Goal: Communication & Community: Answer question/provide support

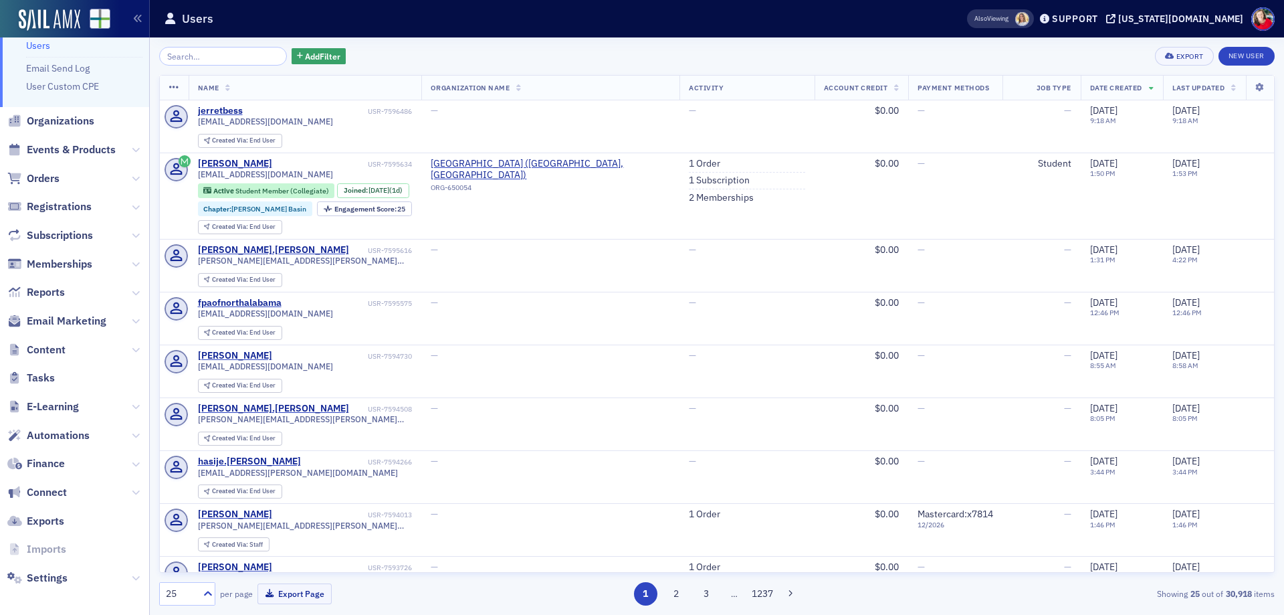
scroll to position [43, 0]
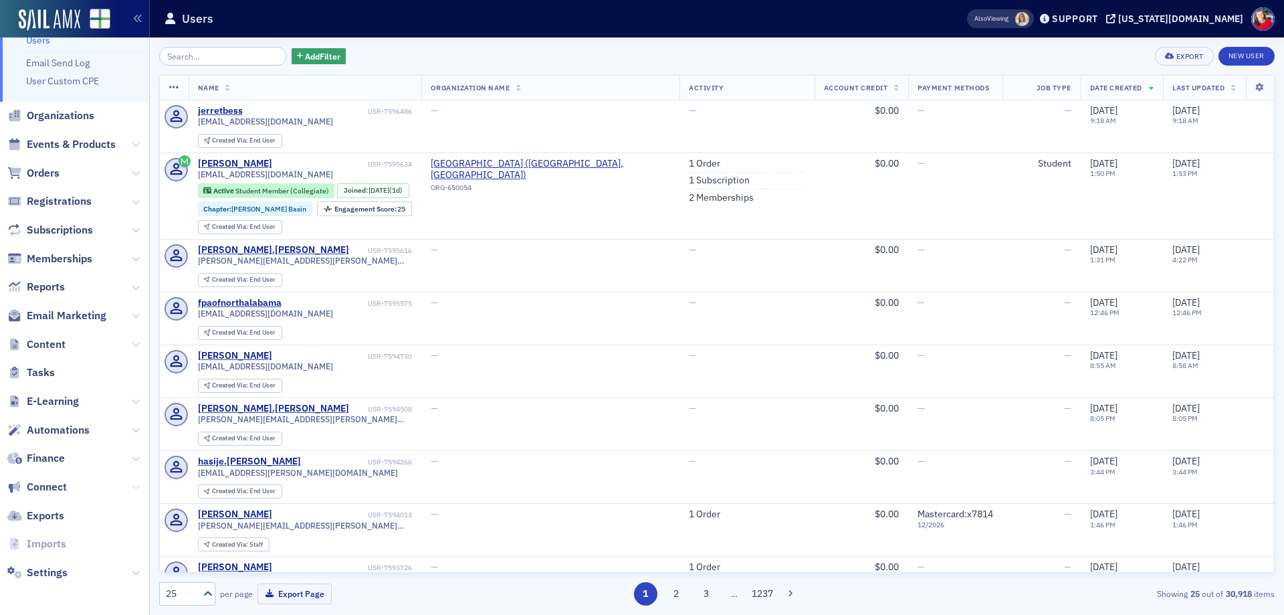
click at [132, 489] on icon at bounding box center [136, 487] width 8 height 8
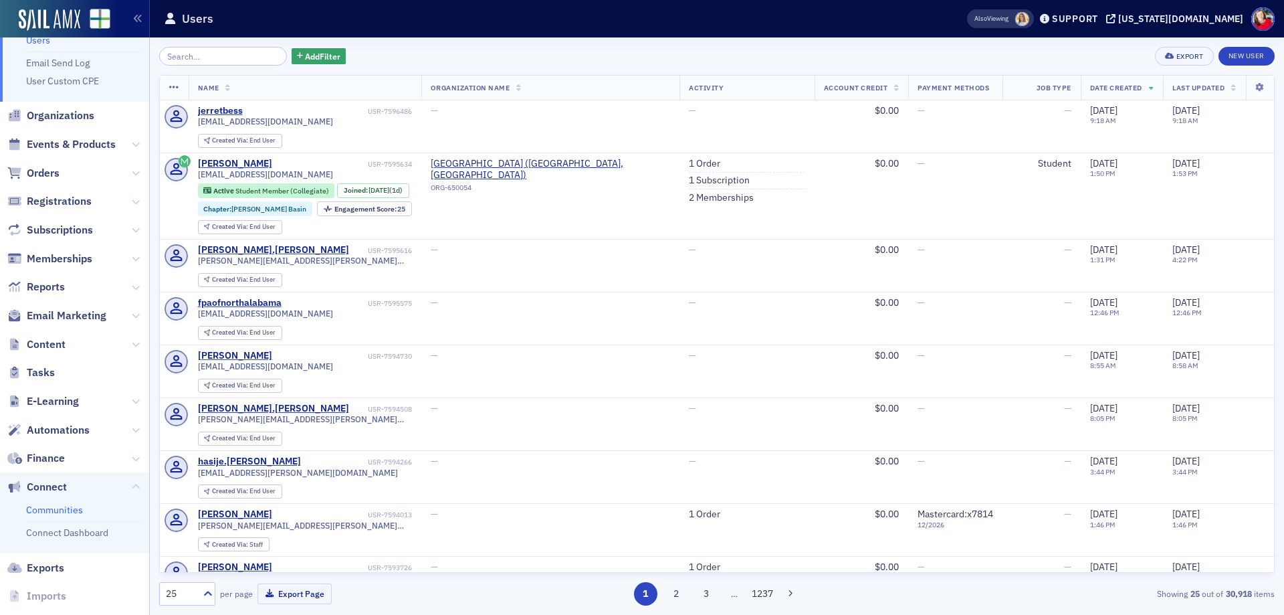
click at [72, 509] on link "Communities" at bounding box center [54, 510] width 57 height 12
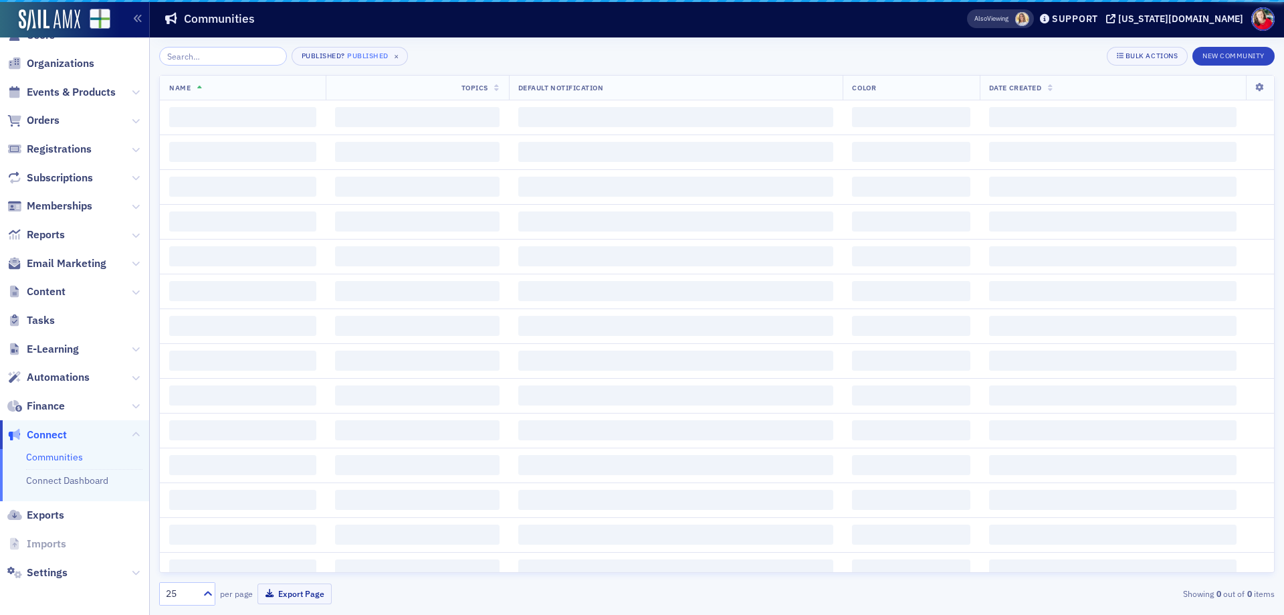
scroll to position [26, 0]
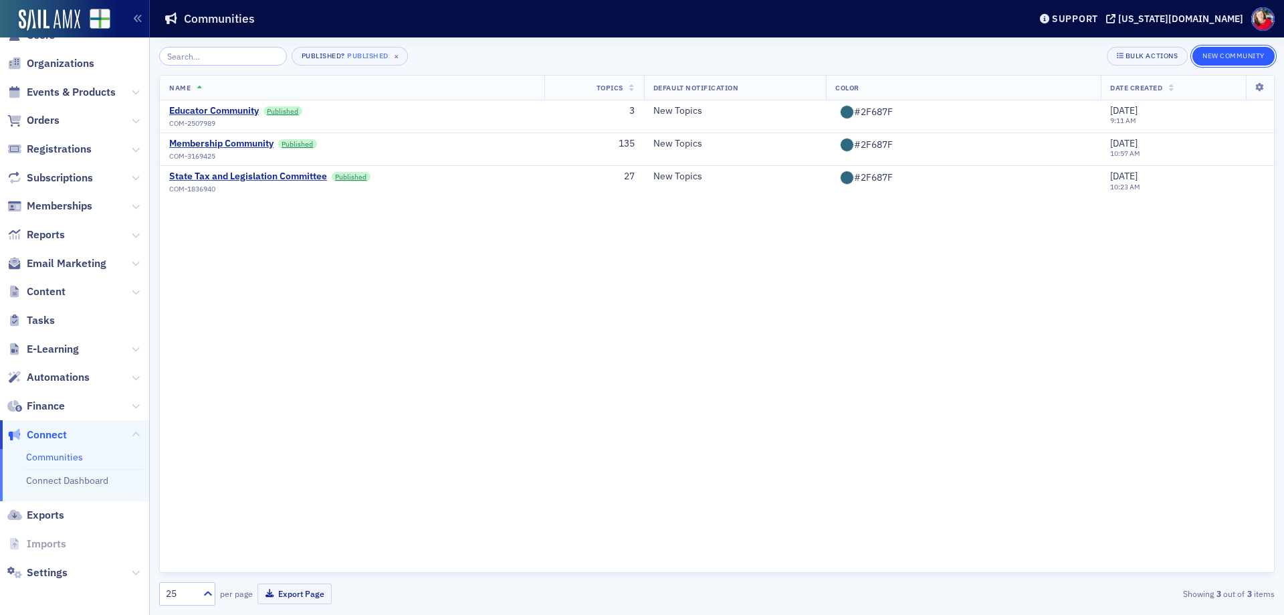
click at [1204, 60] on button "New Community" at bounding box center [1233, 56] width 82 height 19
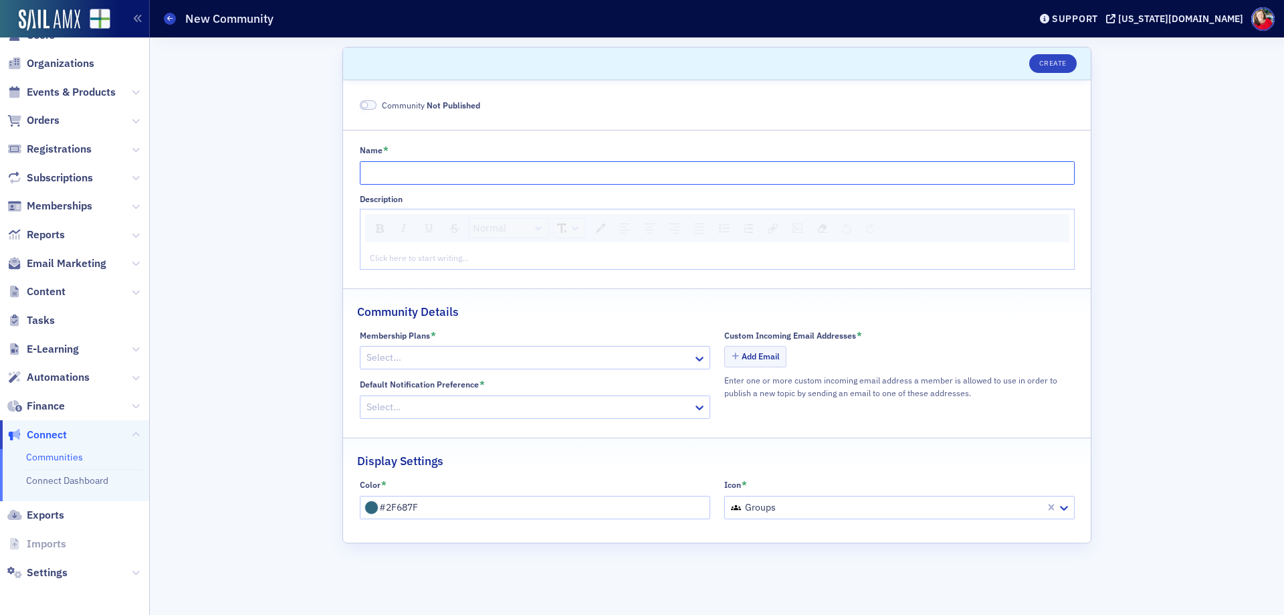
click at [439, 177] on input "Name *" at bounding box center [717, 172] width 715 height 23
type input "Technology"
click at [365, 104] on span at bounding box center [364, 105] width 7 height 7
click at [470, 365] on div at bounding box center [528, 357] width 326 height 17
click at [640, 317] on div "Community Details" at bounding box center [717, 304] width 720 height 31
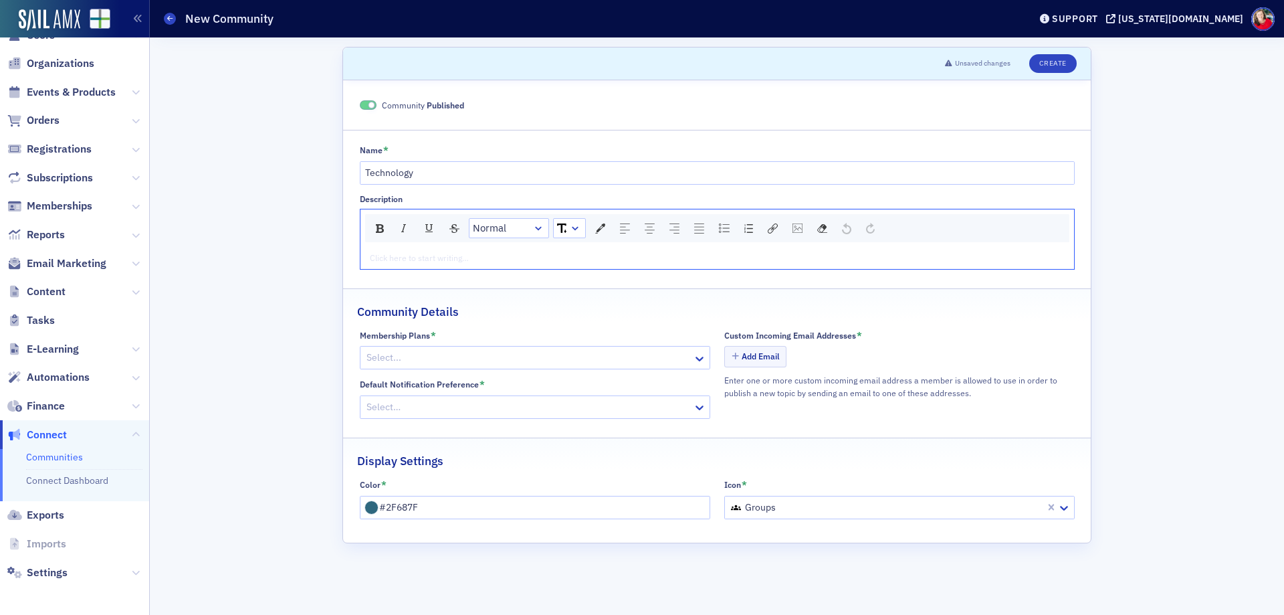
click at [476, 257] on div "rdw-editor" at bounding box center [717, 257] width 694 height 12
click at [1051, 60] on button "Create" at bounding box center [1052, 63] width 47 height 19
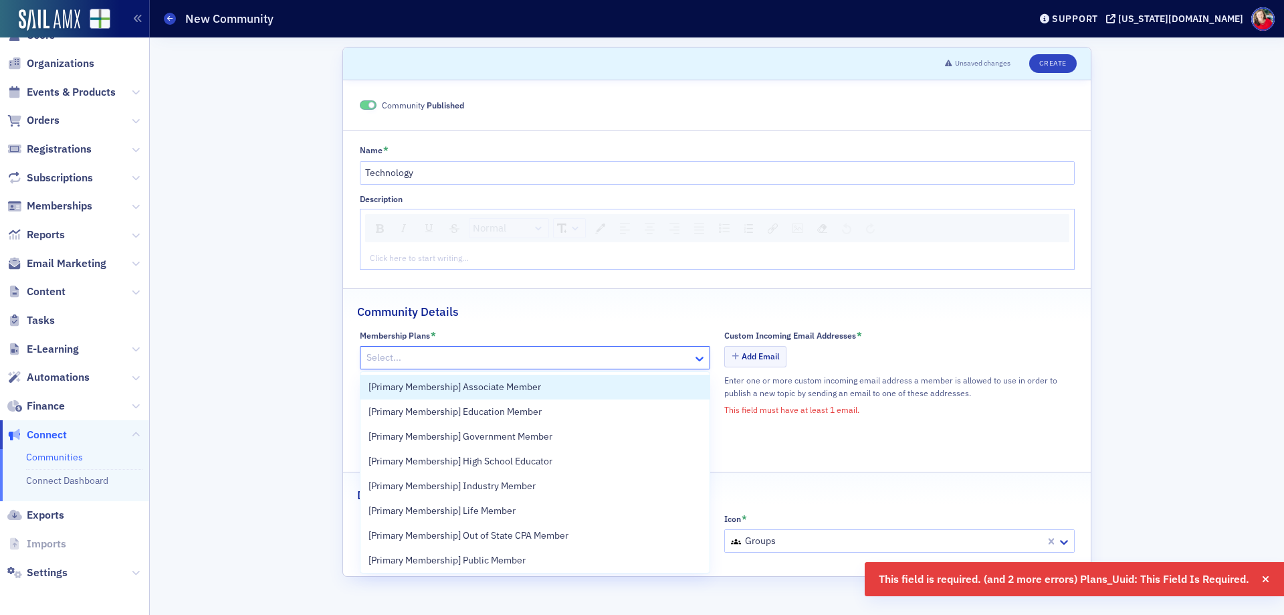
click at [699, 364] on icon at bounding box center [699, 358] width 13 height 13
click at [249, 77] on div "Scroll to Unsaved changes Create Community Published Name * Technology Descript…" at bounding box center [716, 325] width 1115 height 577
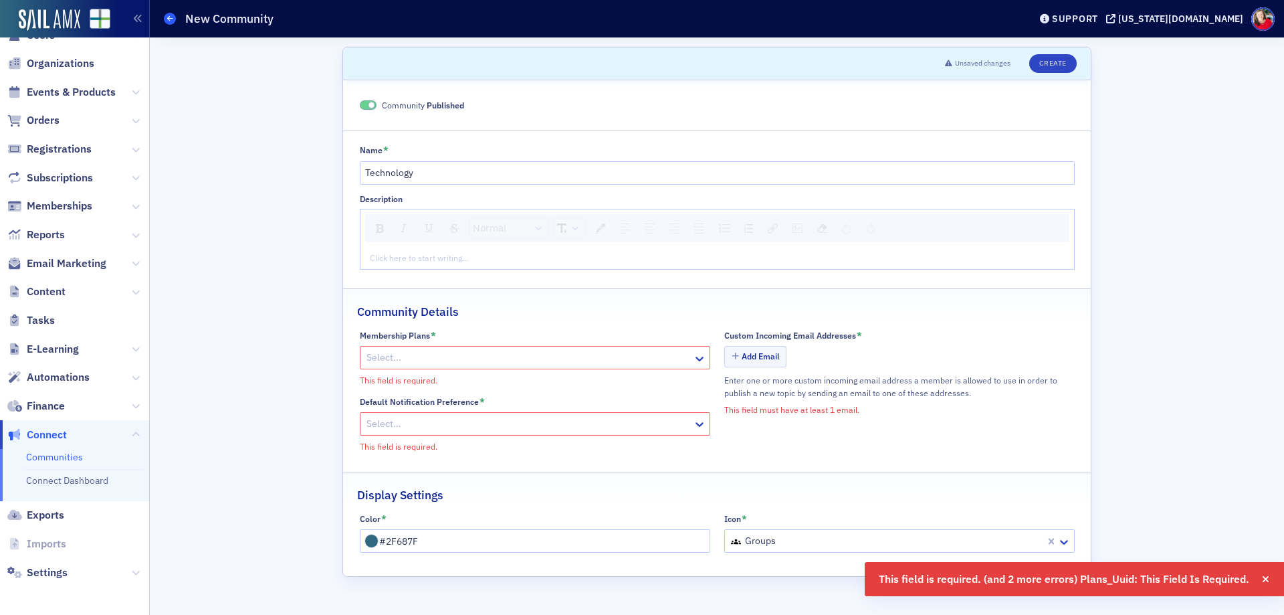
click at [169, 17] on icon at bounding box center [169, 18] width 5 height 6
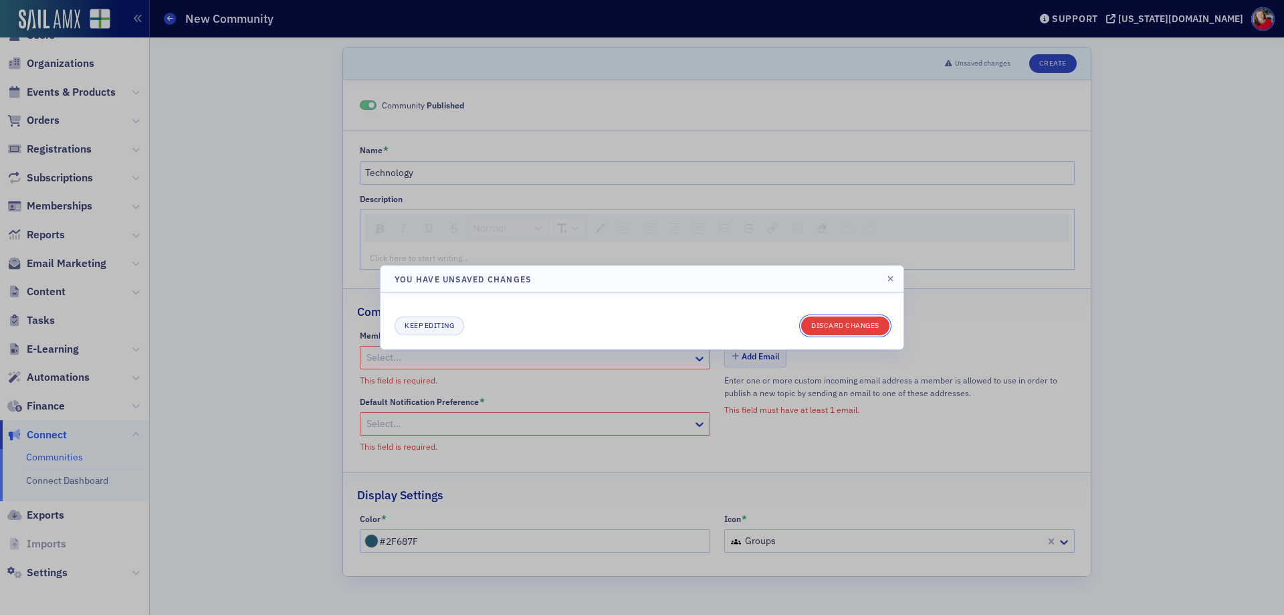
click at [867, 324] on button "Discard changes" at bounding box center [845, 325] width 88 height 19
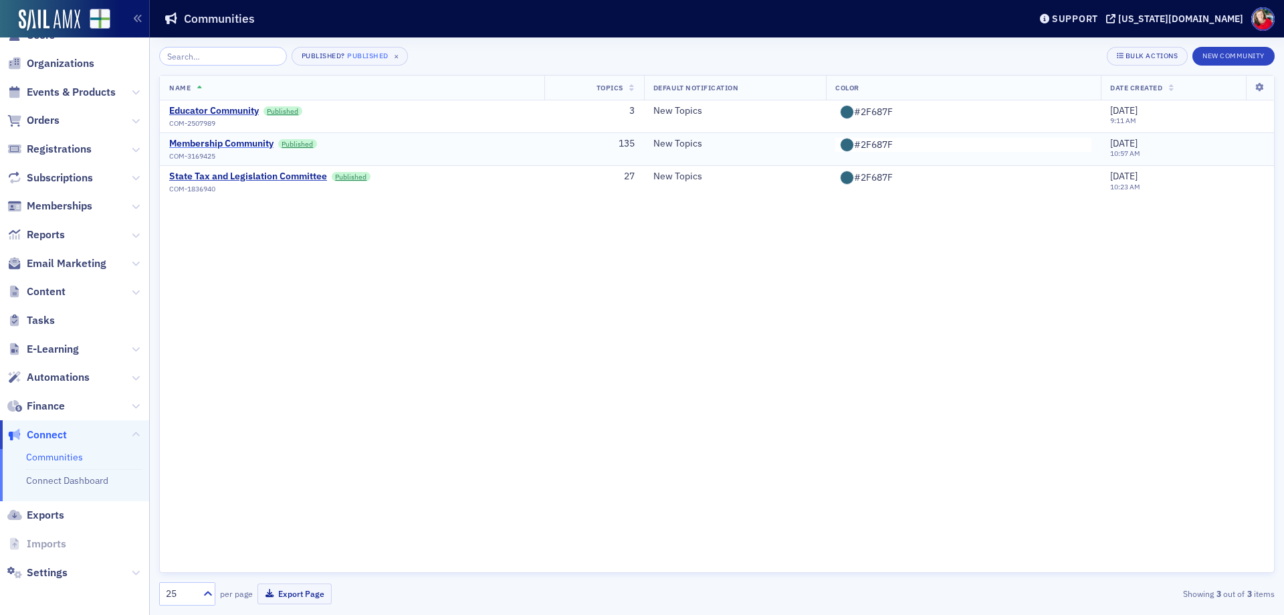
click at [243, 142] on div "Membership Community" at bounding box center [221, 144] width 104 height 12
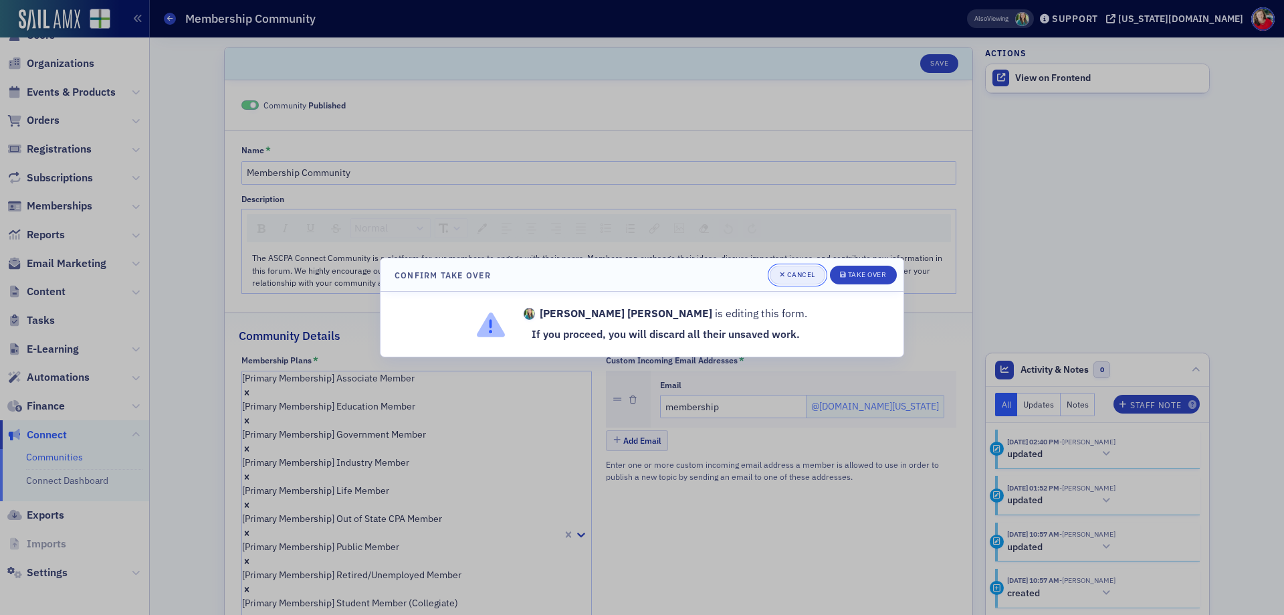
click at [806, 271] on div "Cancel" at bounding box center [801, 274] width 28 height 7
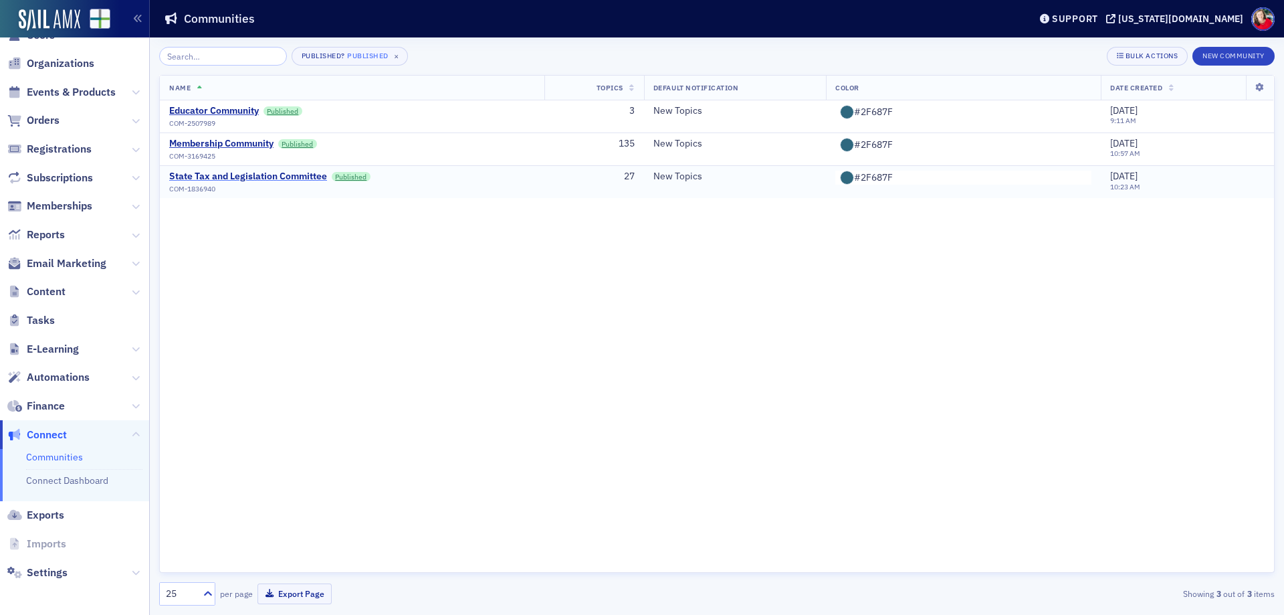
click at [243, 174] on div "State Tax and Legislation Committee" at bounding box center [248, 177] width 158 height 12
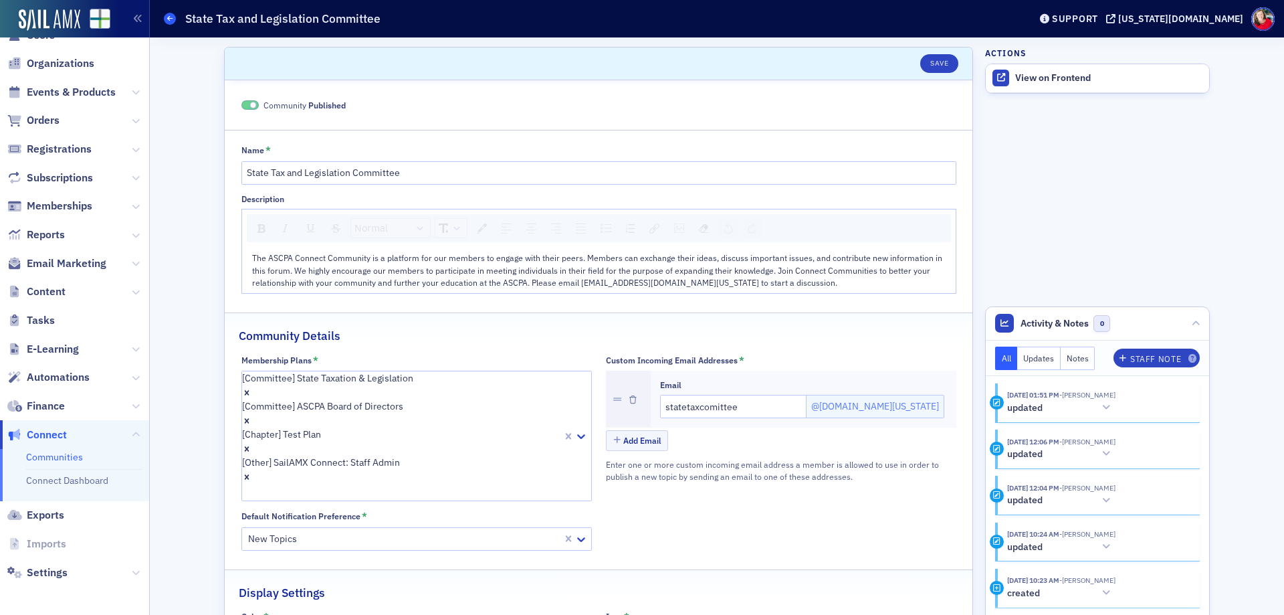
click at [167, 18] on icon at bounding box center [169, 18] width 5 height 6
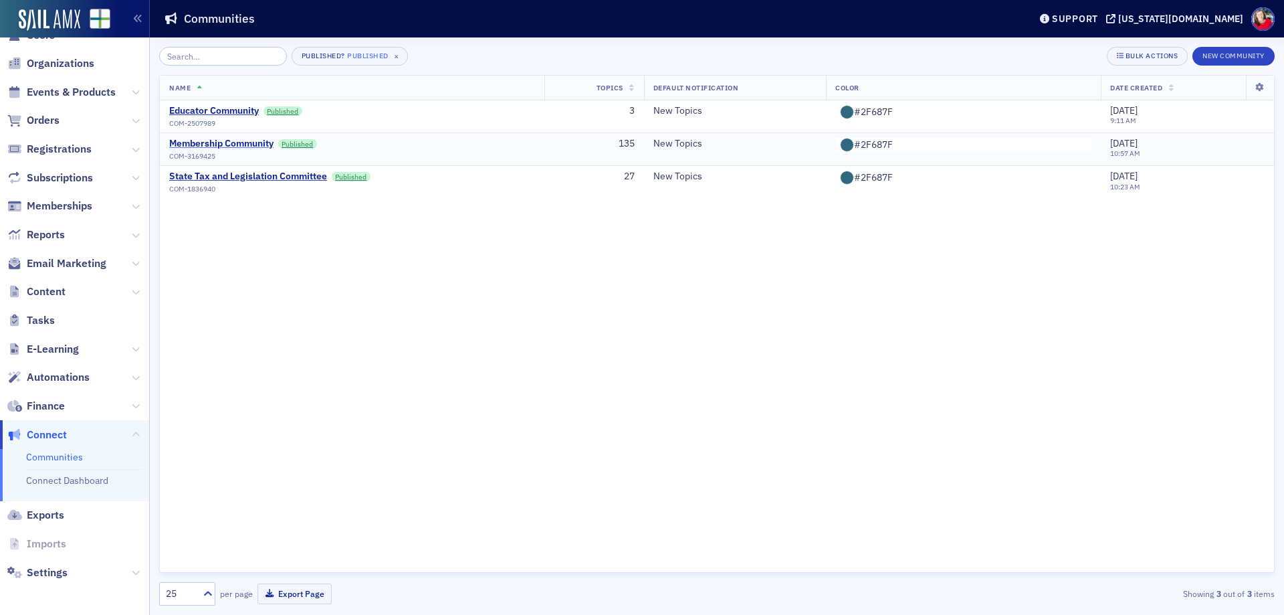
click at [237, 145] on div "Membership Community" at bounding box center [221, 144] width 104 height 12
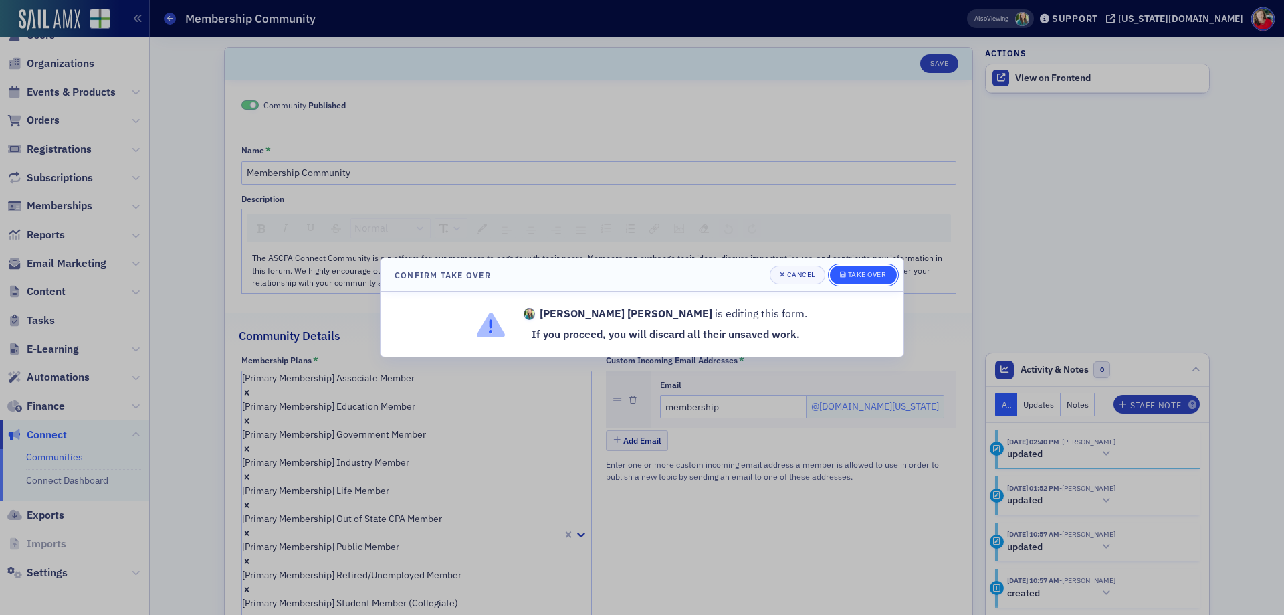
click at [865, 272] on div "Take Over" at bounding box center [867, 274] width 39 height 7
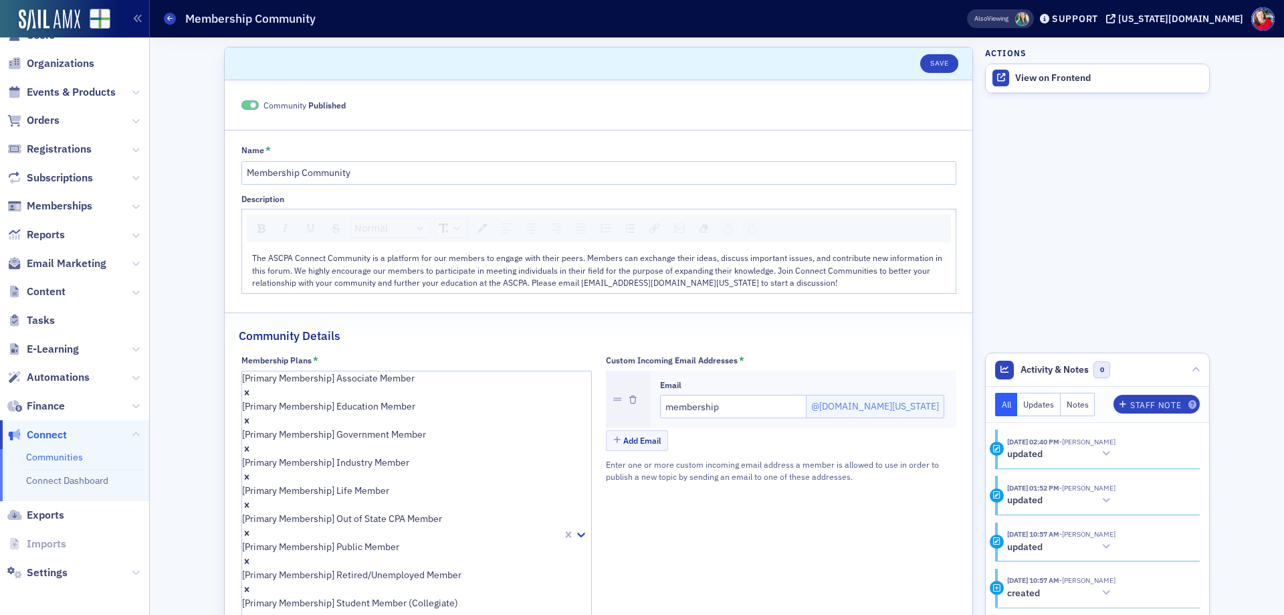
click at [251, 613] on icon "Remove [Primary Membership] Student Member (Collegiate)" at bounding box center [246, 617] width 9 height 9
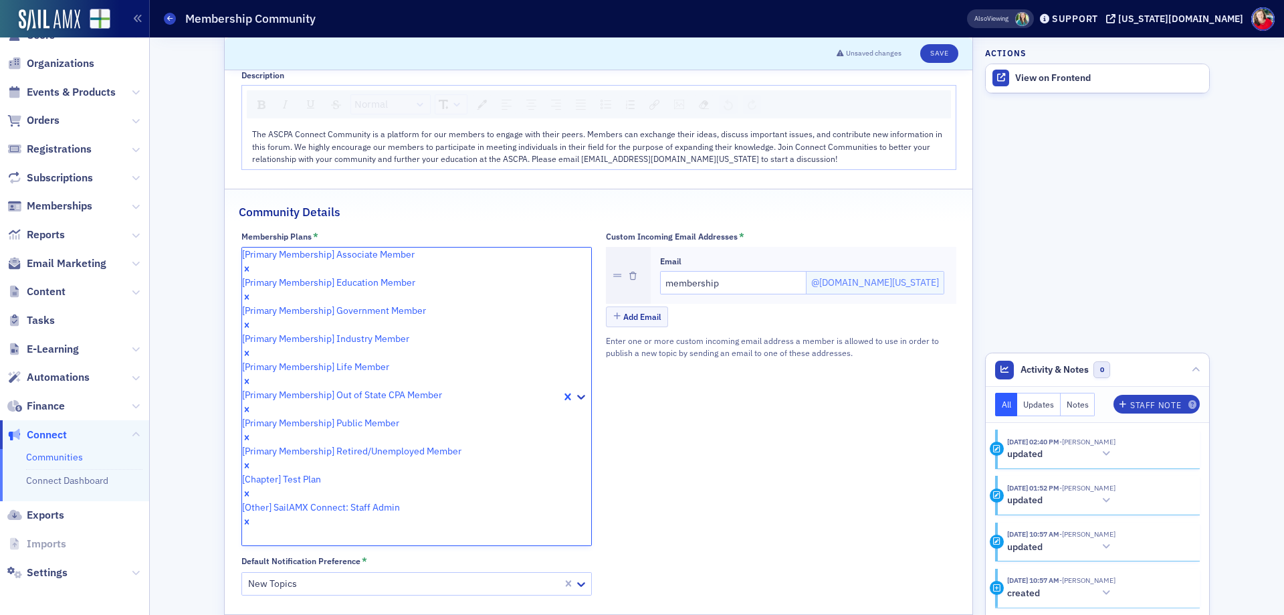
scroll to position [124, 0]
click at [577, 394] on icon at bounding box center [581, 396] width 8 height 5
click at [614, 376] on div "Custom Incoming Email Addresses * Email membership @[DOMAIN_NAME][US_STATE][GEO…" at bounding box center [781, 412] width 350 height 364
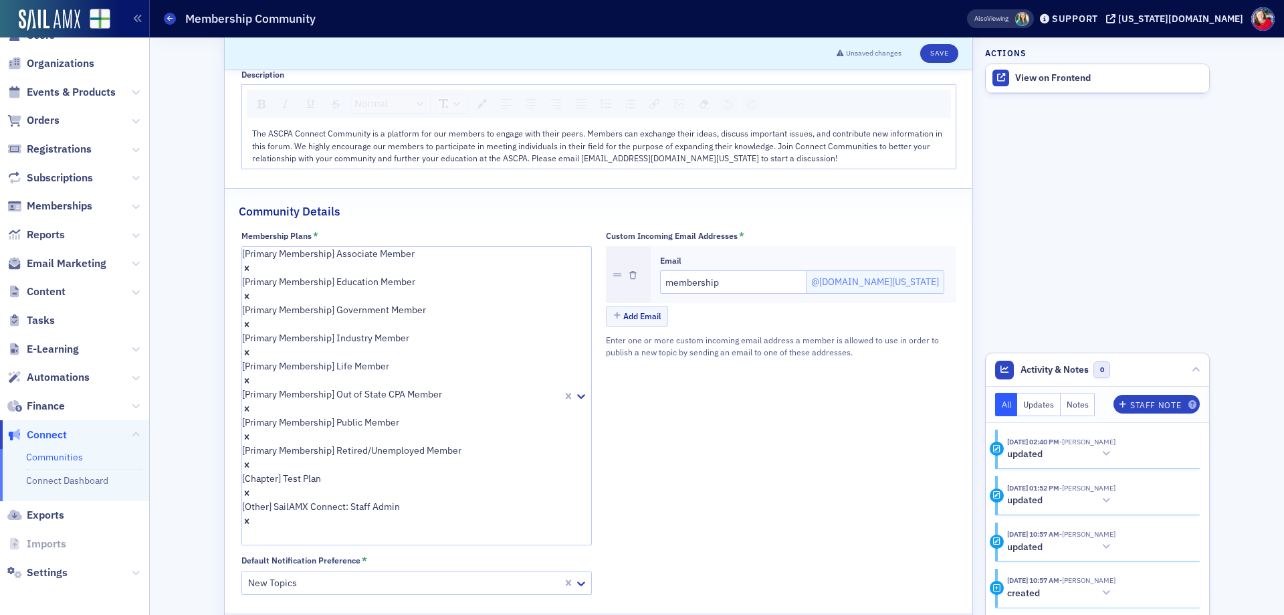
scroll to position [58, 0]
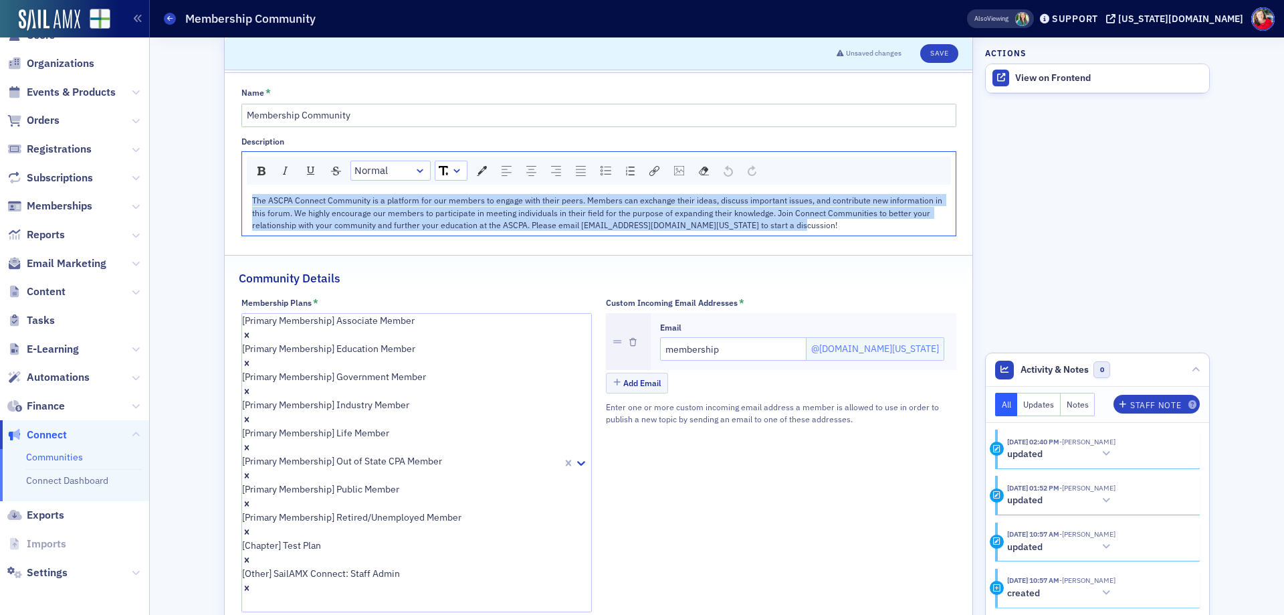
drag, startPoint x: 800, startPoint y: 223, endPoint x: 199, endPoint y: 192, distance: 602.0
click at [199, 192] on div "Scroll to Unsaved changes Save Community Published Name * Membership Community …" at bounding box center [716, 394] width 1115 height 829
copy span "The ASCPA Connect Community is a platform for our members to engage with their …"
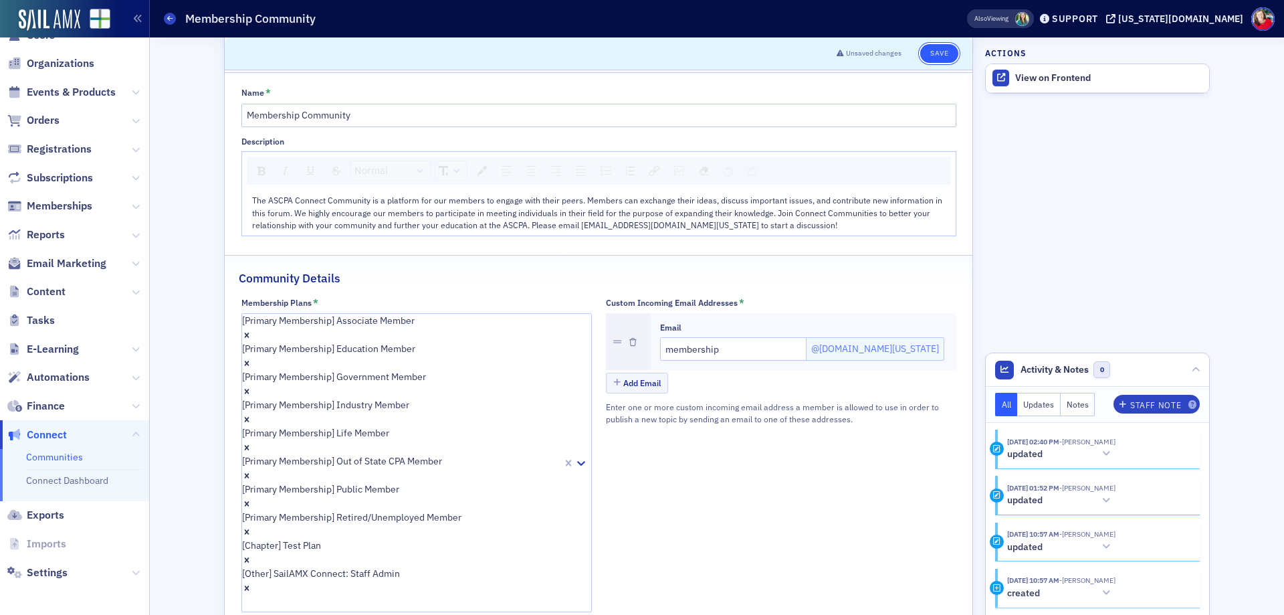
click at [940, 49] on button "Save" at bounding box center [939, 53] width 38 height 19
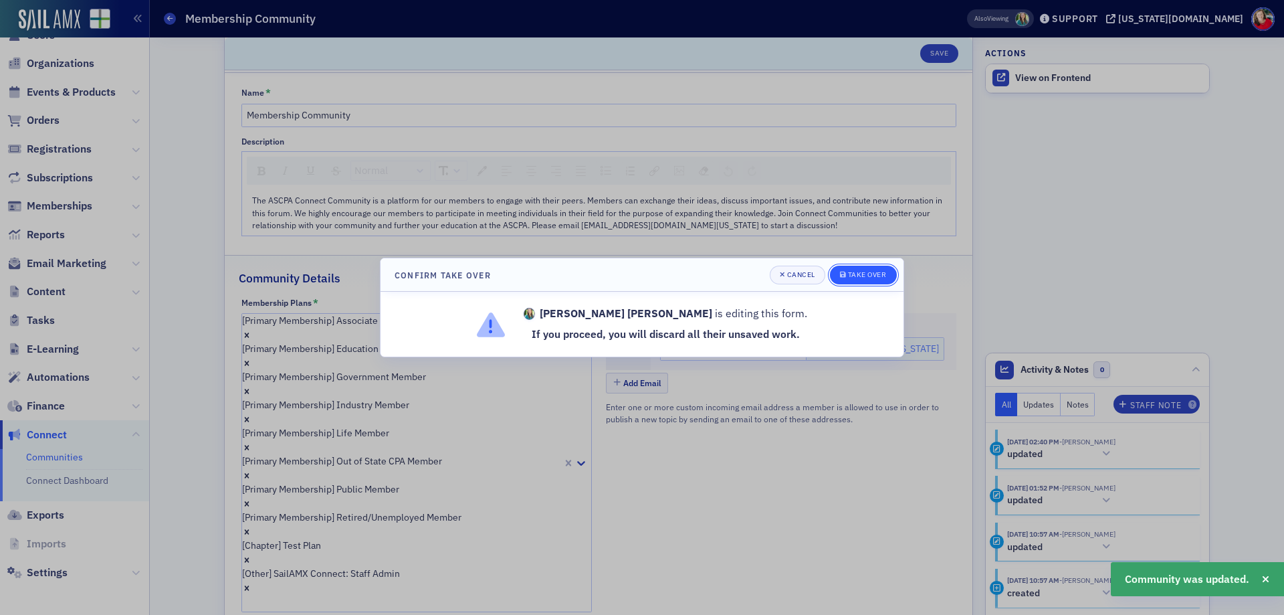
click at [849, 280] on button "Take Over" at bounding box center [863, 274] width 67 height 19
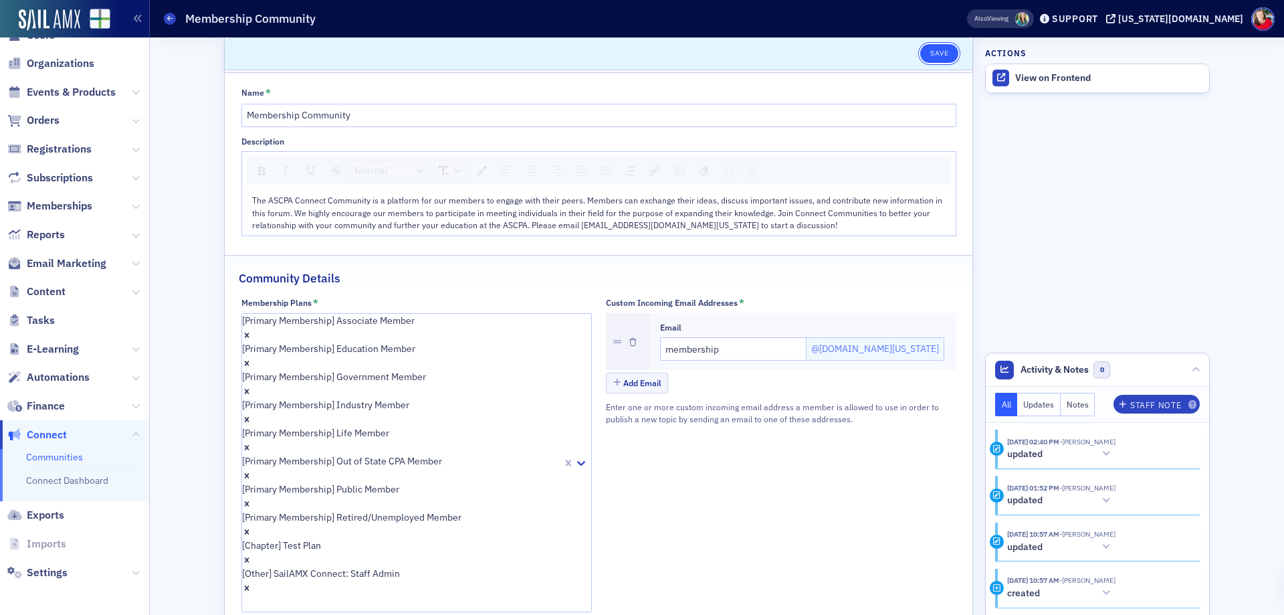
click at [938, 52] on button "Save" at bounding box center [939, 53] width 38 height 19
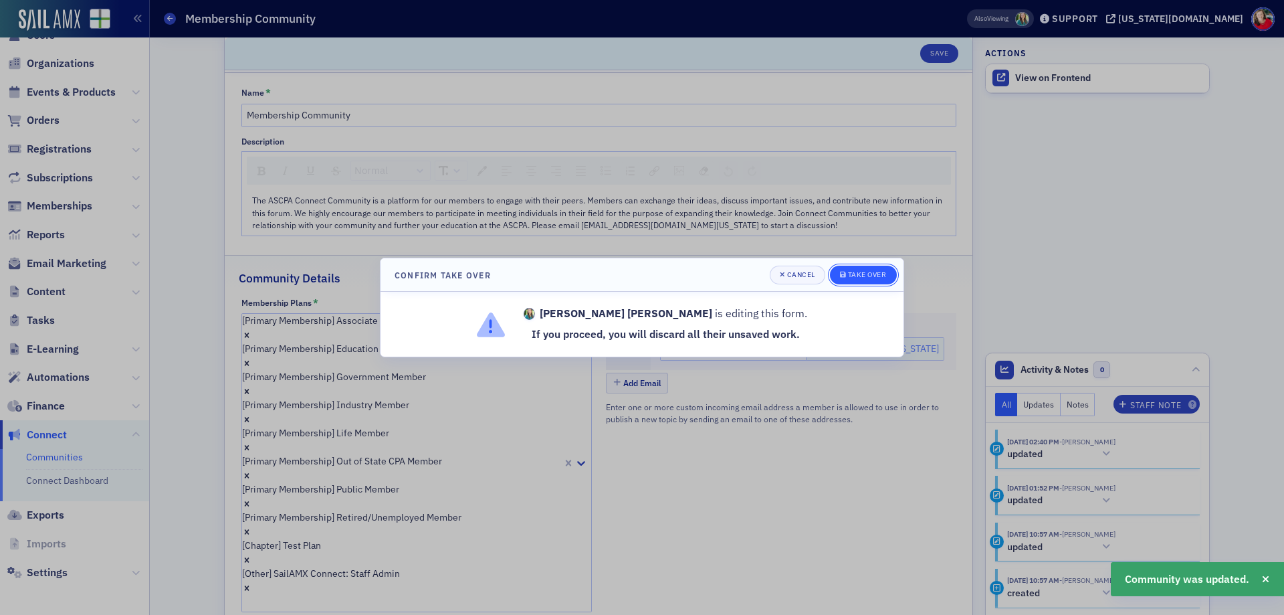
click at [855, 269] on button "Take Over" at bounding box center [863, 274] width 67 height 19
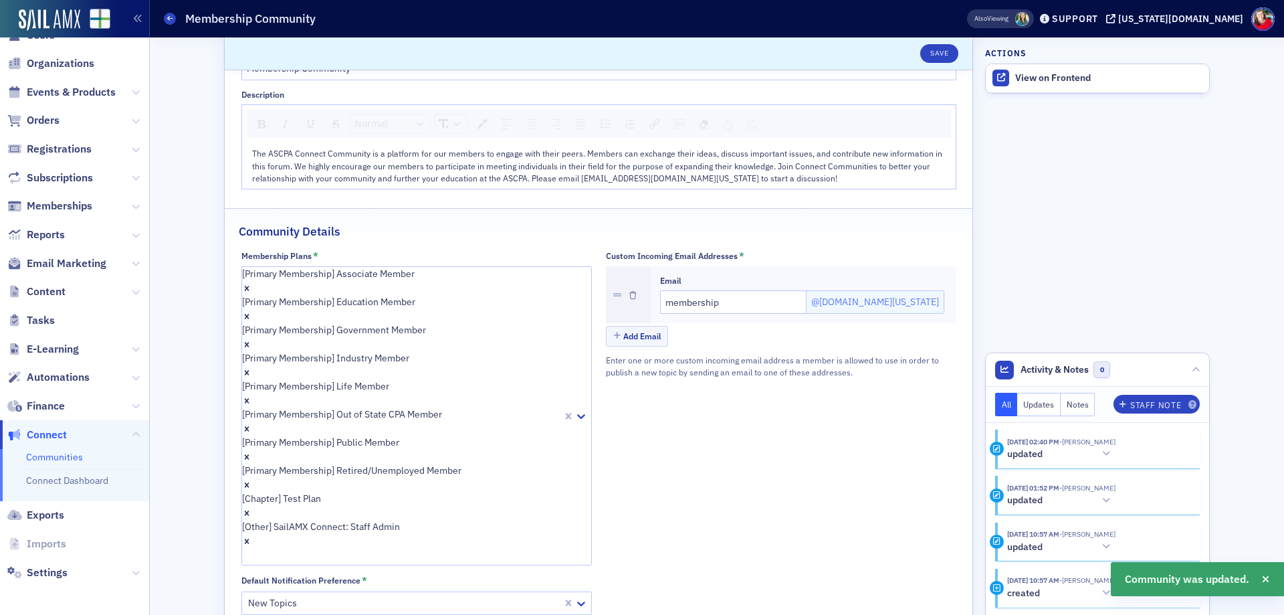
scroll to position [124, 0]
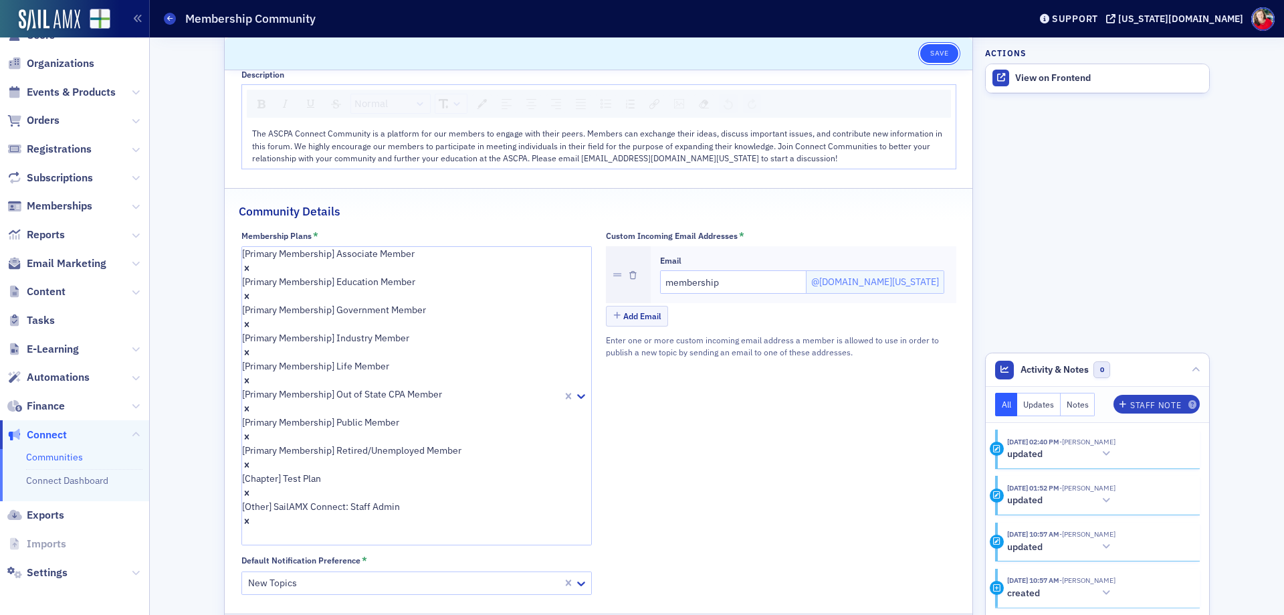
click at [931, 51] on button "Save" at bounding box center [939, 53] width 38 height 19
click at [169, 19] on icon at bounding box center [169, 18] width 5 height 6
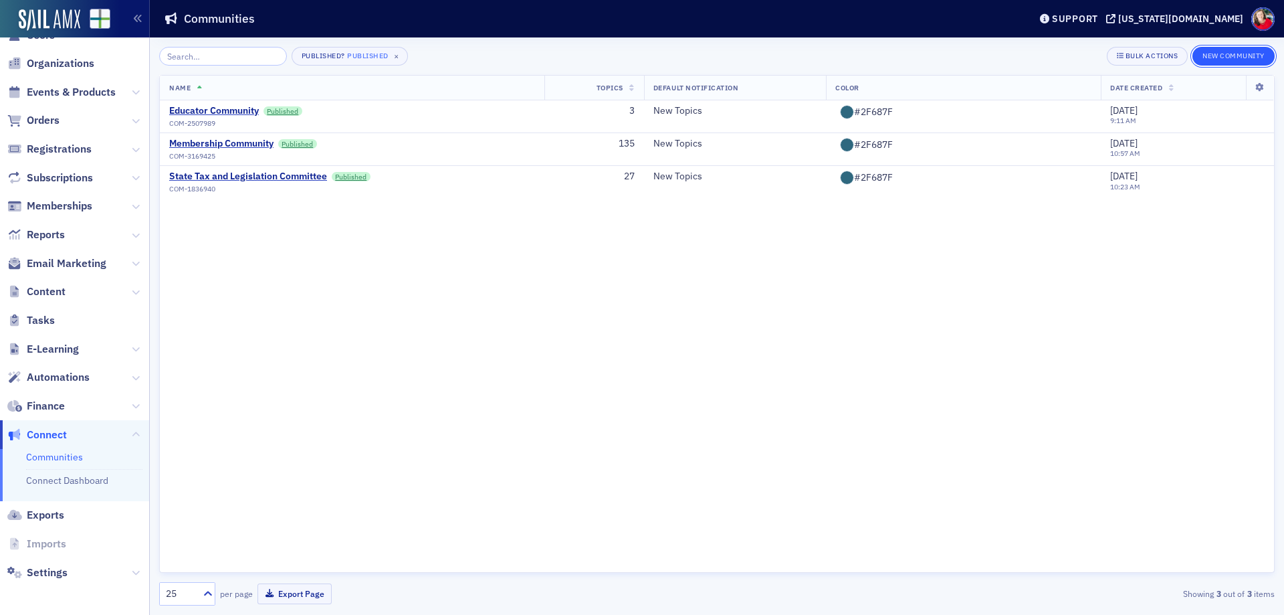
click at [1230, 60] on button "New Community" at bounding box center [1233, 56] width 82 height 19
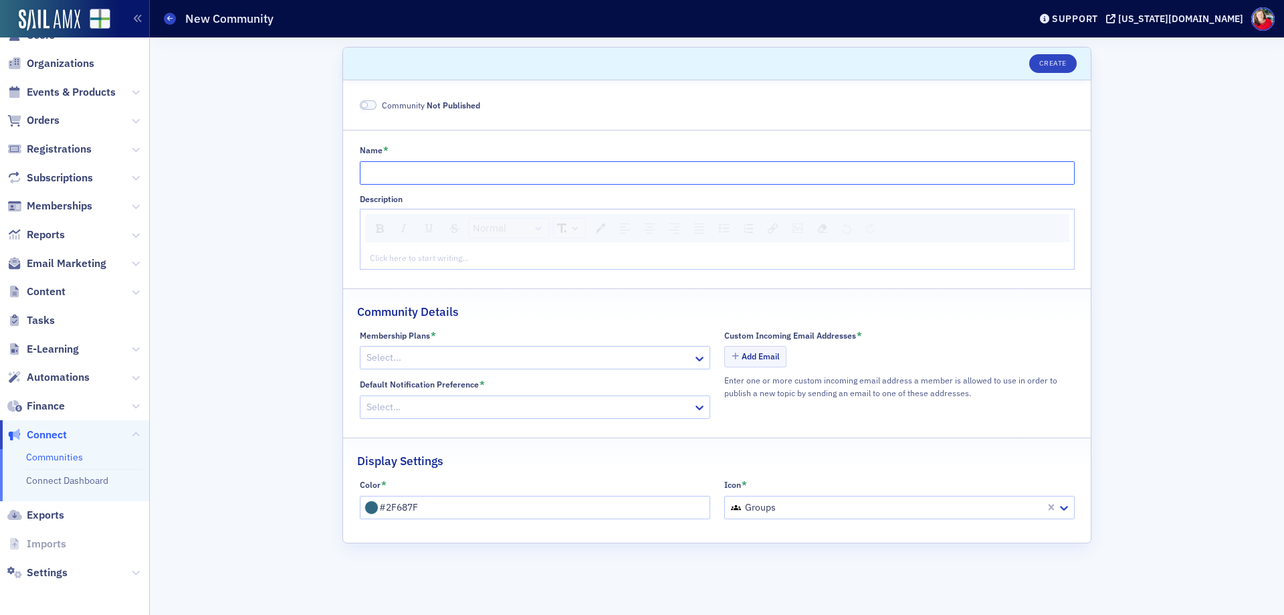
click at [443, 170] on input "Name *" at bounding box center [717, 172] width 715 height 23
type input "Technology"
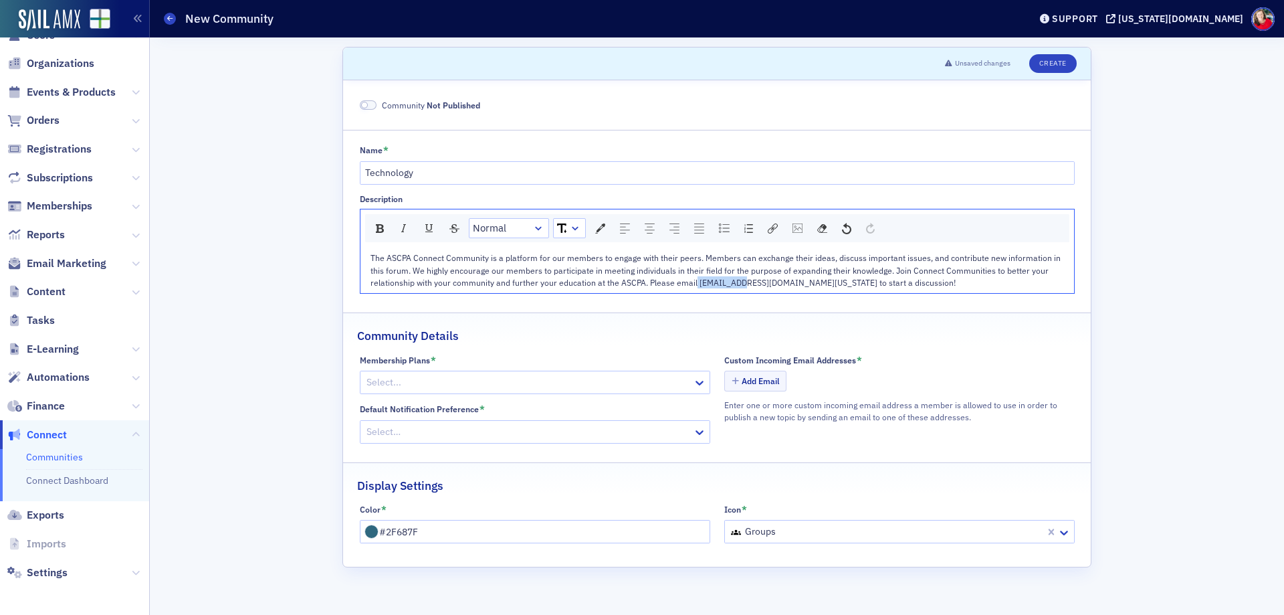
drag, startPoint x: 695, startPoint y: 284, endPoint x: 741, endPoint y: 286, distance: 46.2
click at [741, 286] on span "The ASCPA Connect Community is a platform for our members to engage with their …" at bounding box center [716, 269] width 692 height 35
click at [693, 284] on span "The ASCPA Connect Community is a platform for our members to engage with their …" at bounding box center [716, 269] width 692 height 35
click at [762, 380] on button "Add Email" at bounding box center [755, 380] width 63 height 21
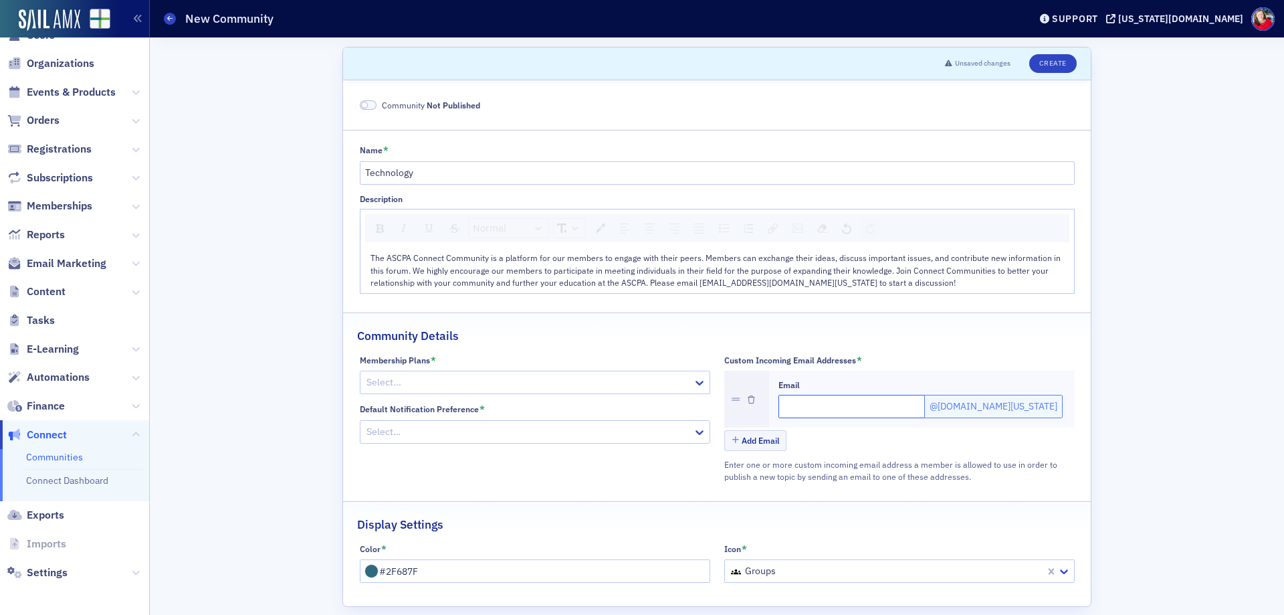
click at [820, 411] on input "Email" at bounding box center [852, 406] width 148 height 23
type input "tech"
click at [472, 382] on div at bounding box center [528, 382] width 326 height 17
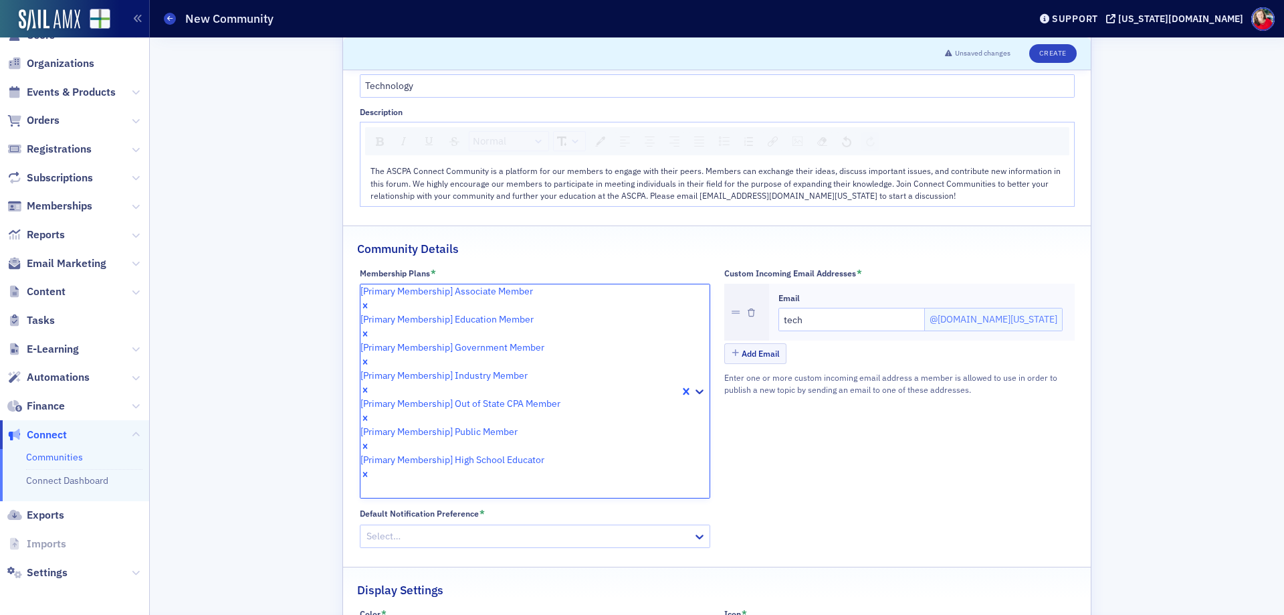
scroll to position [683, 0]
click at [1105, 421] on div "Scroll to Unsaved changes Create Community Not Published Name * Technology Desc…" at bounding box center [716, 323] width 1115 height 744
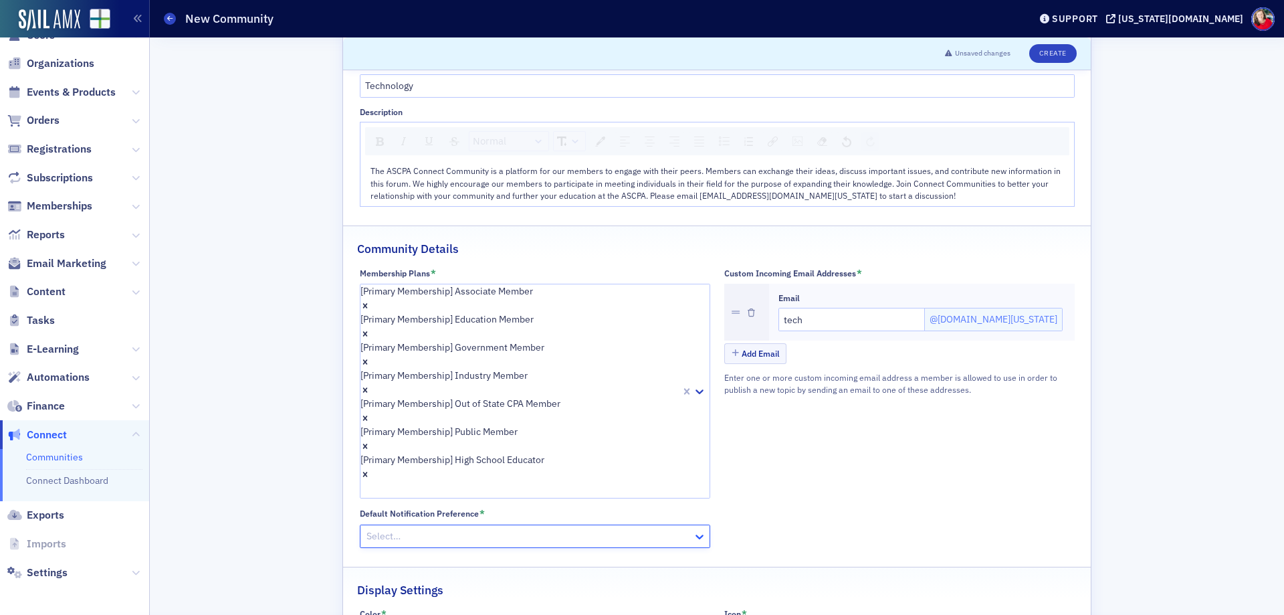
click at [695, 534] on icon at bounding box center [699, 536] width 8 height 5
click at [850, 471] on fieldset "Community Details Membership Plans * [Primary Membership] Associate Member [Pri…" at bounding box center [717, 390] width 748 height 331
click at [1037, 57] on button "Create" at bounding box center [1052, 53] width 47 height 19
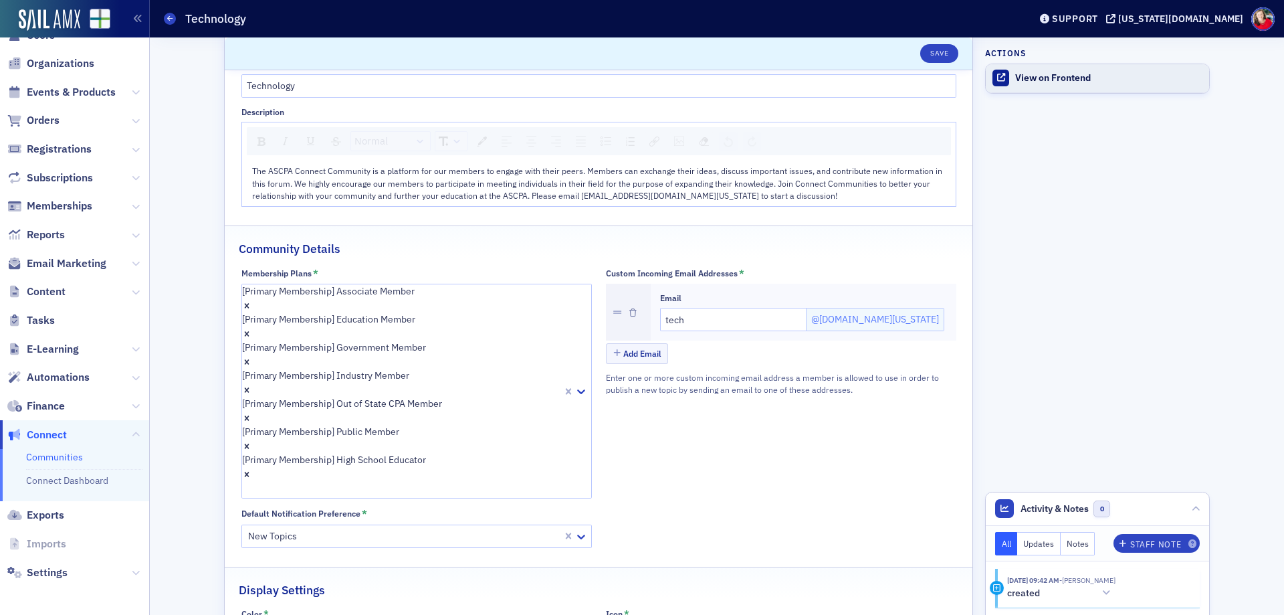
click at [1055, 83] on div "View on Frontend" at bounding box center [1108, 78] width 187 height 12
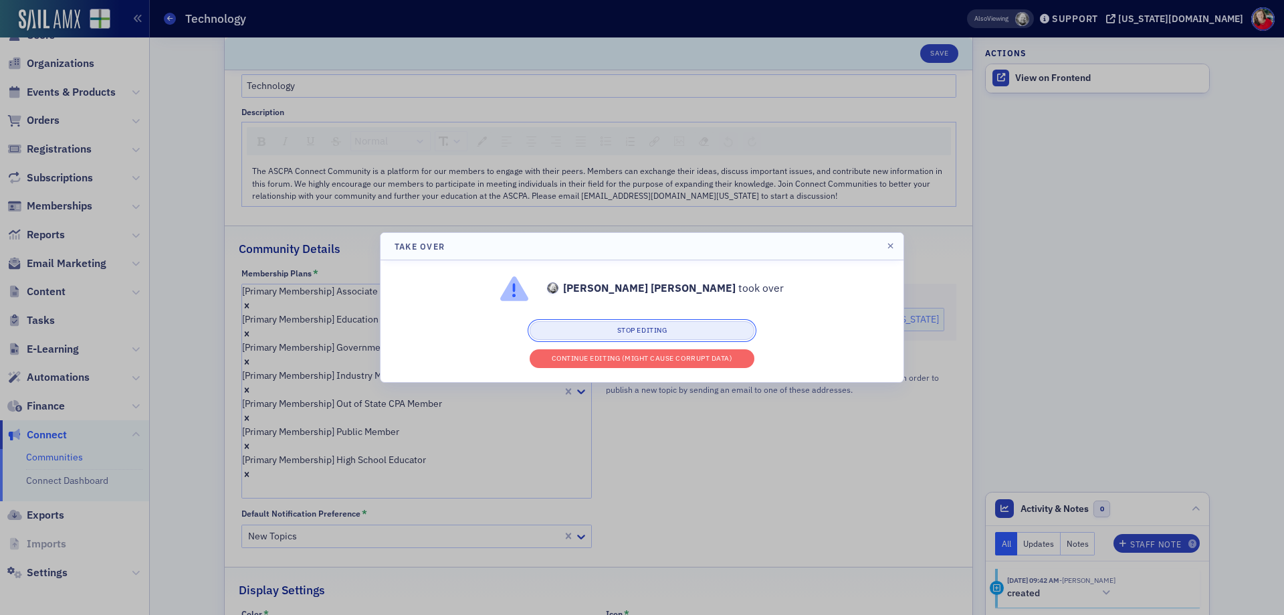
click at [659, 330] on button "Stop editing" at bounding box center [642, 330] width 225 height 19
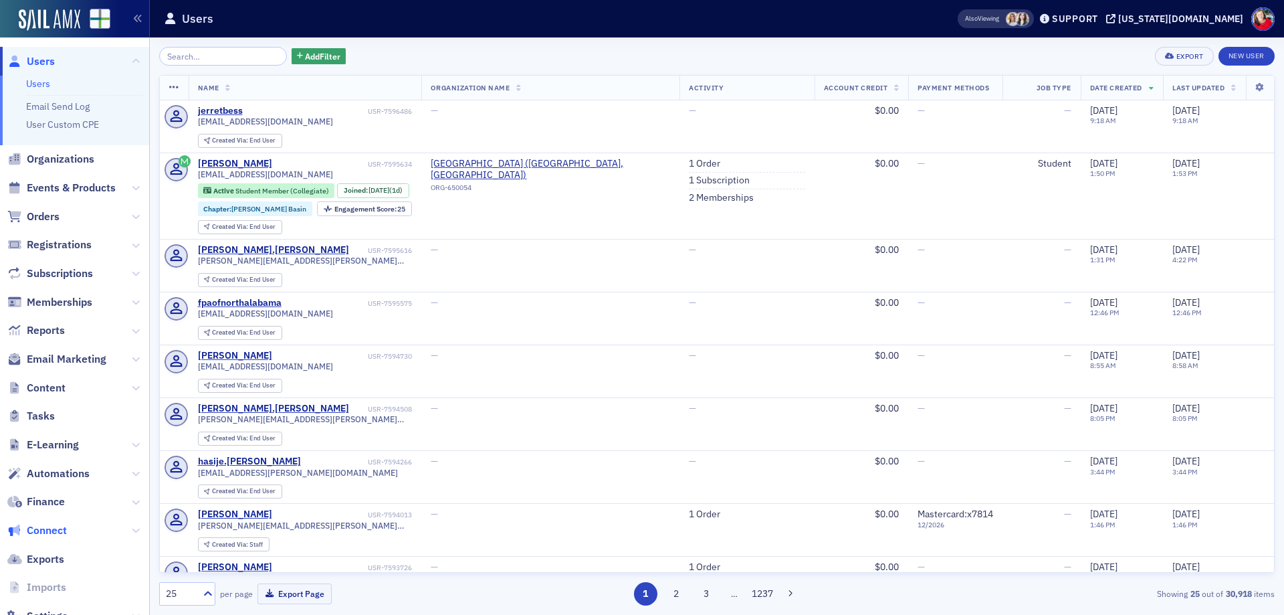
click at [57, 530] on span "Connect" at bounding box center [47, 530] width 40 height 15
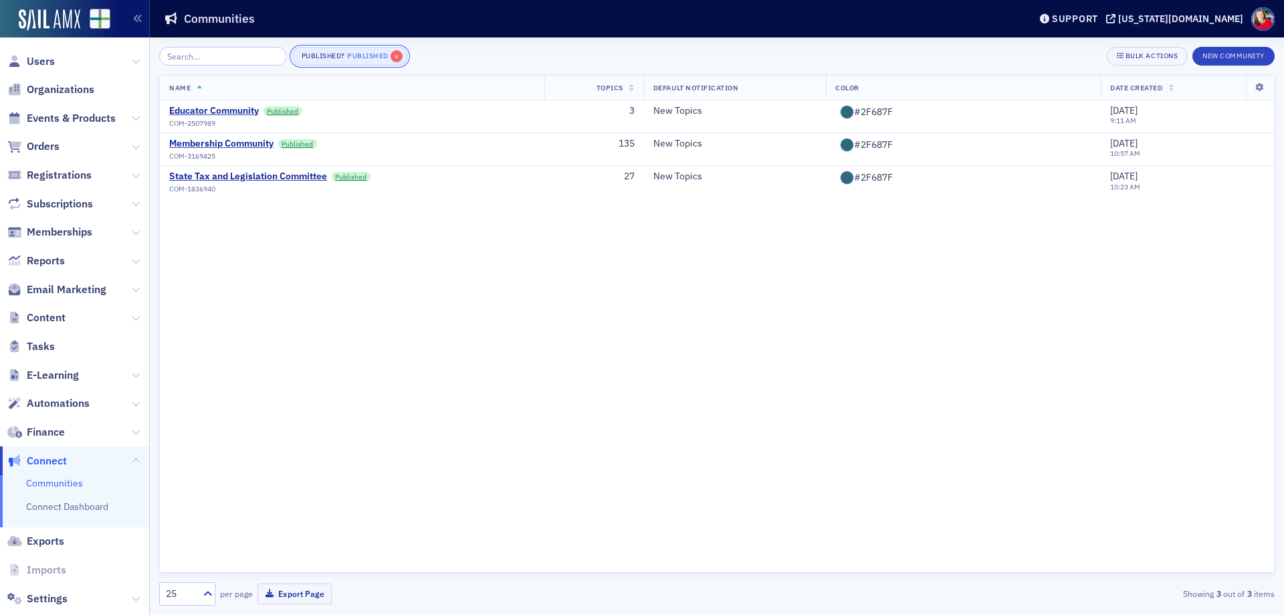
click at [391, 58] on span "×" at bounding box center [397, 56] width 12 height 12
click at [202, 210] on div "Technology" at bounding box center [193, 209] width 49 height 12
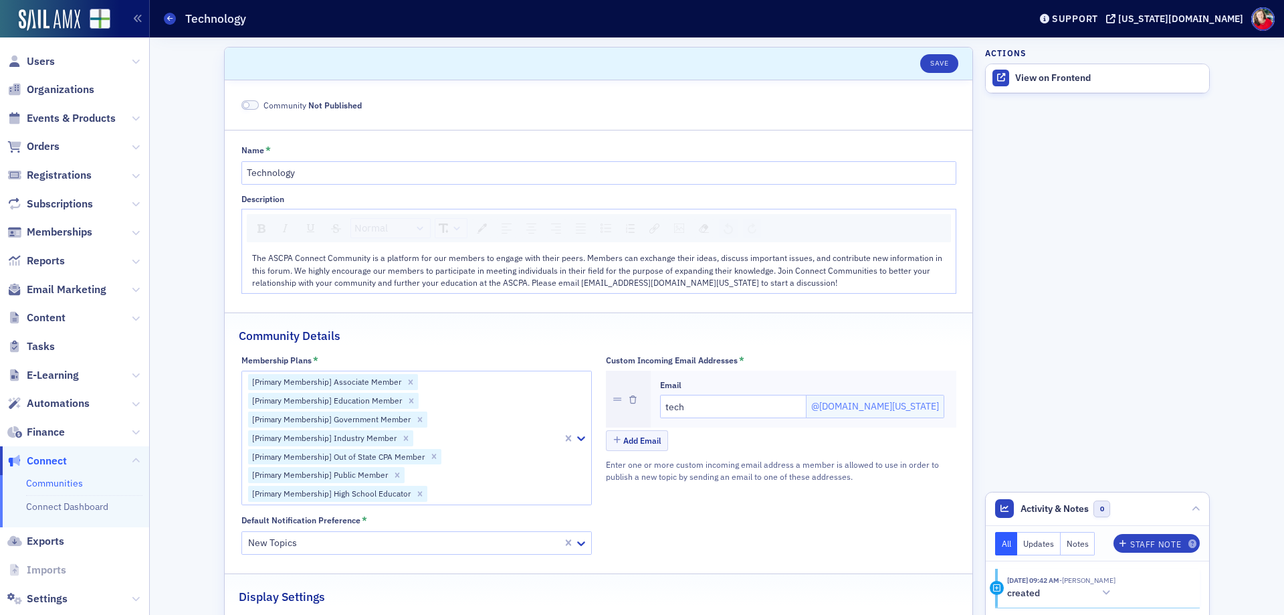
click at [243, 106] on span at bounding box center [246, 105] width 7 height 7
click at [928, 66] on button "Save" at bounding box center [939, 63] width 38 height 19
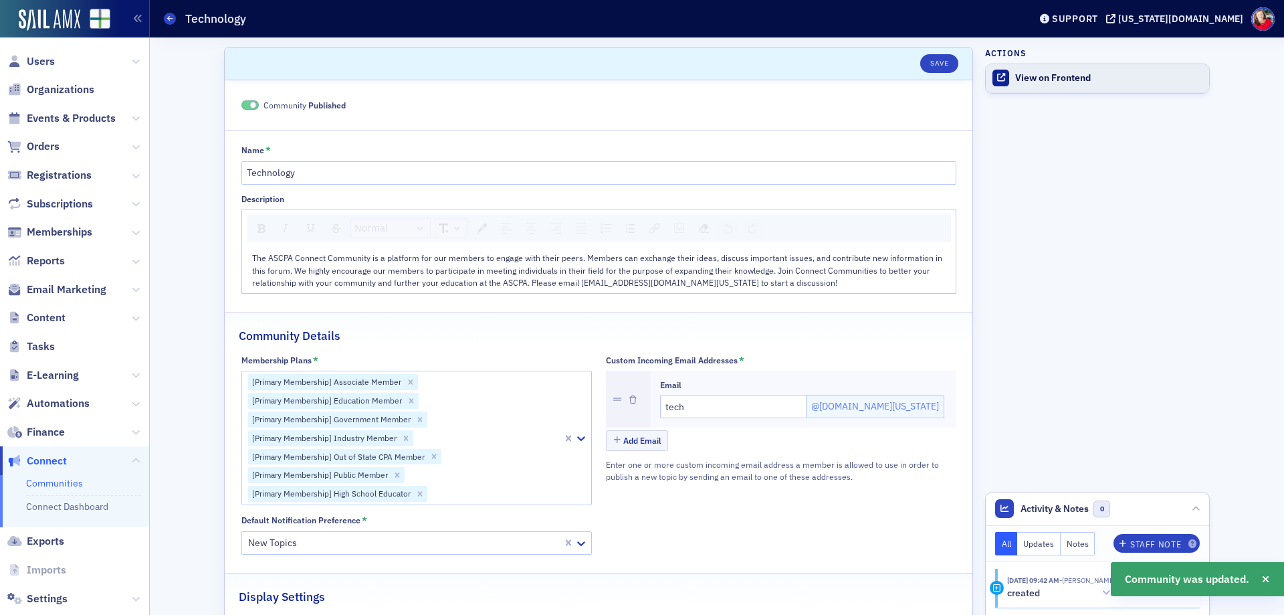
click at [1042, 78] on div "View on Frontend" at bounding box center [1108, 78] width 187 height 12
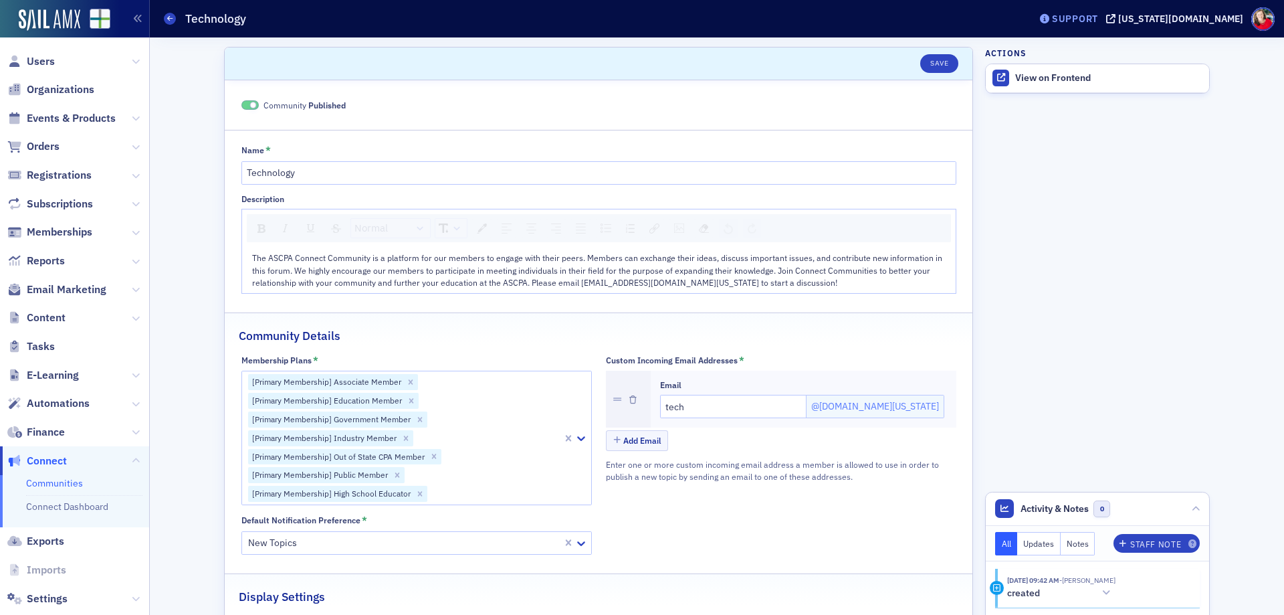
click at [1098, 17] on div "Support" at bounding box center [1075, 19] width 46 height 12
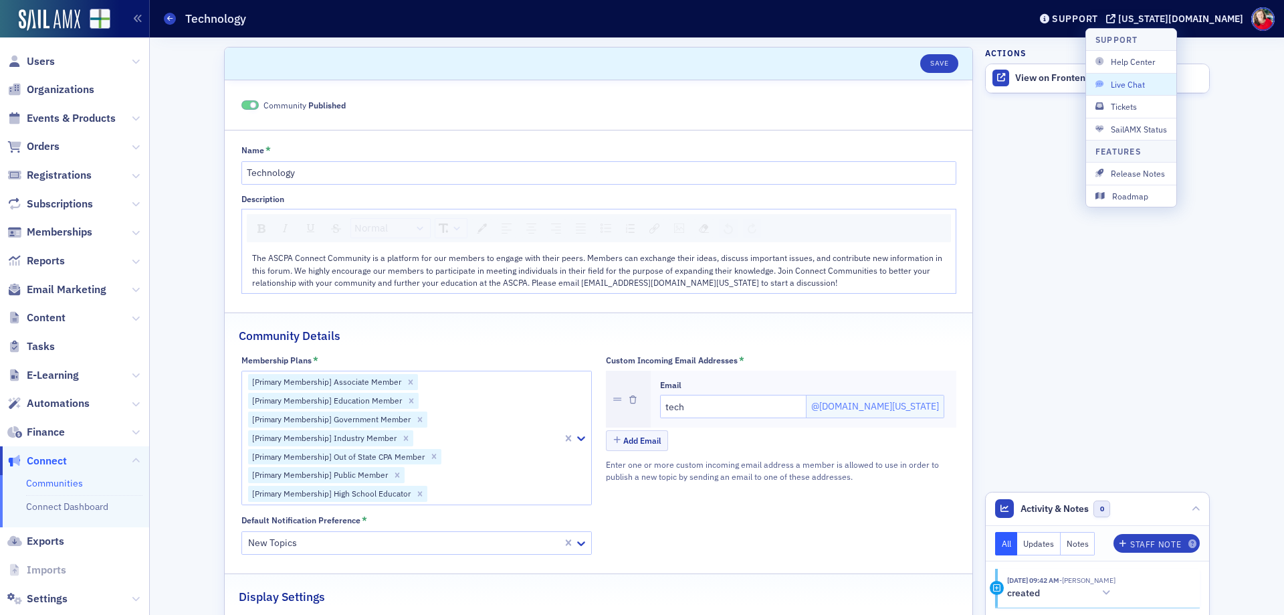
click at [1137, 84] on span "Live Chat" at bounding box center [1131, 84] width 72 height 12
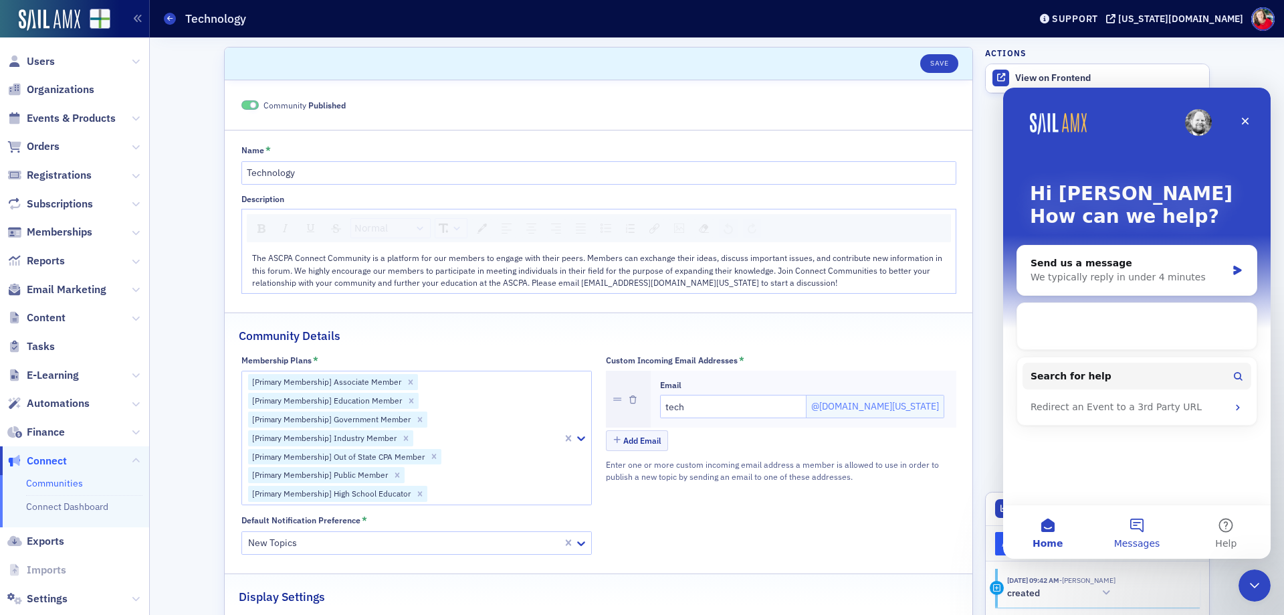
click at [1142, 523] on button "Messages" at bounding box center [1136, 531] width 89 height 53
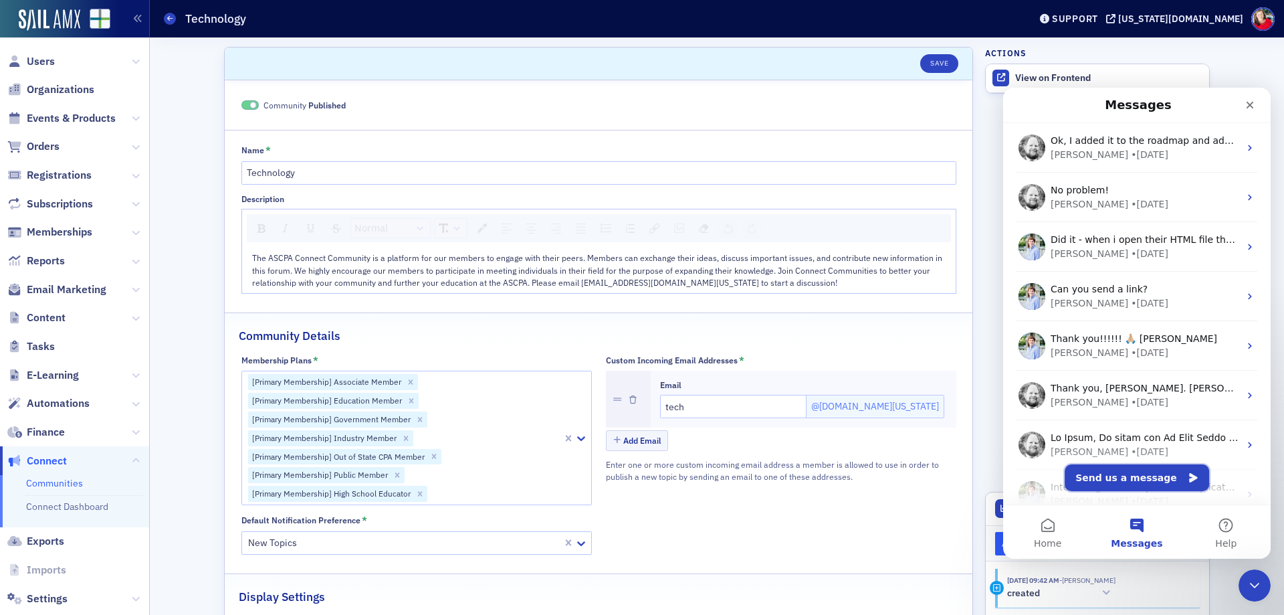
click at [1135, 481] on button "Send us a message" at bounding box center [1137, 477] width 144 height 27
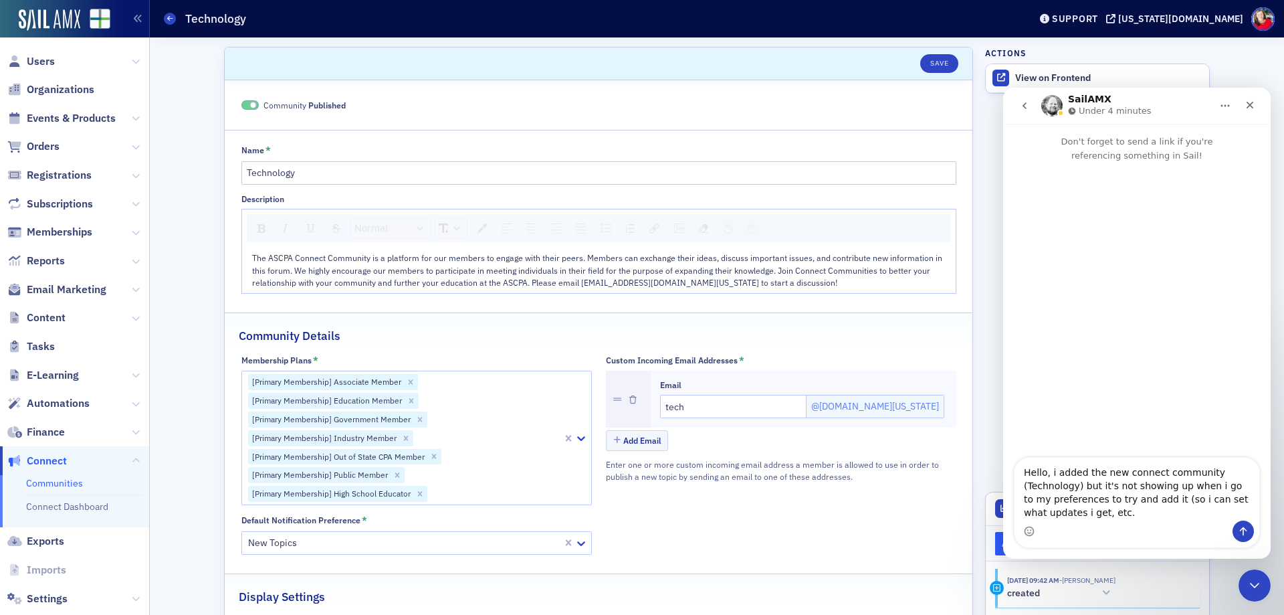
type textarea "Hello, i added the new connect community (Technology) but it's not showing up w…"
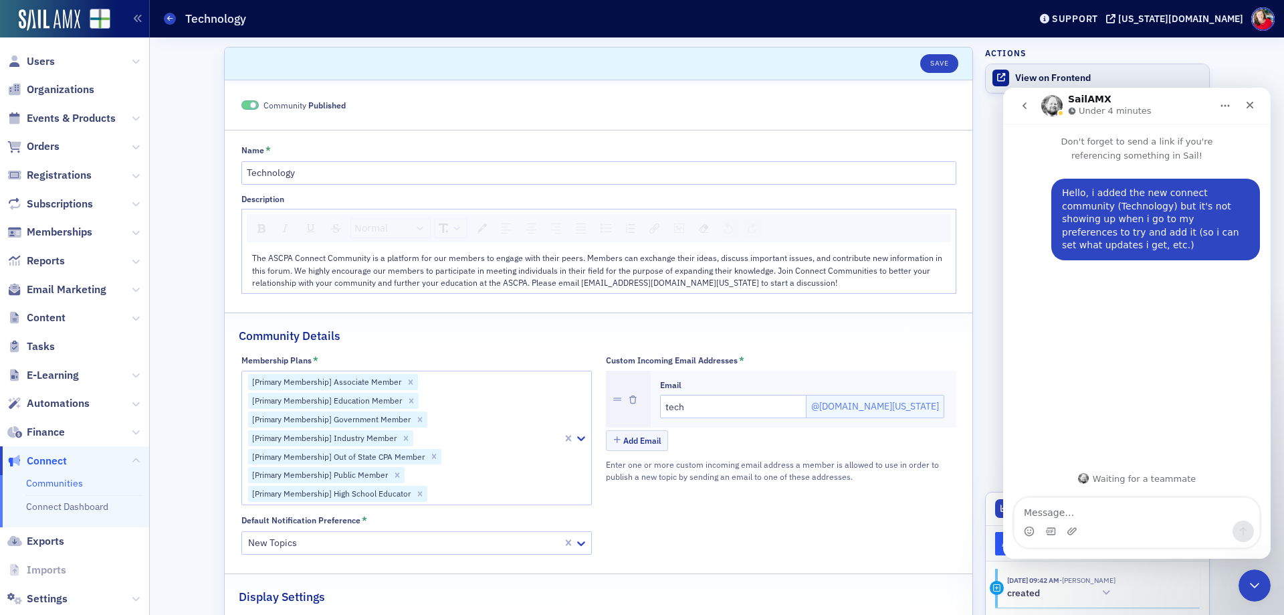
click at [1027, 75] on div "View on Frontend" at bounding box center [1108, 78] width 187 height 12
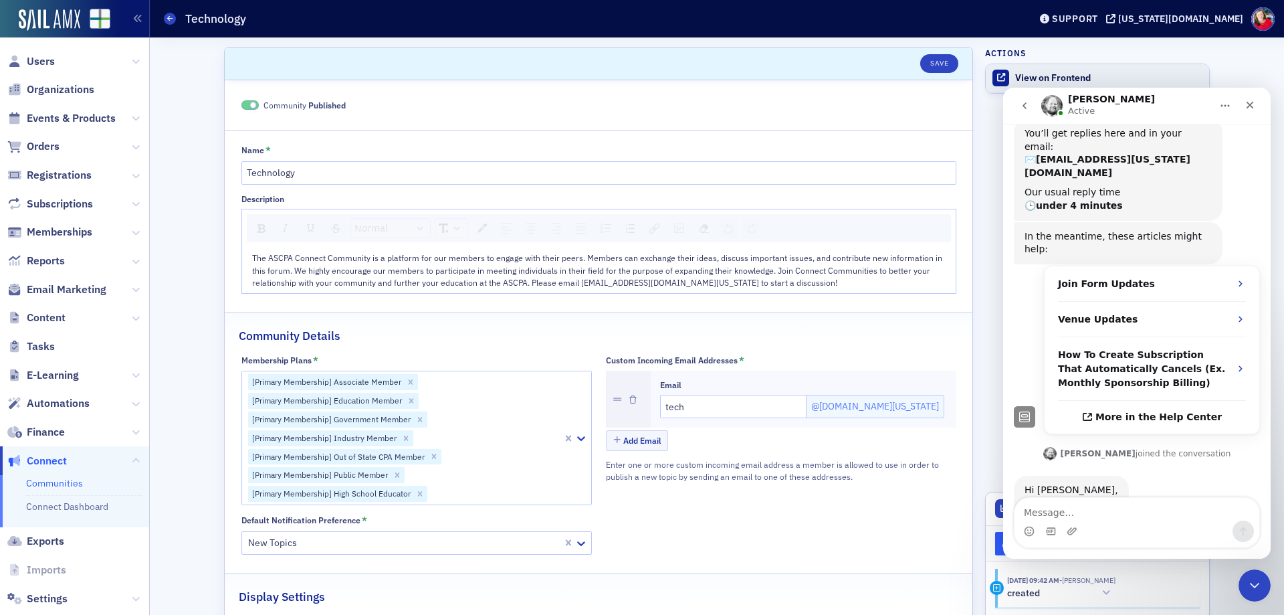
scroll to position [154, 0]
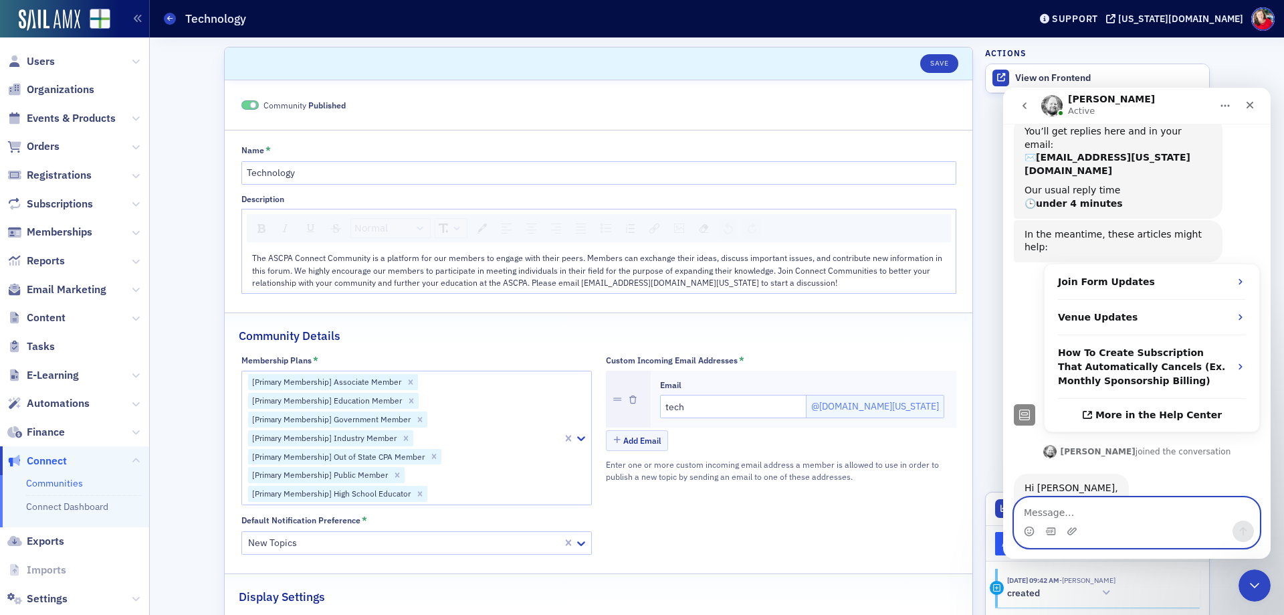
click at [1069, 514] on textarea "Message…" at bounding box center [1136, 509] width 245 height 23
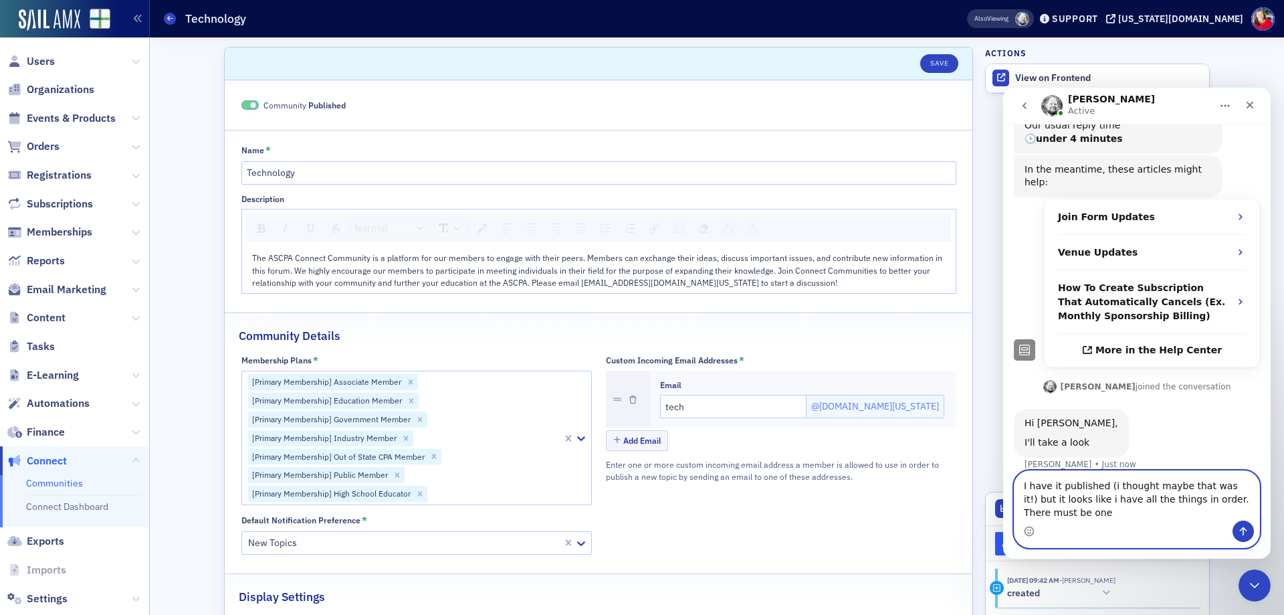
scroll to position [232, 0]
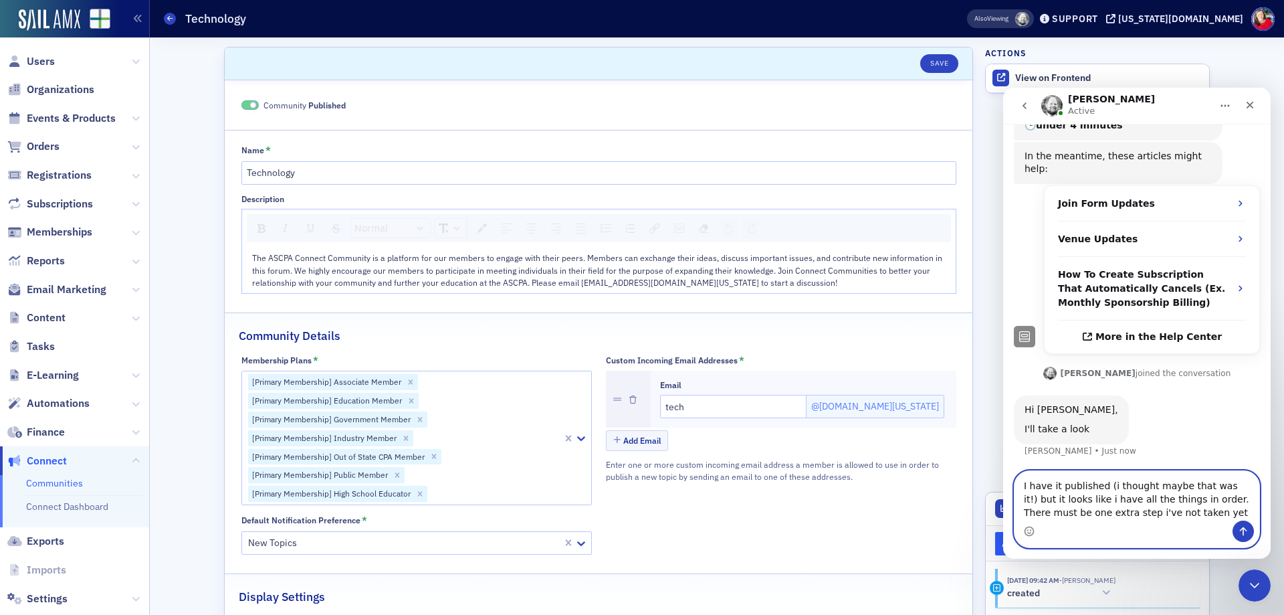
type textarea "I have it published (i thought maybe that was it!) but it looks like i have all…"
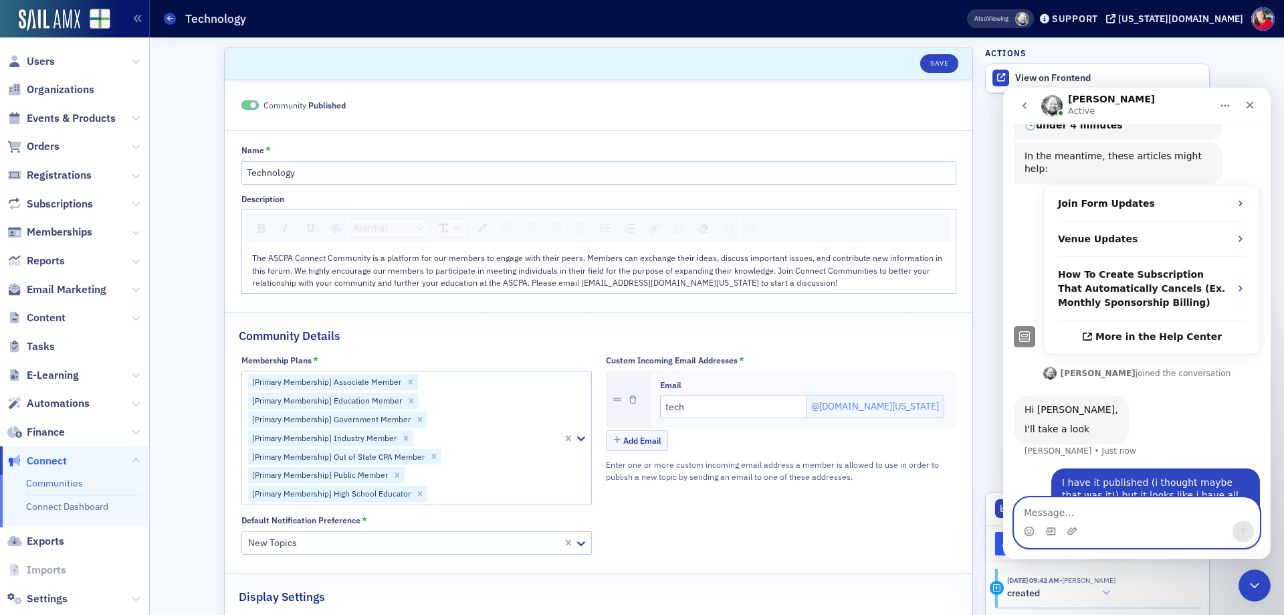
scroll to position [285, 0]
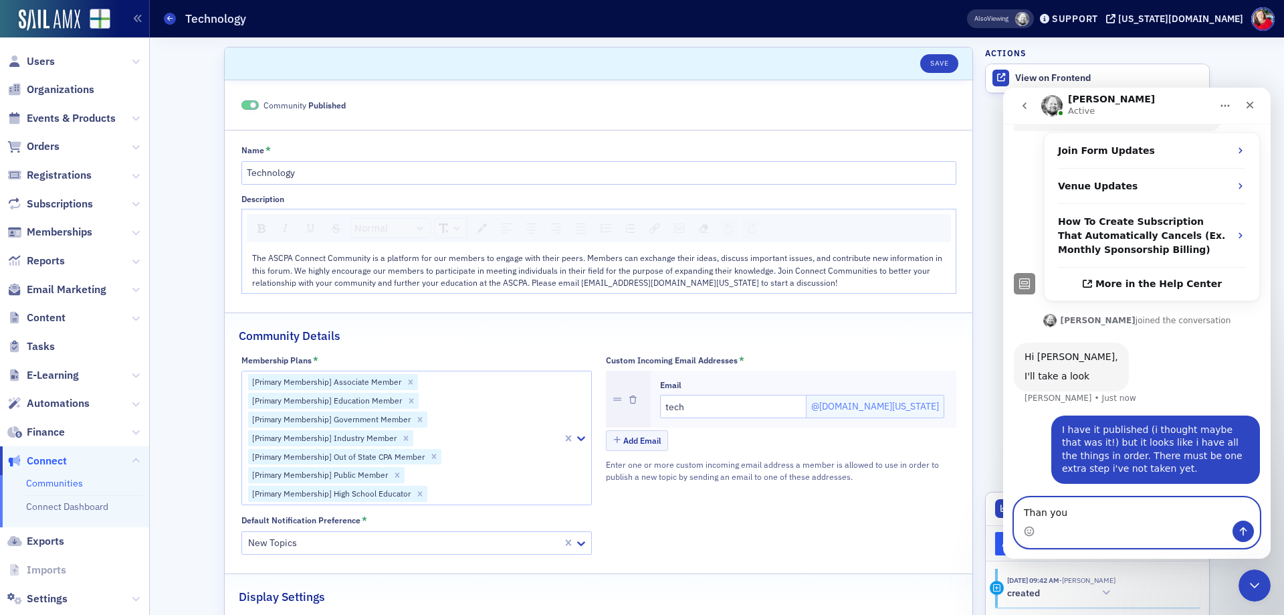
type textarea "Than you!"
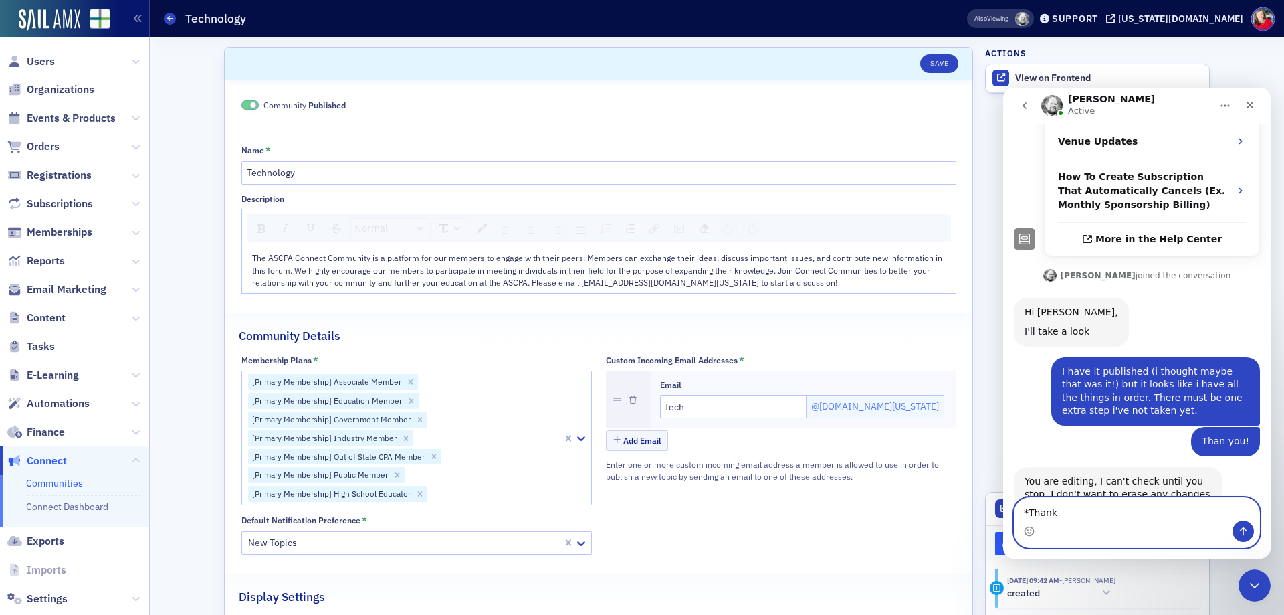
type textarea "*Thanks"
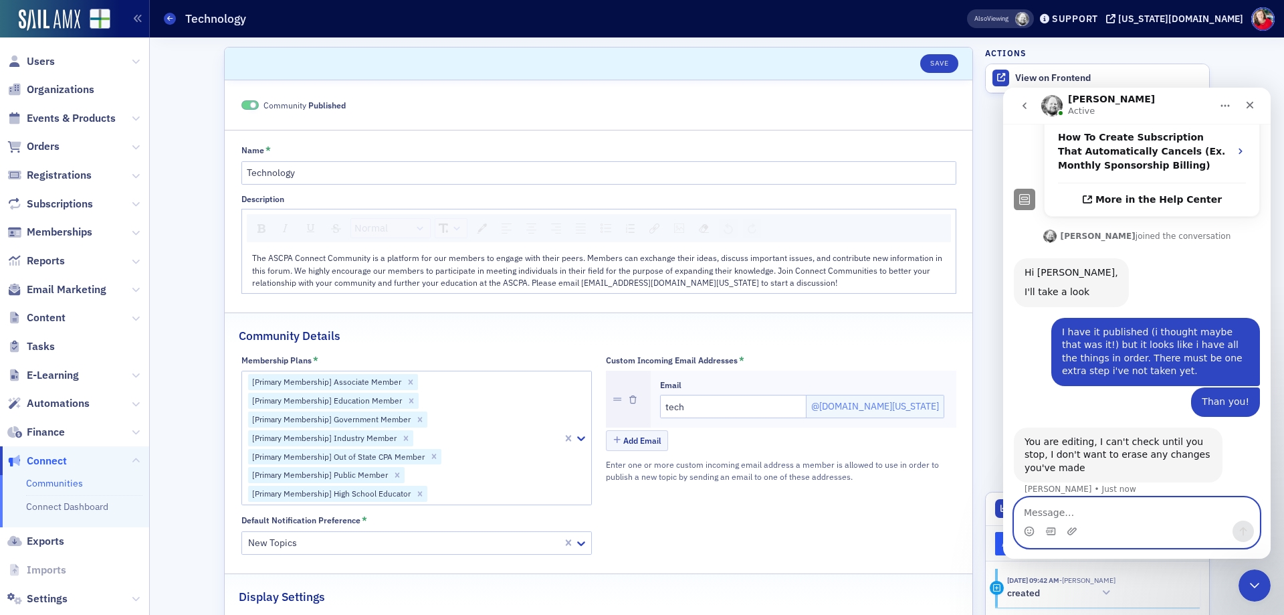
scroll to position [370, 0]
click at [935, 66] on button "Save" at bounding box center [939, 63] width 38 height 19
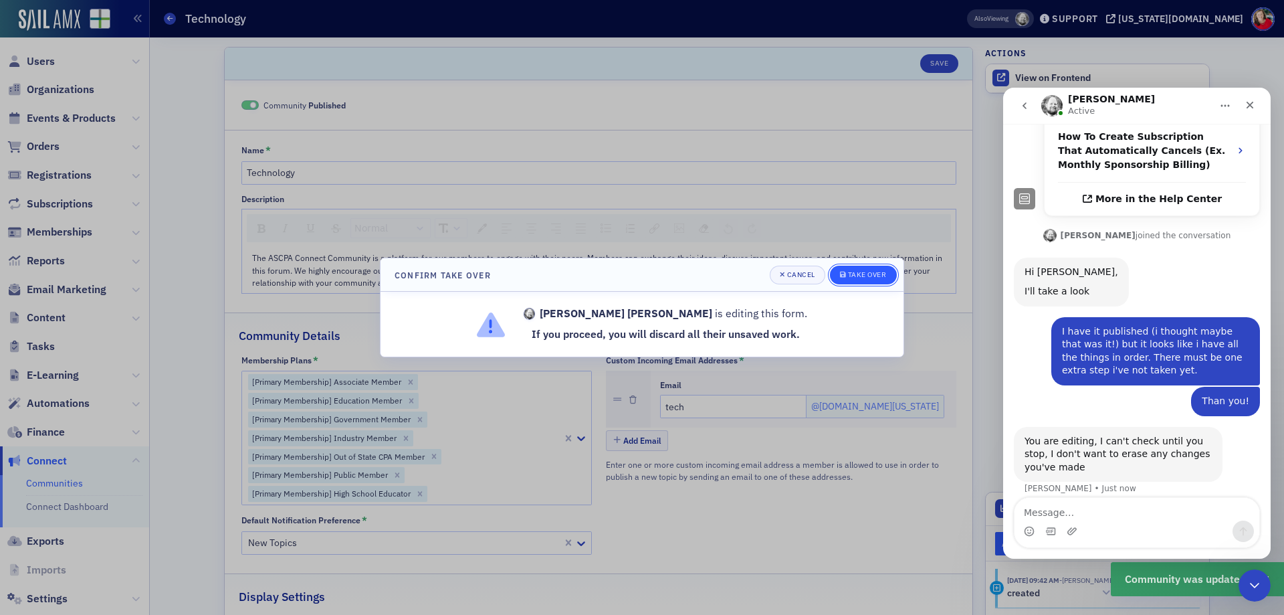
click at [848, 279] on span "Take Over" at bounding box center [863, 274] width 47 height 11
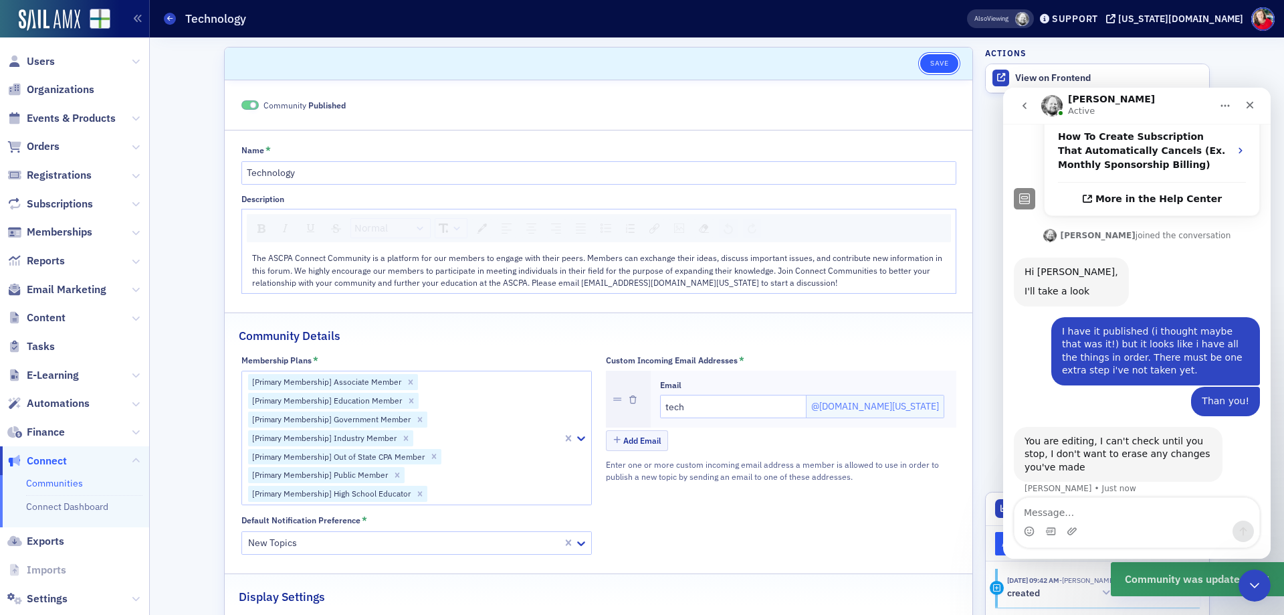
click at [933, 65] on button "Save" at bounding box center [939, 63] width 38 height 19
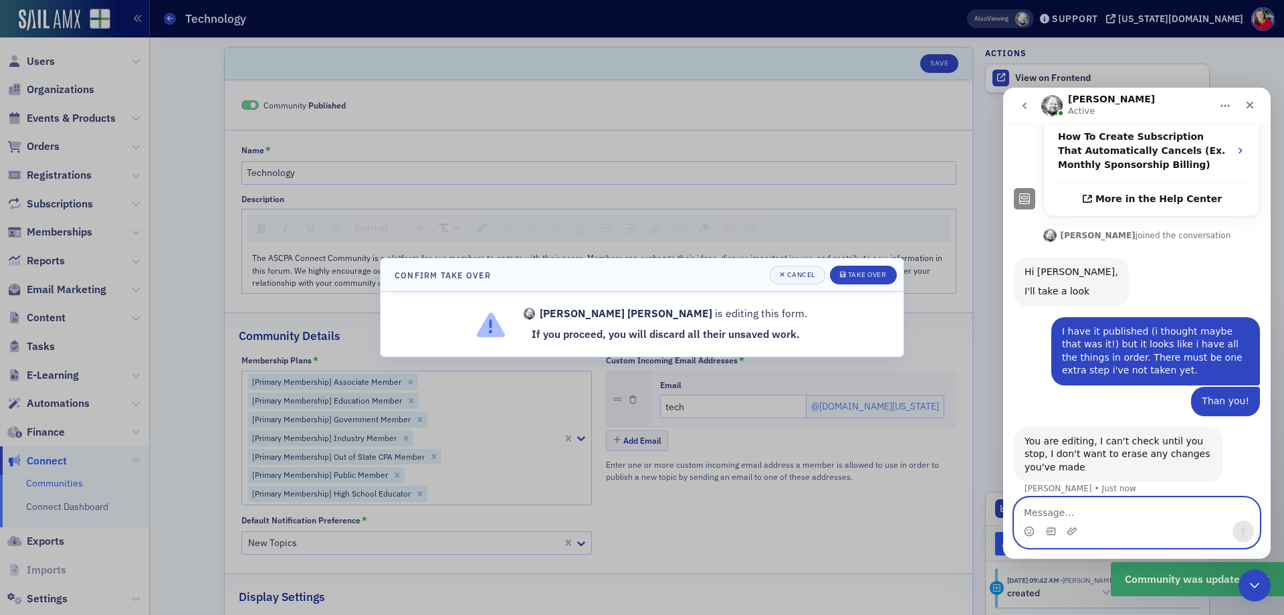
click at [1061, 512] on textarea "Message…" at bounding box center [1136, 509] width 245 height 23
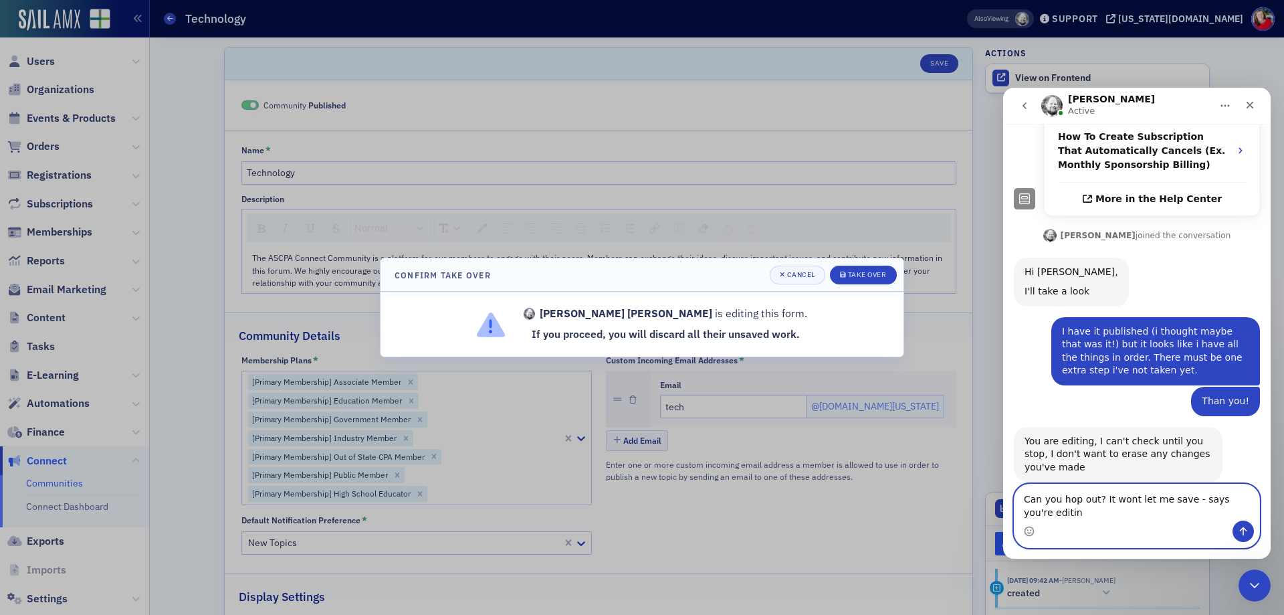
type textarea "Can you hop out? It wont let me save - says you're editing"
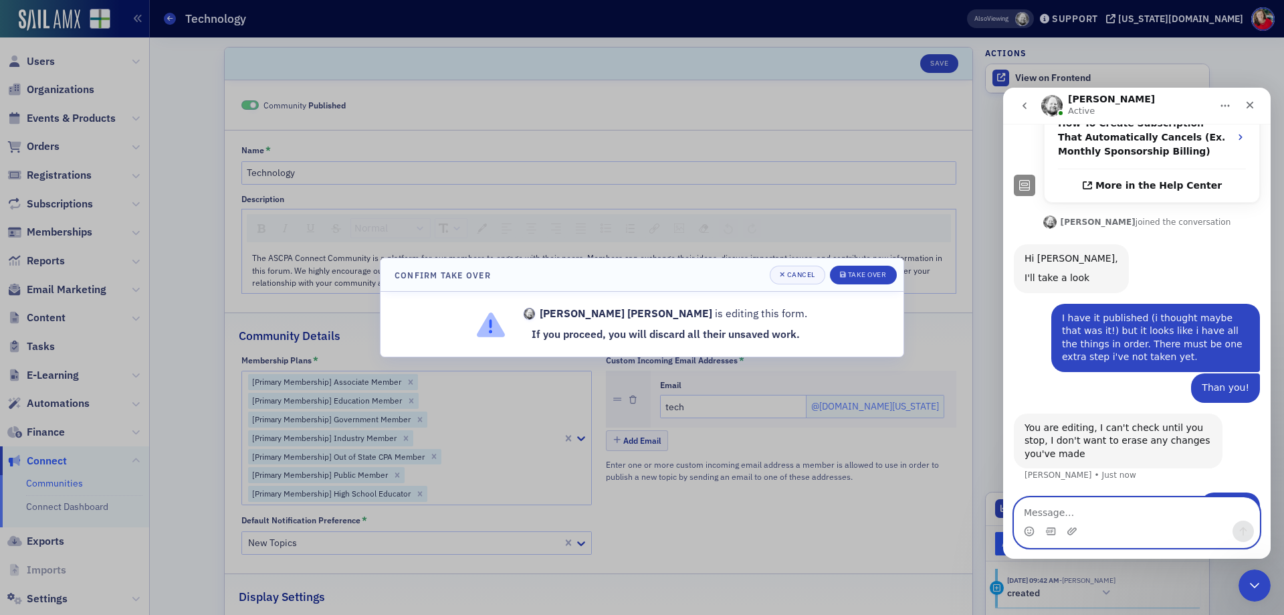
scroll to position [413, 0]
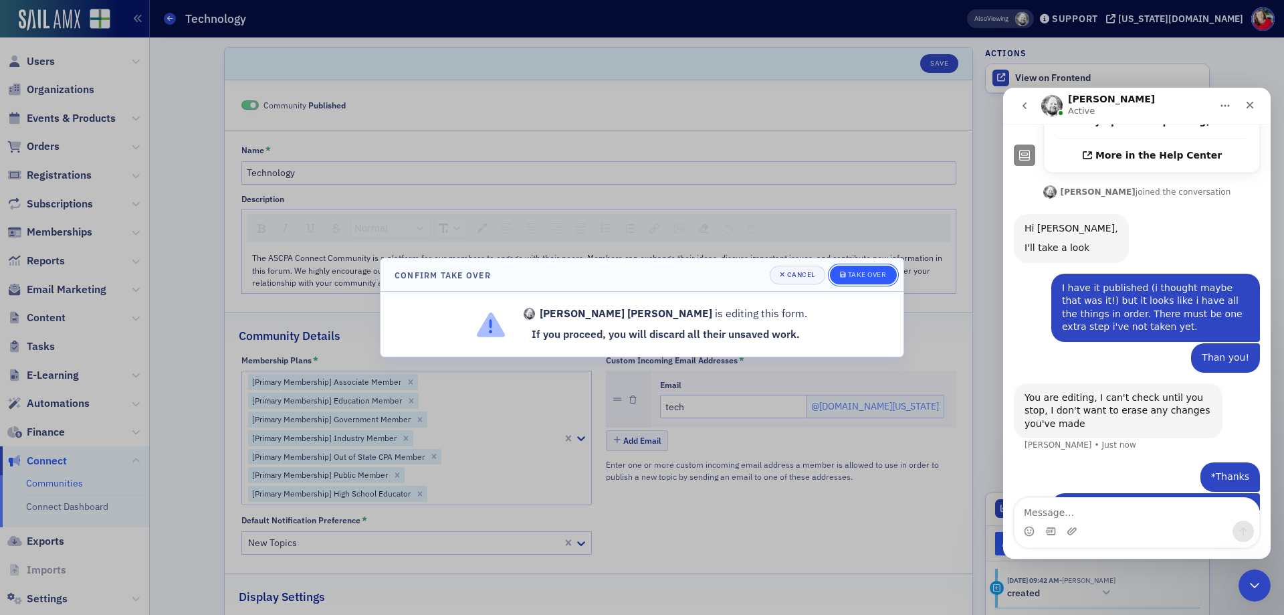
click at [863, 278] on div "Take Over" at bounding box center [867, 274] width 39 height 7
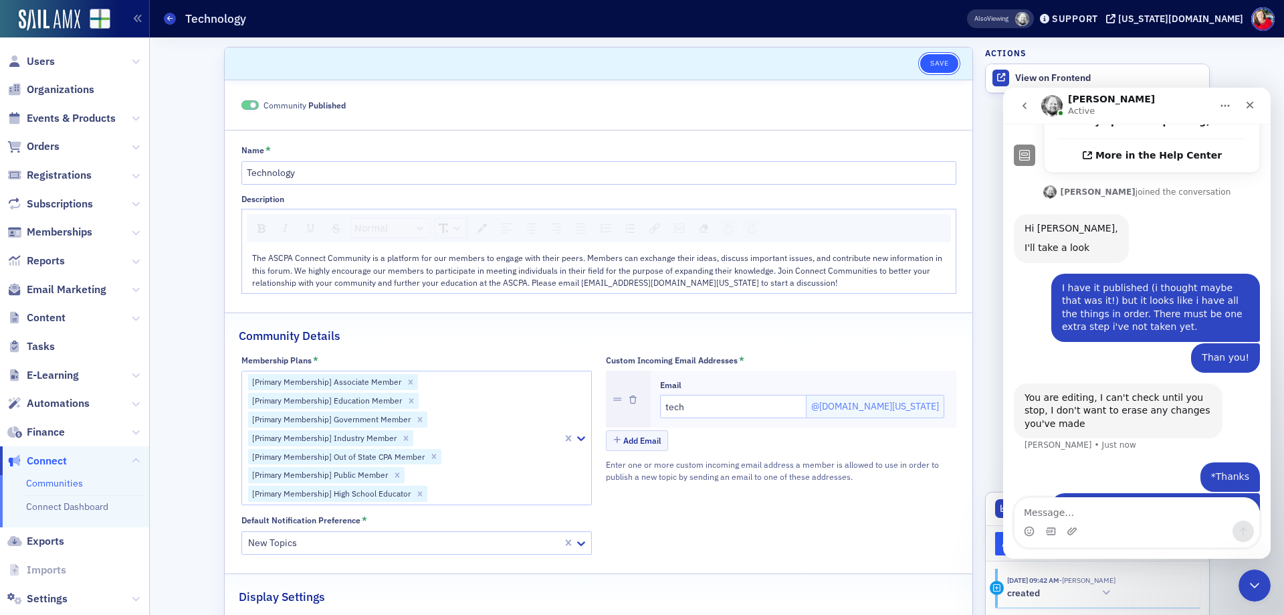
click at [932, 62] on button "Save" at bounding box center [939, 63] width 38 height 19
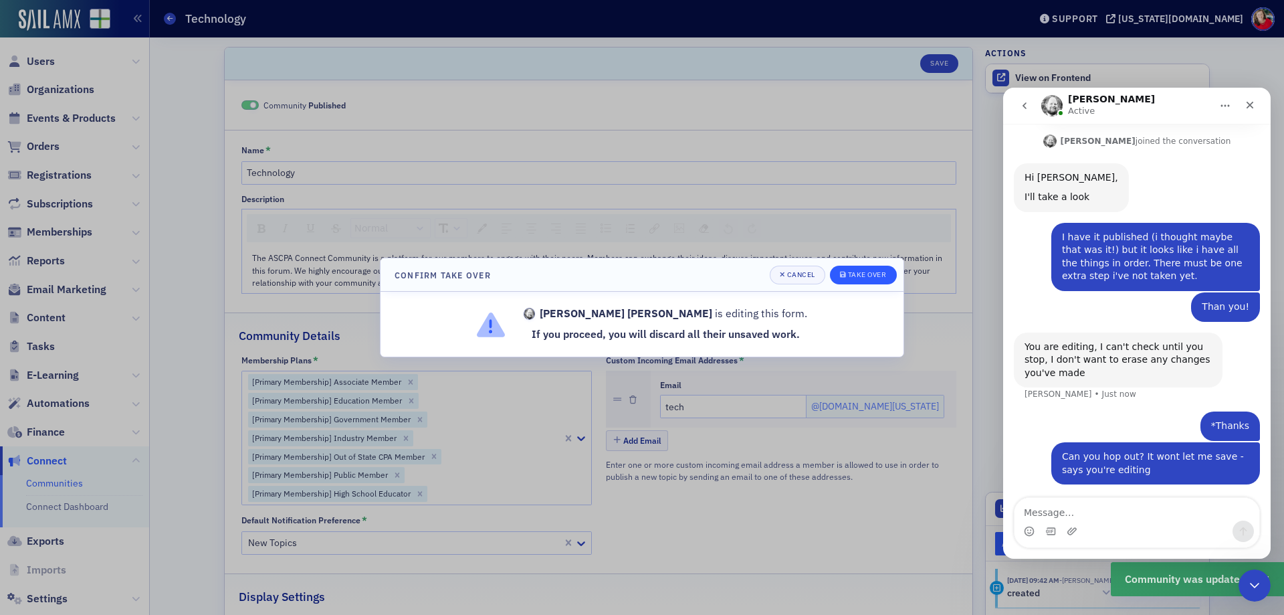
scroll to position [465, 0]
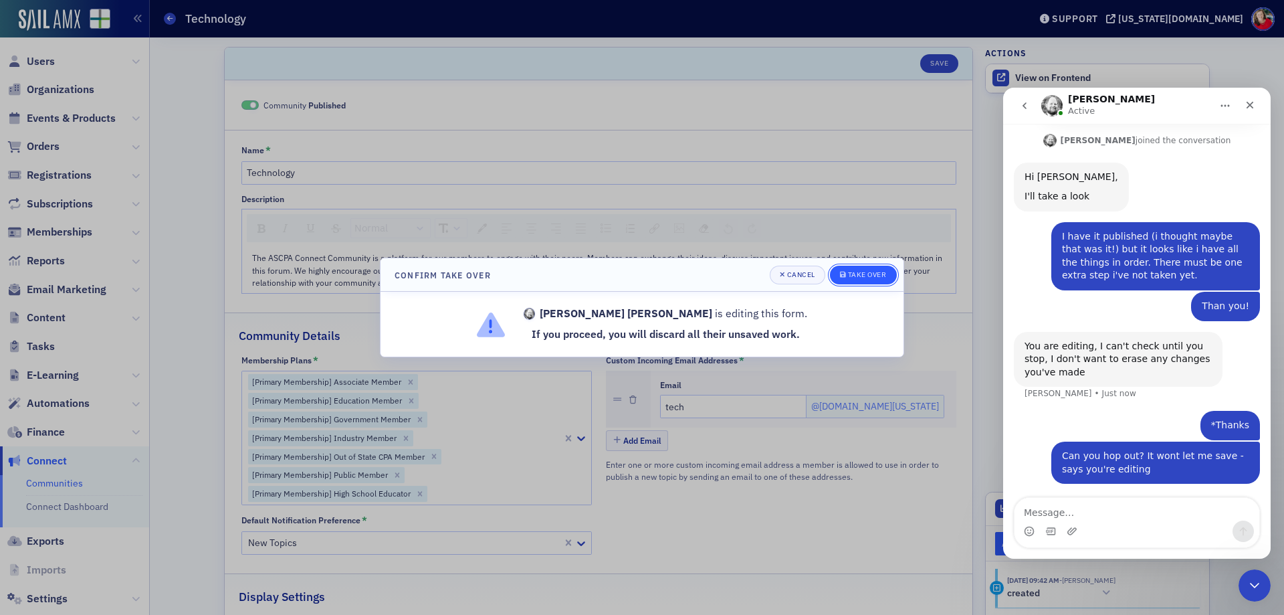
click at [870, 274] on div "Take Over" at bounding box center [867, 274] width 39 height 7
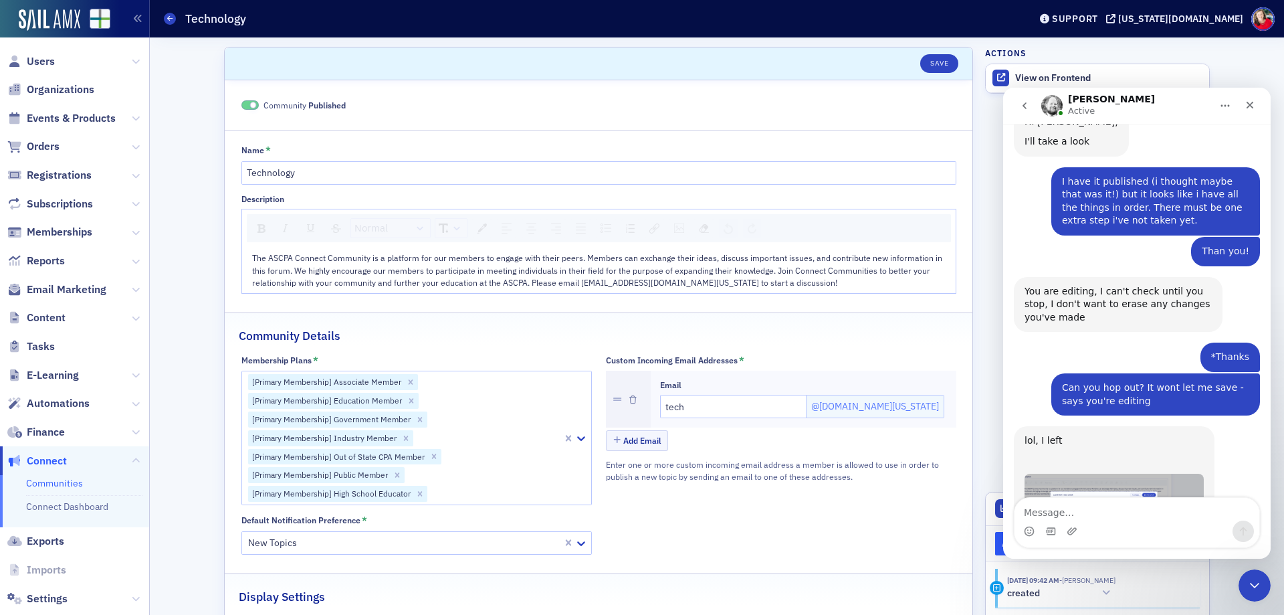
scroll to position [533, 0]
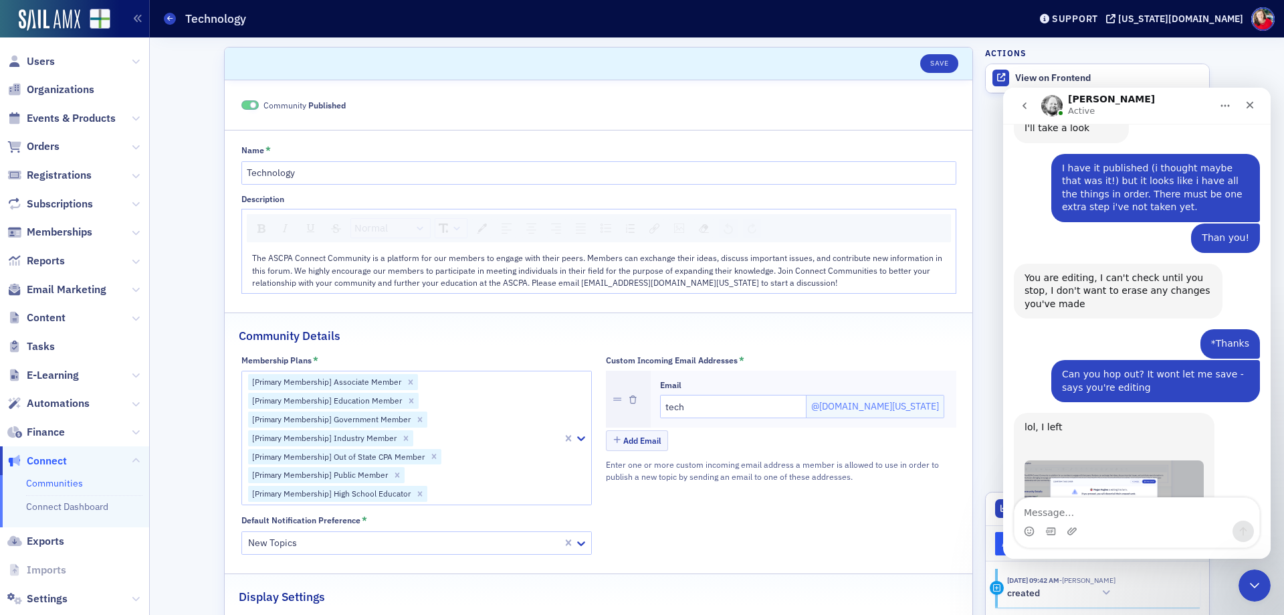
click at [1151, 460] on img "Aidan says…" at bounding box center [1113, 486] width 179 height 53
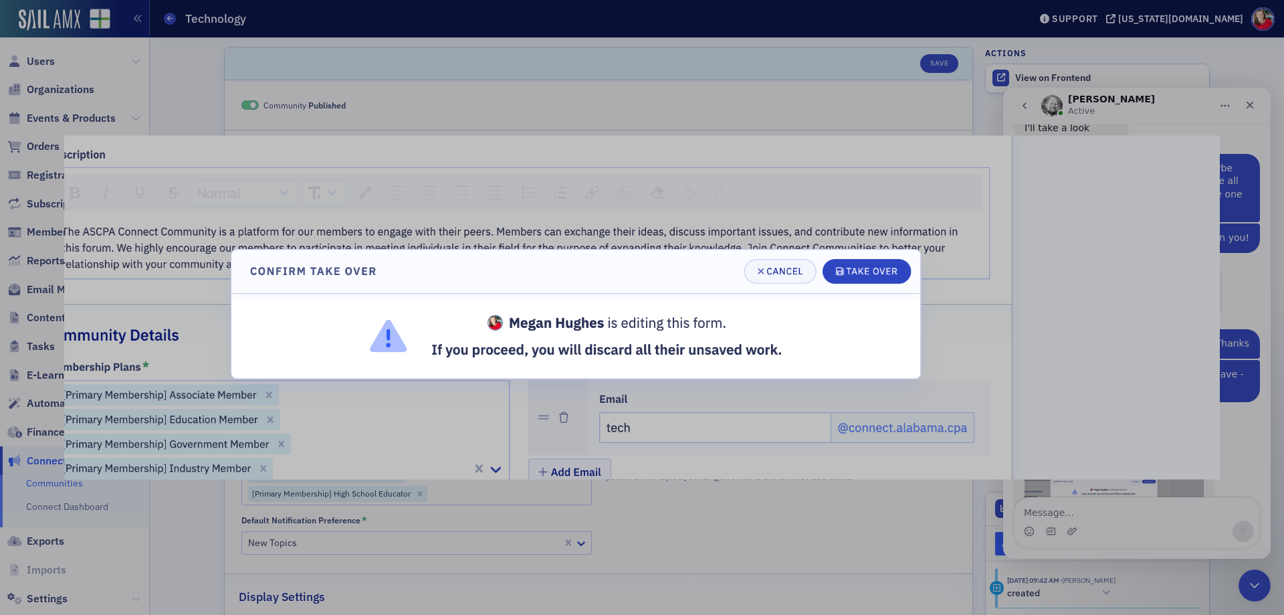
scroll to position [0, 0]
click at [1216, 432] on img "Close" at bounding box center [641, 307] width 1155 height 344
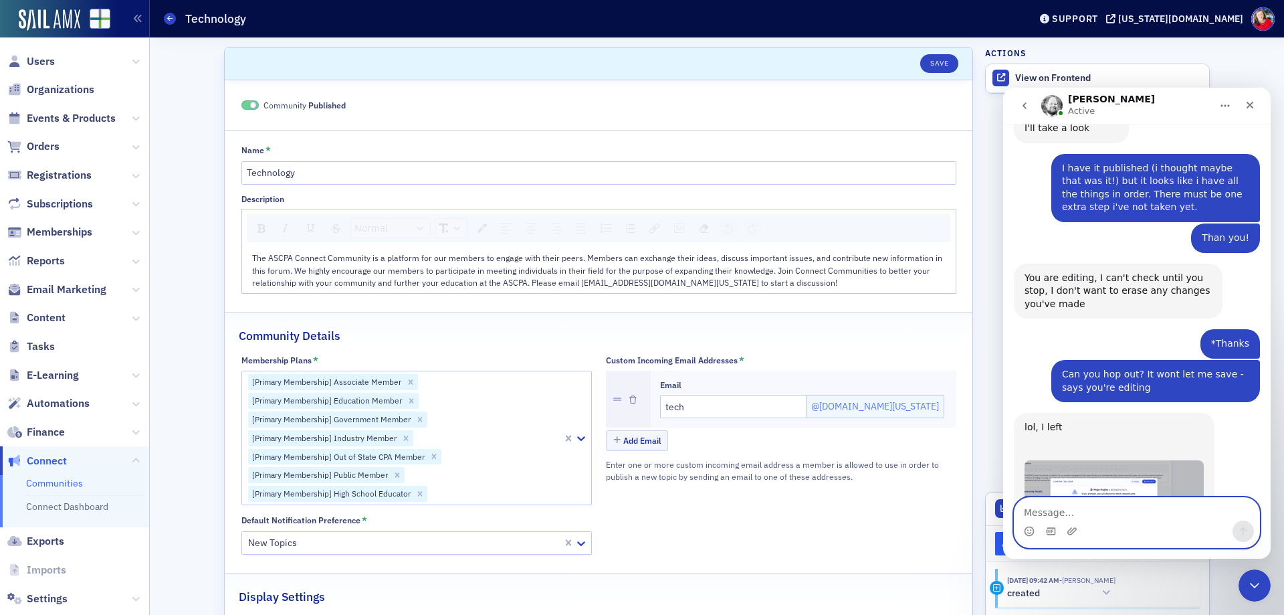
click at [1131, 505] on textarea "Message…" at bounding box center [1136, 509] width 245 height 23
type textarea "Yea, that's the same message i'm getting, but with your name"
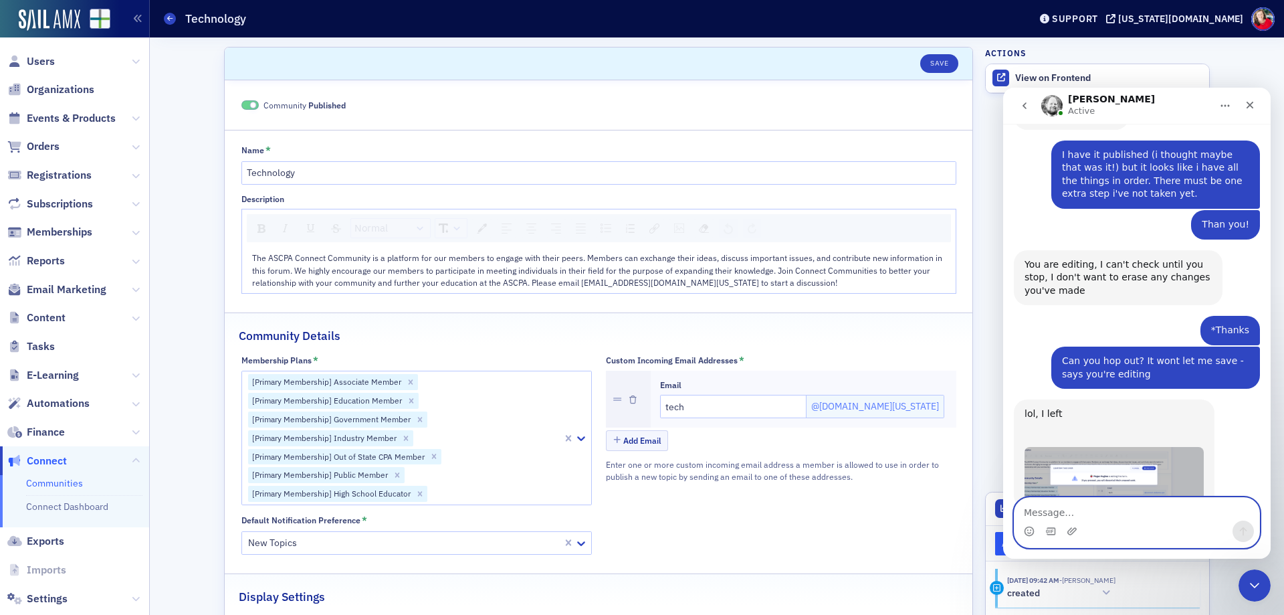
scroll to position [586, 0]
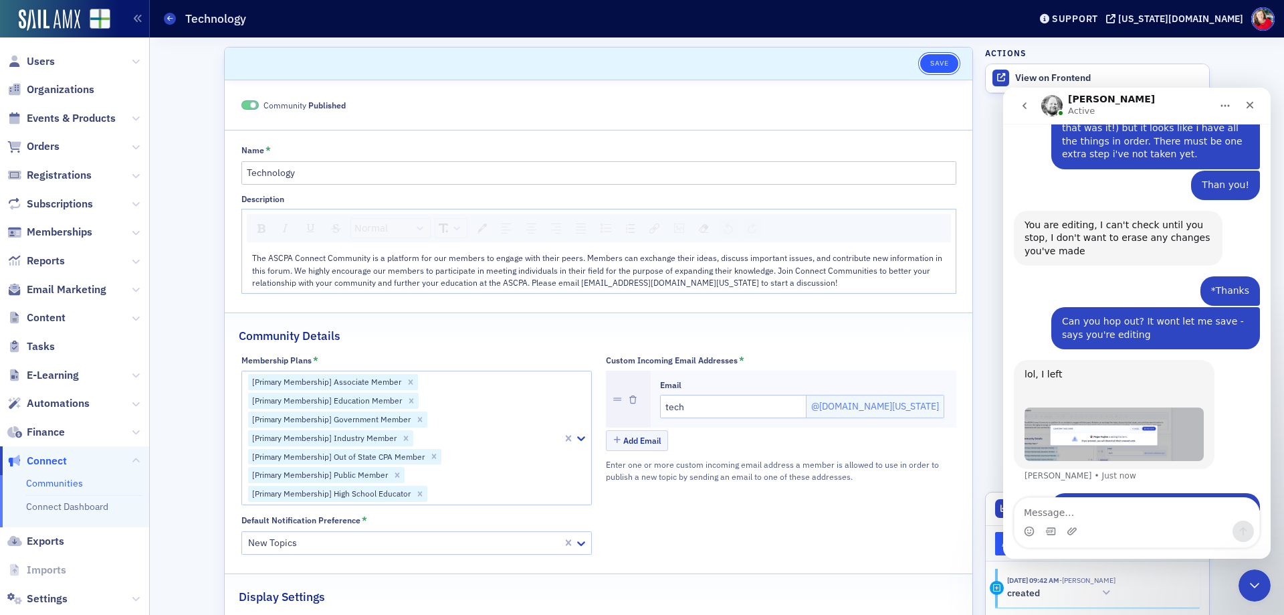
click at [931, 66] on button "Save" at bounding box center [939, 63] width 38 height 19
click at [170, 19] on icon at bounding box center [169, 18] width 5 height 6
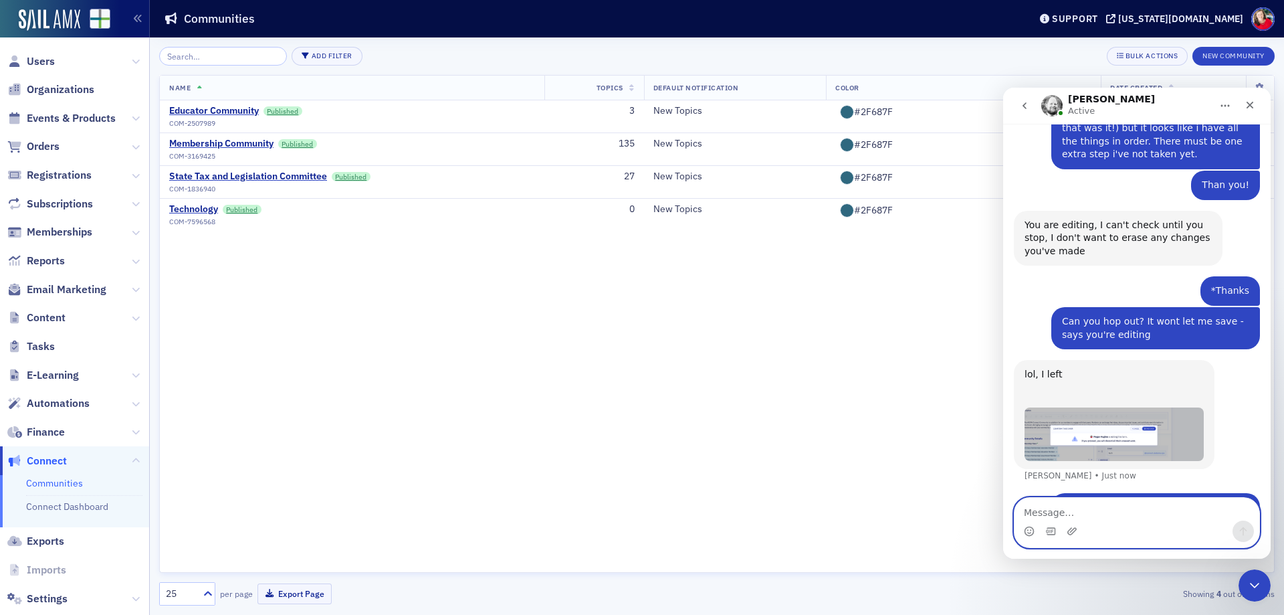
click at [1058, 514] on textarea "Message…" at bounding box center [1136, 509] width 245 height 23
type textarea "Ok - try now"
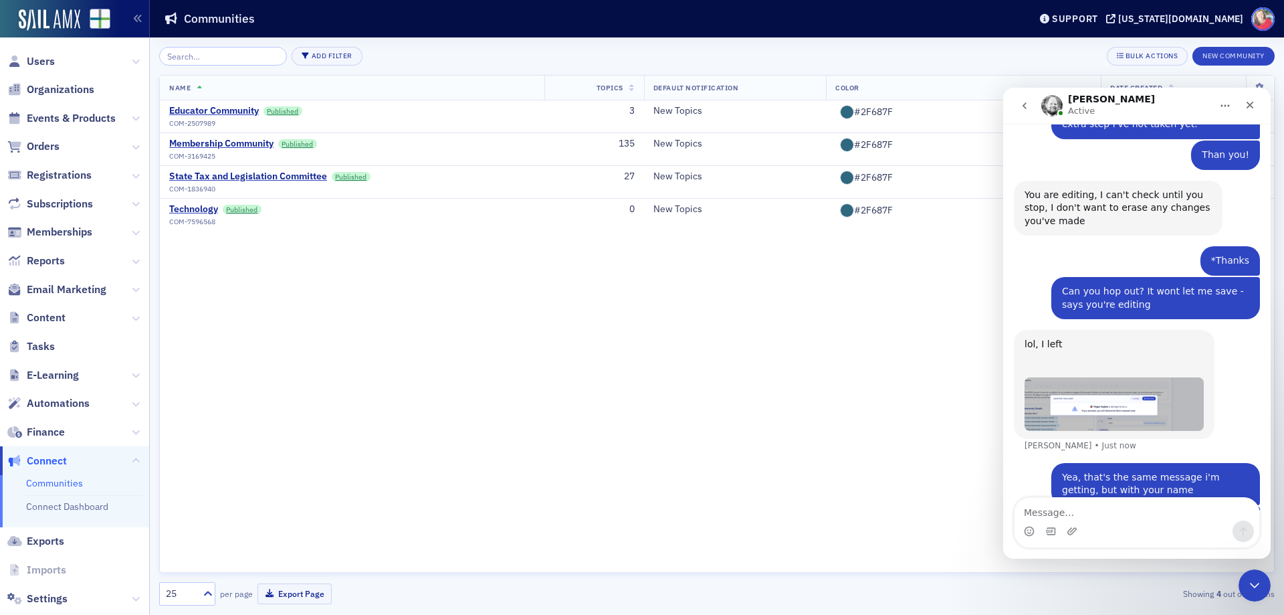
click at [1268, 22] on span at bounding box center [1262, 18] width 23 height 23
click at [1264, 41] on span "My Profile" at bounding box center [1248, 42] width 51 height 12
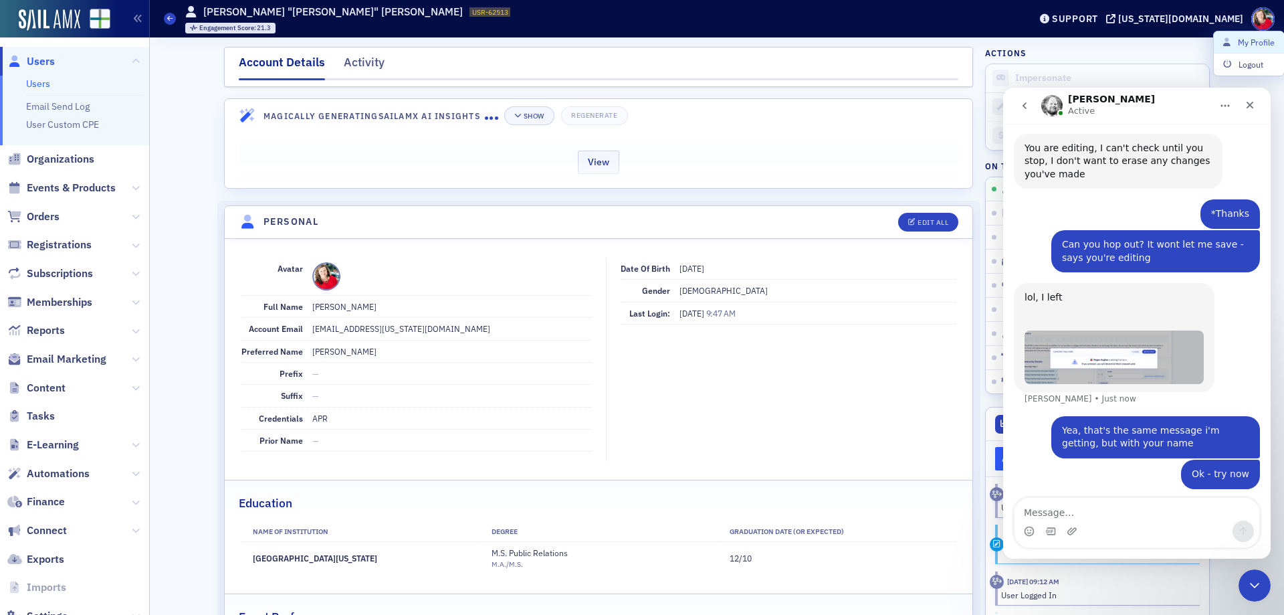
scroll to position [667, 0]
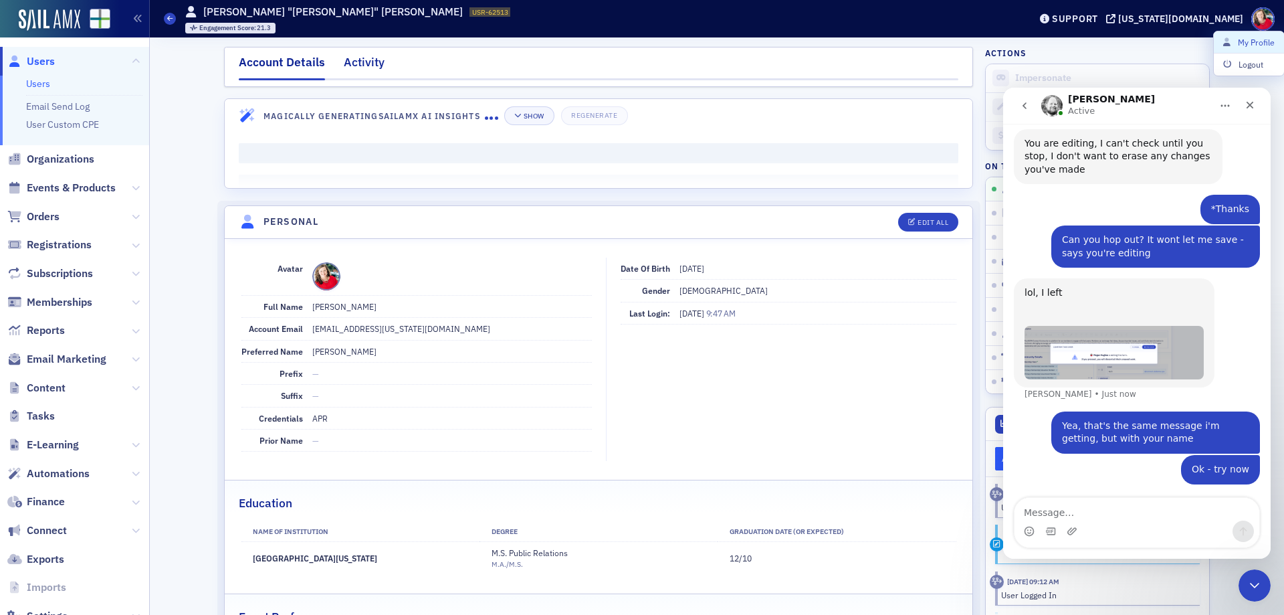
click at [356, 68] on div "Activity" at bounding box center [364, 65] width 41 height 25
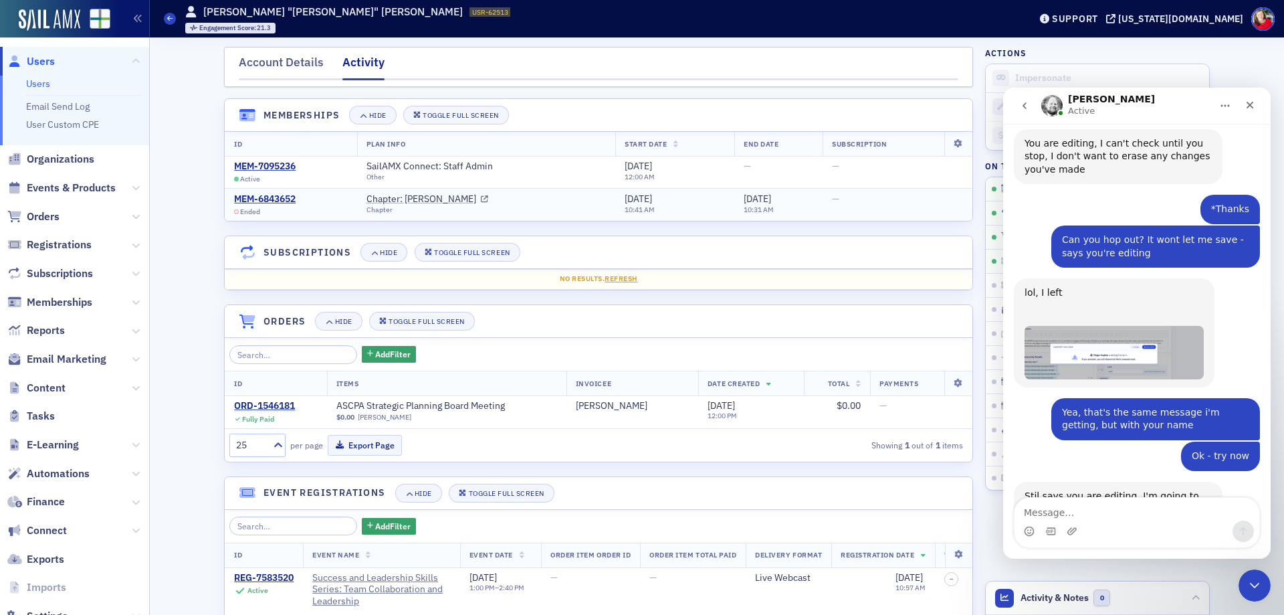
scroll to position [669, 0]
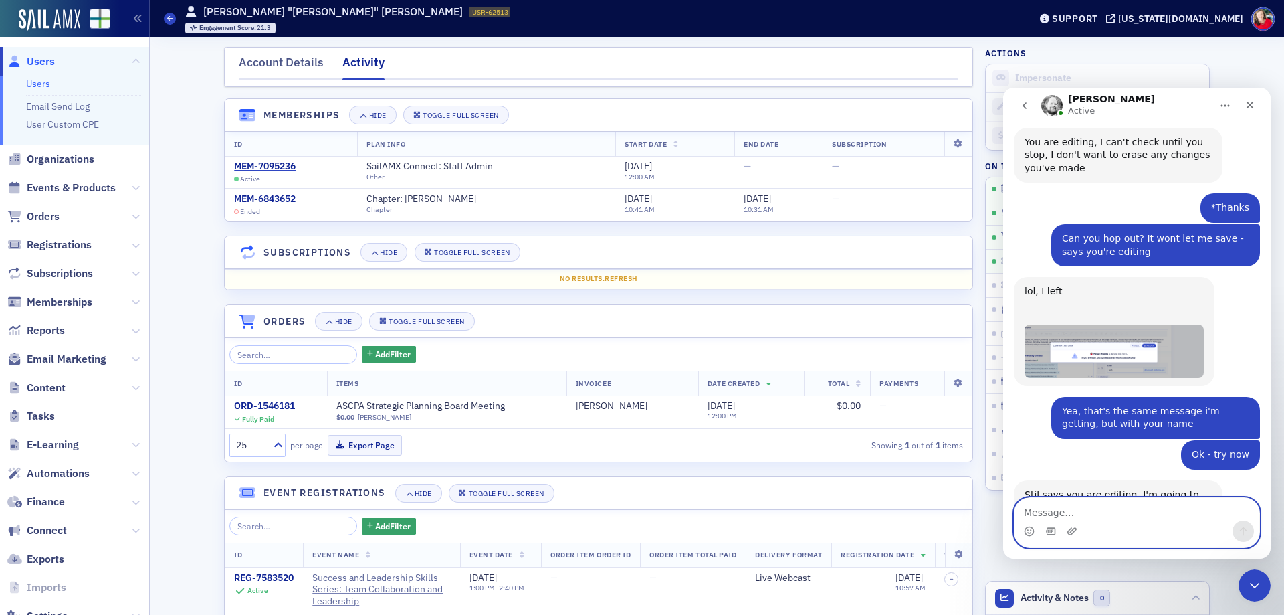
click at [1075, 506] on textarea "Message…" at bounding box center [1136, 509] width 245 height 23
type textarea "im not in it anymore"
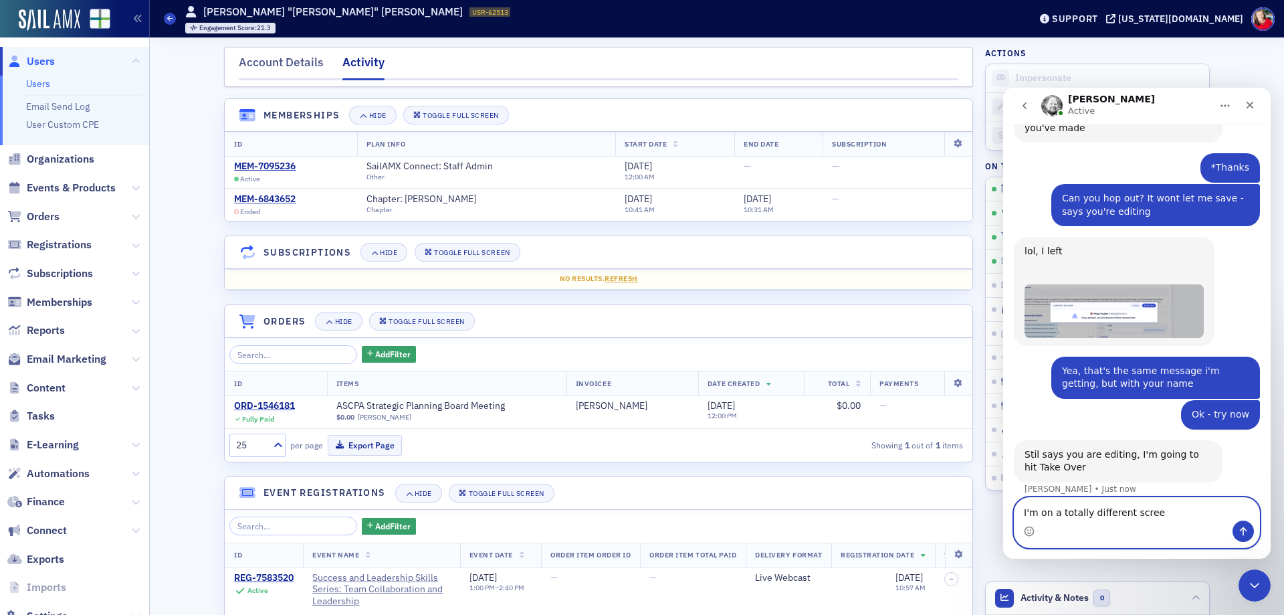
type textarea "I'm on a totally different screen"
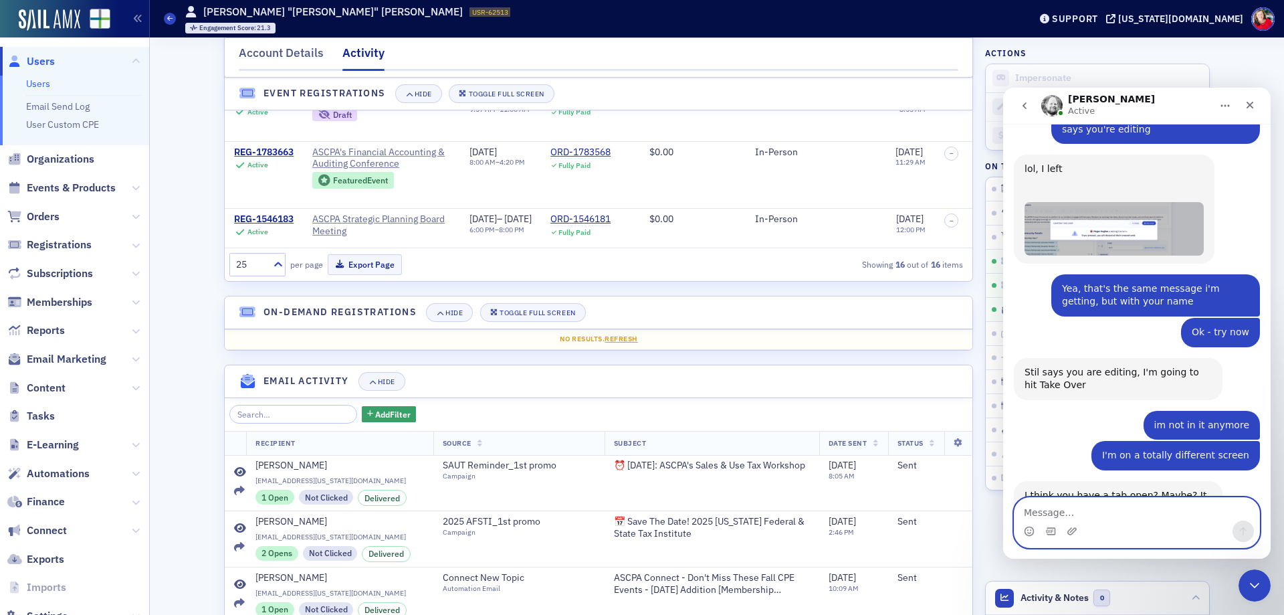
scroll to position [792, 0]
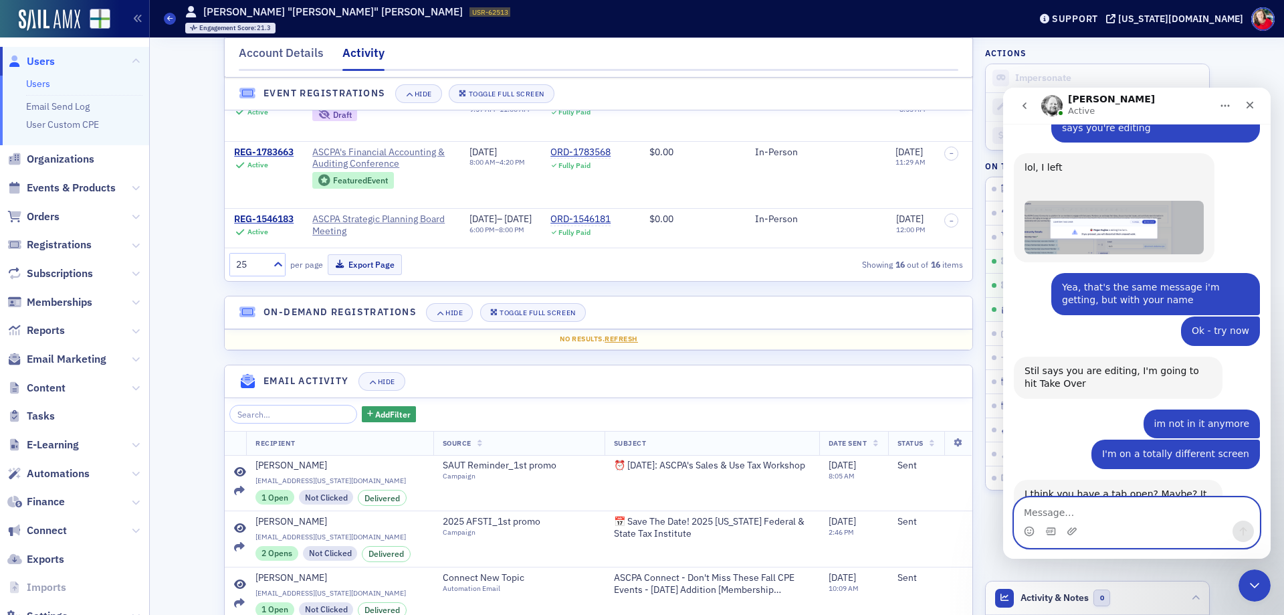
click at [1076, 512] on textarea "Message…" at bounding box center [1136, 509] width 245 height 23
type textarea "hmmmm - let me close my window"
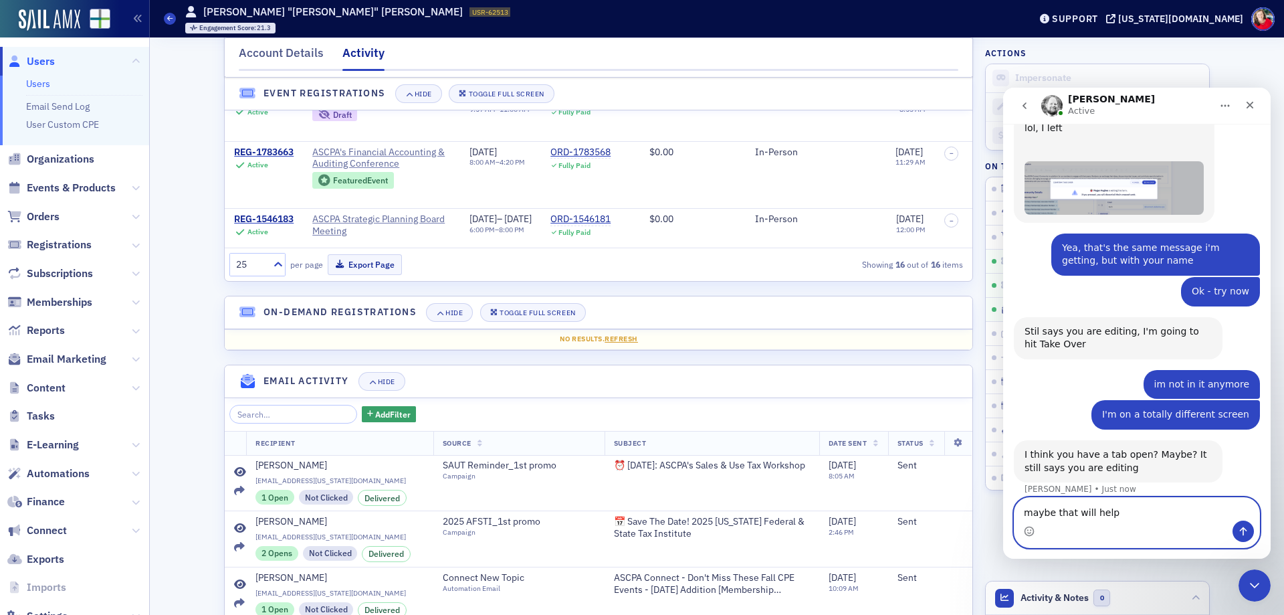
type textarea "maybe that will help?"
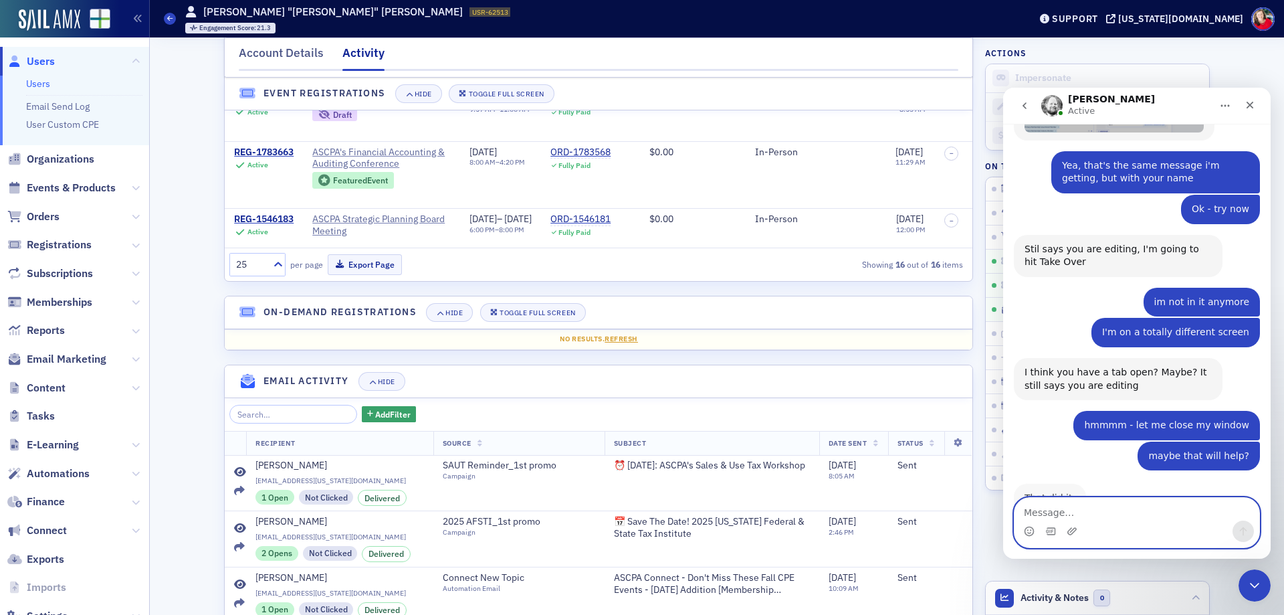
scroll to position [903, 0]
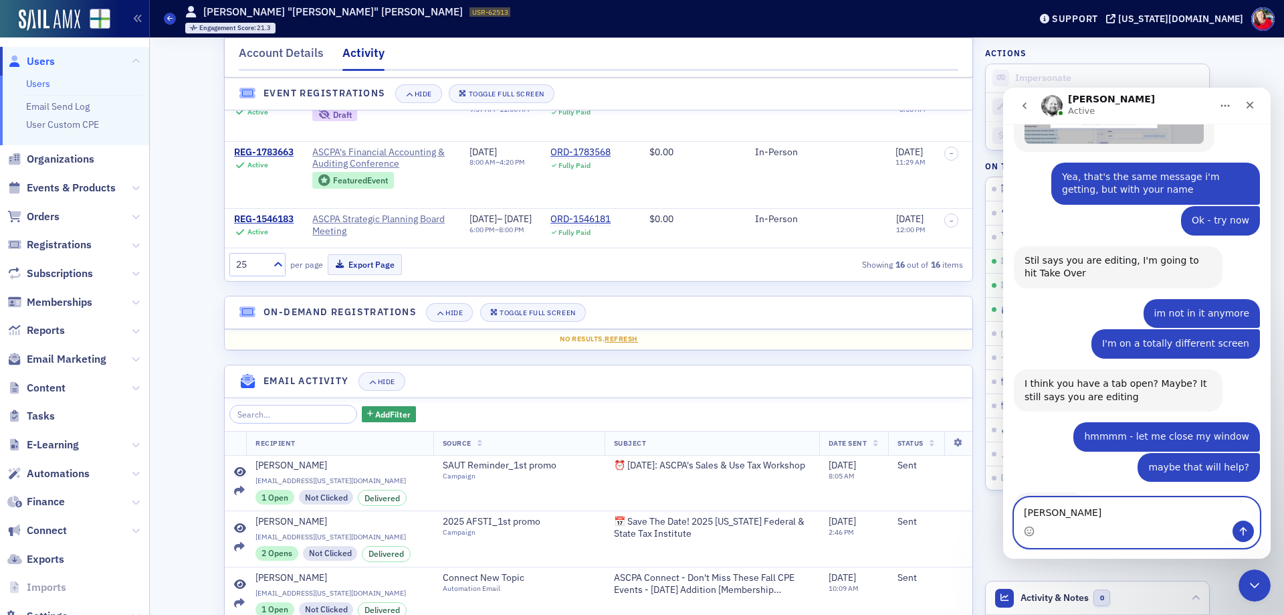
type textarea "weird"
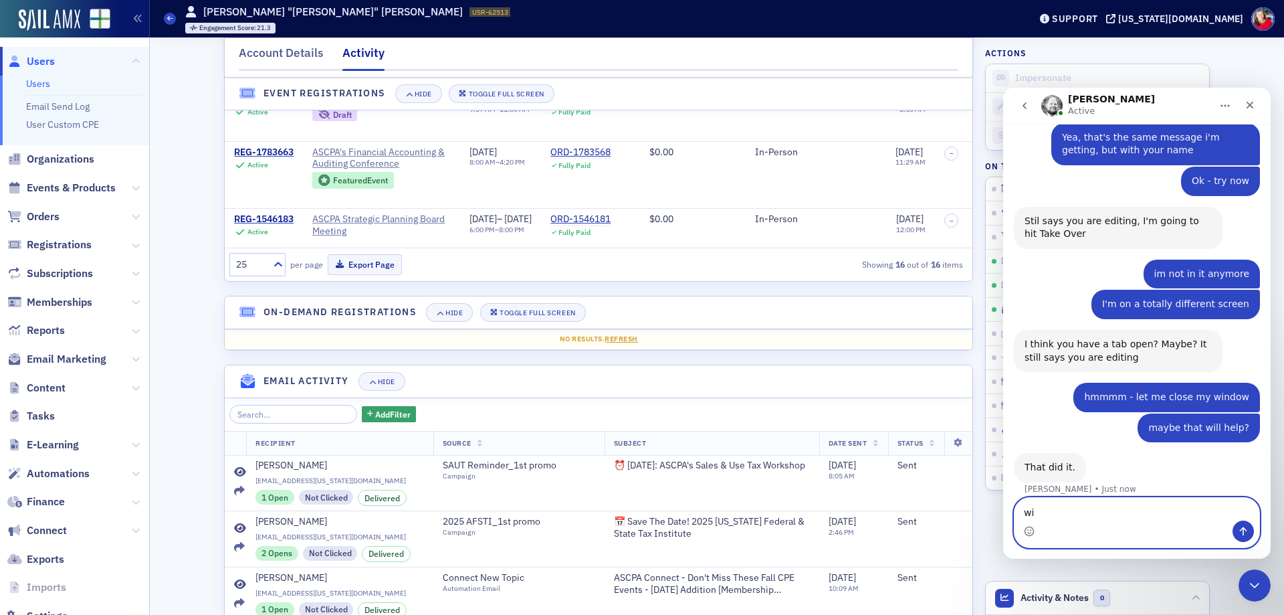
type textarea "w"
type textarea "but good!"
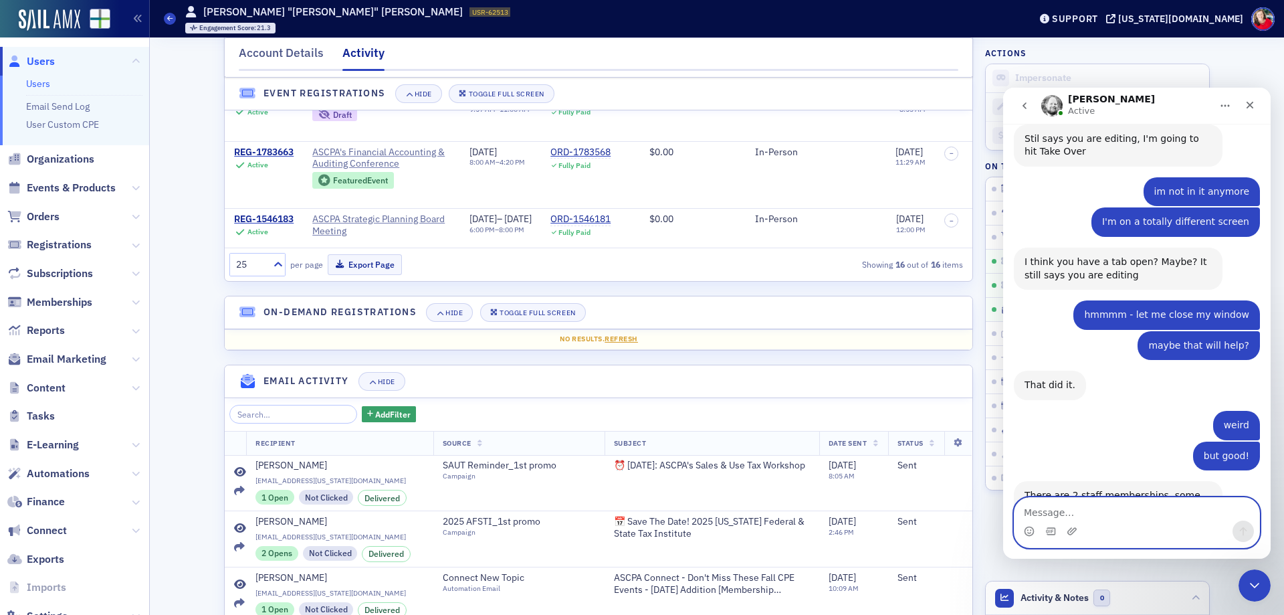
scroll to position [1052, 0]
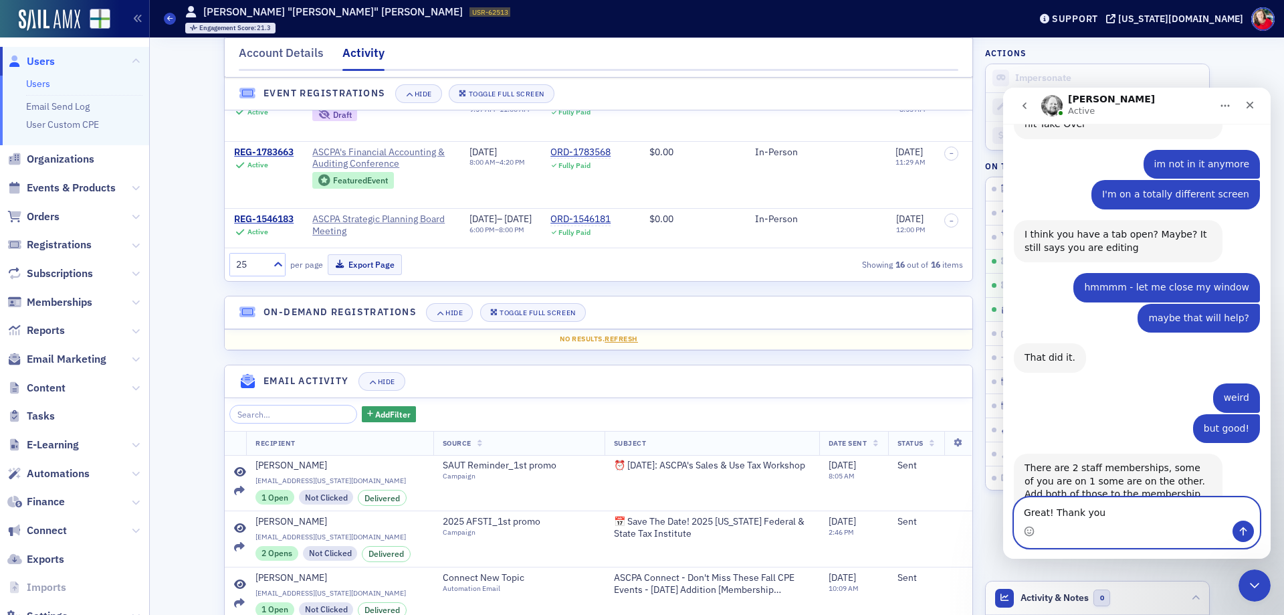
type textarea "Great! Thank you!"
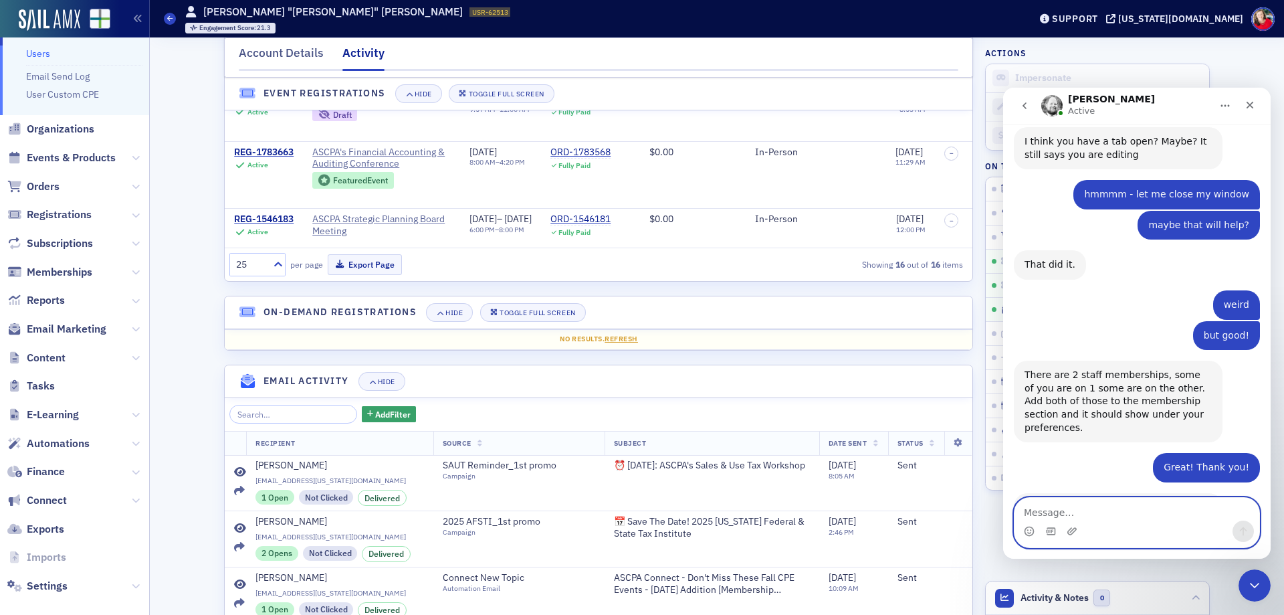
scroll to position [43, 0]
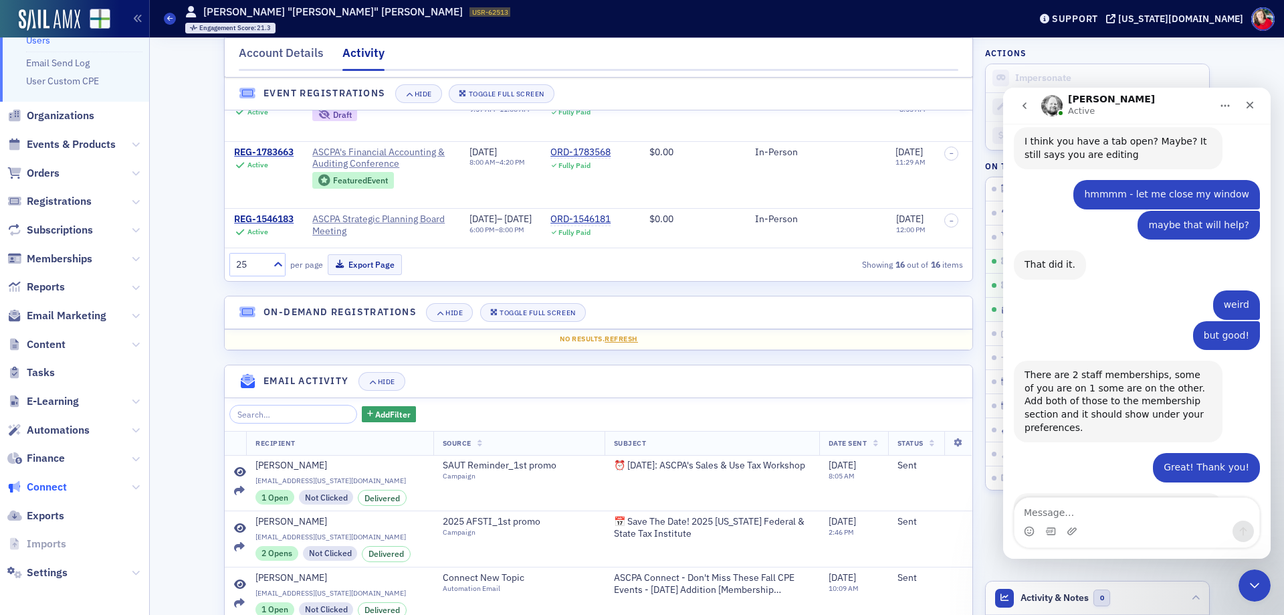
click at [53, 489] on span "Connect" at bounding box center [47, 486] width 40 height 15
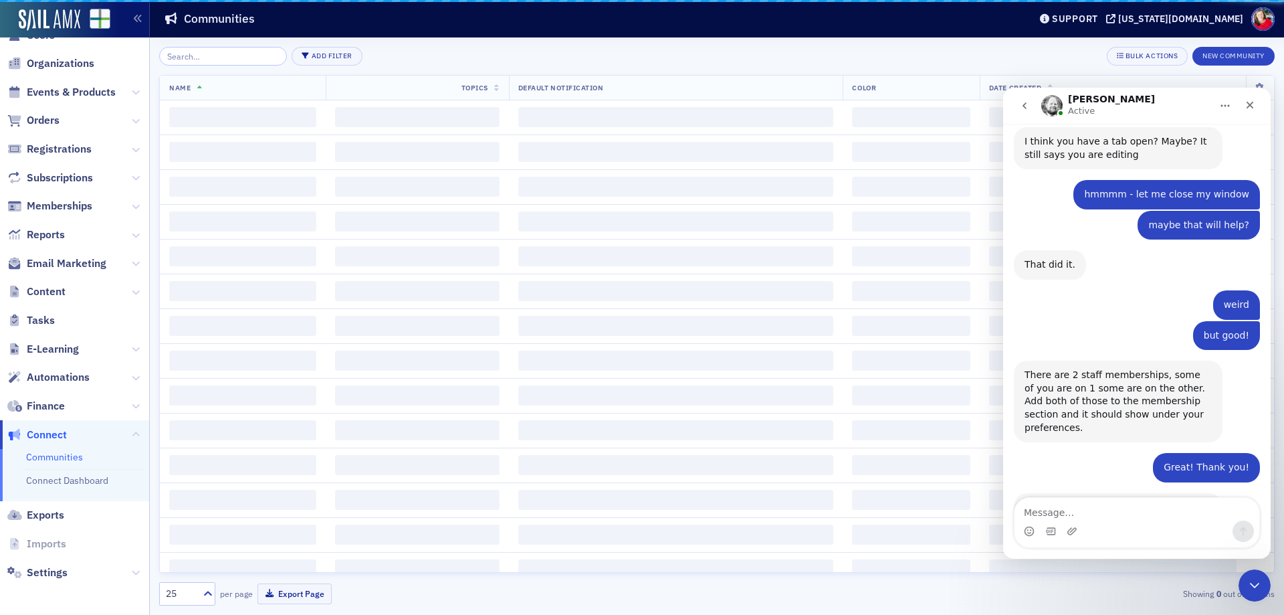
scroll to position [26, 0]
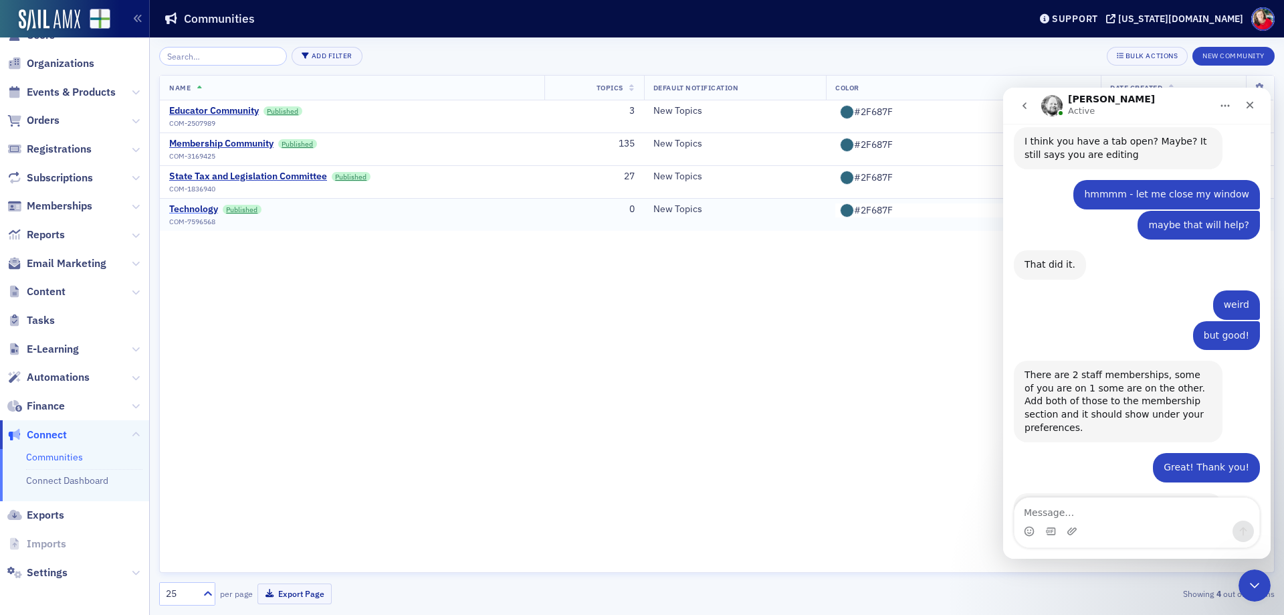
click at [195, 210] on div "Technology" at bounding box center [193, 209] width 49 height 12
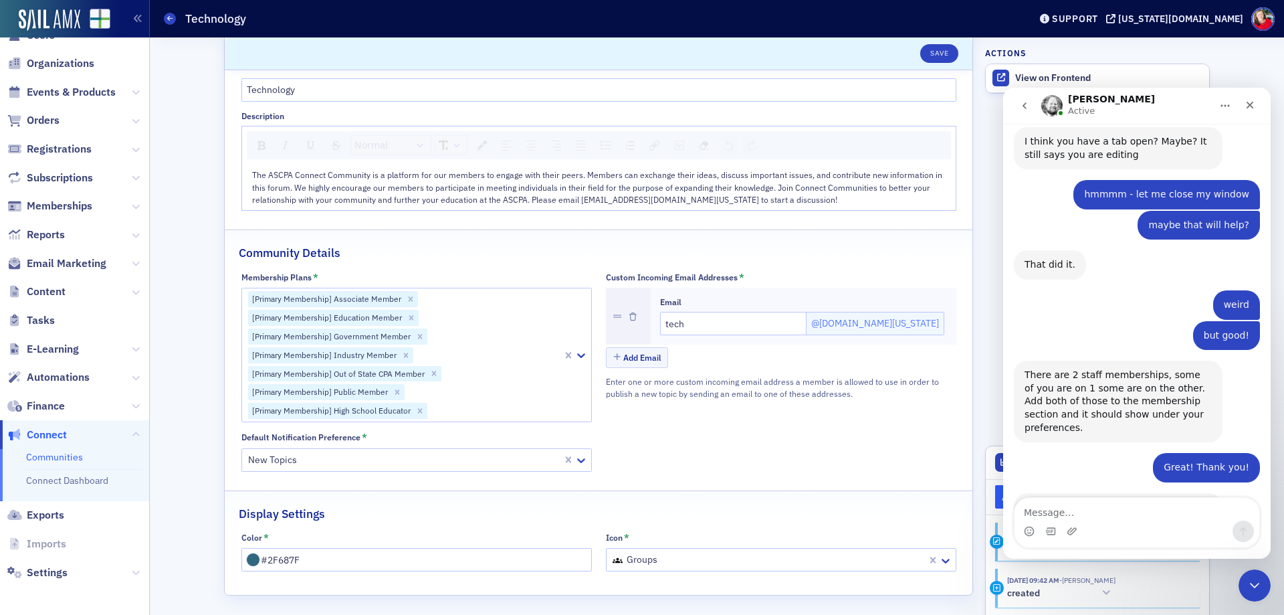
scroll to position [87, 0]
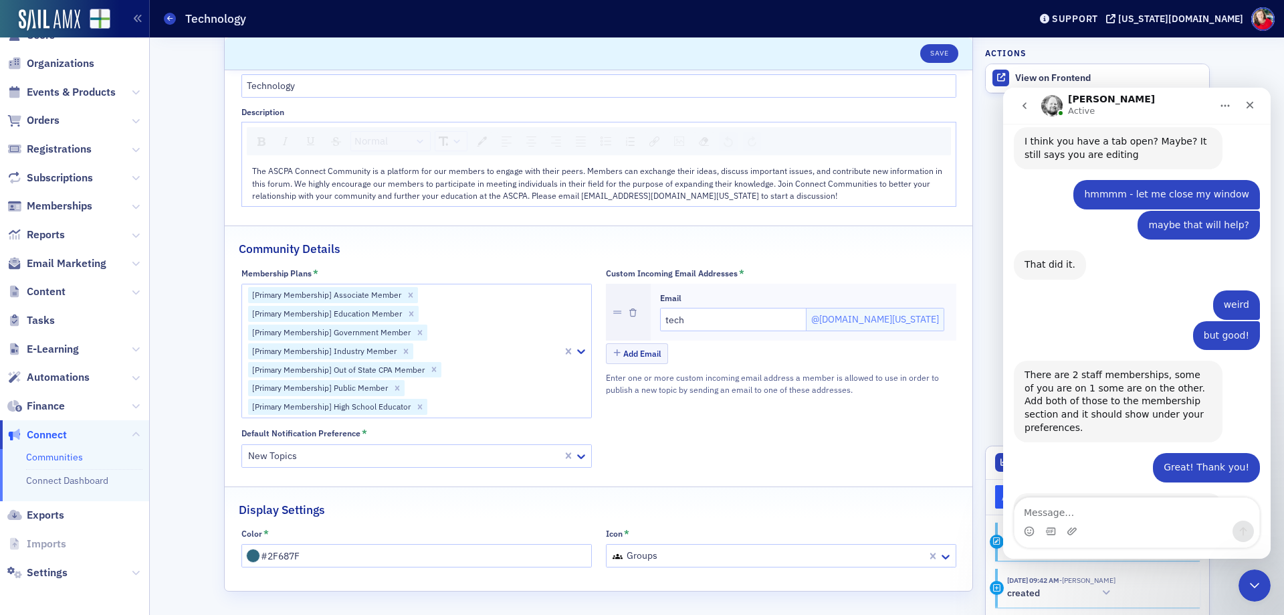
click at [477, 399] on div at bounding box center [495, 407] width 132 height 17
type input "ASCPA"
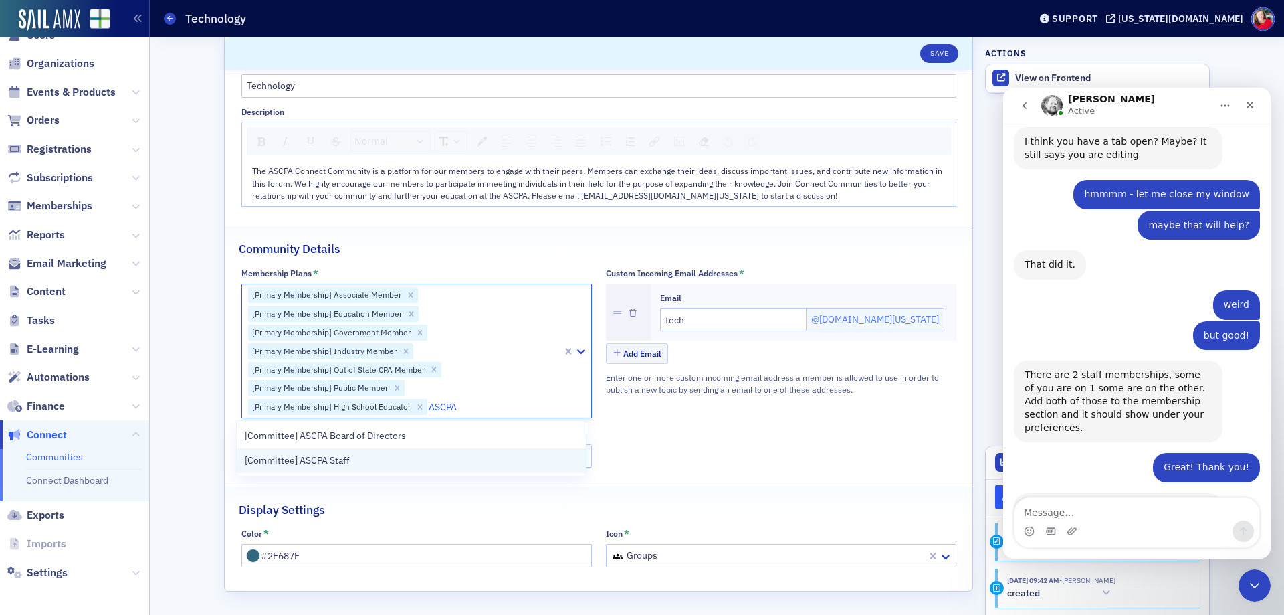
click at [437, 464] on div "[Committee] ASCPA Staff" at bounding box center [411, 460] width 333 height 14
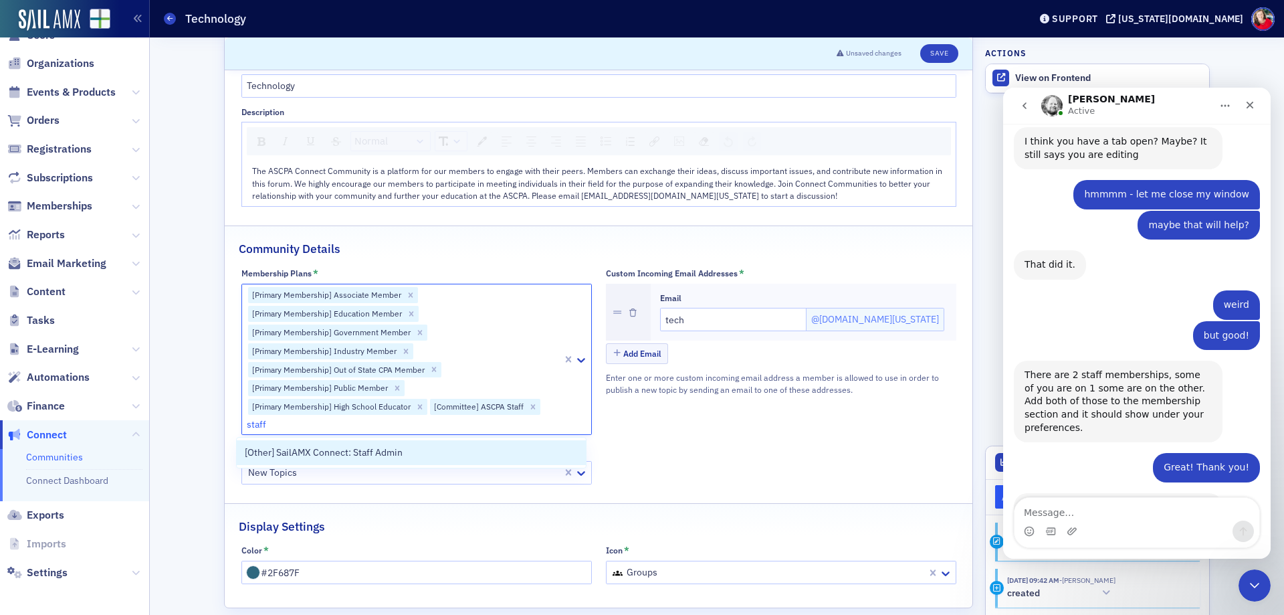
type input "staff"
click at [1054, 513] on textarea "Message…" at bounding box center [1136, 509] width 245 height 23
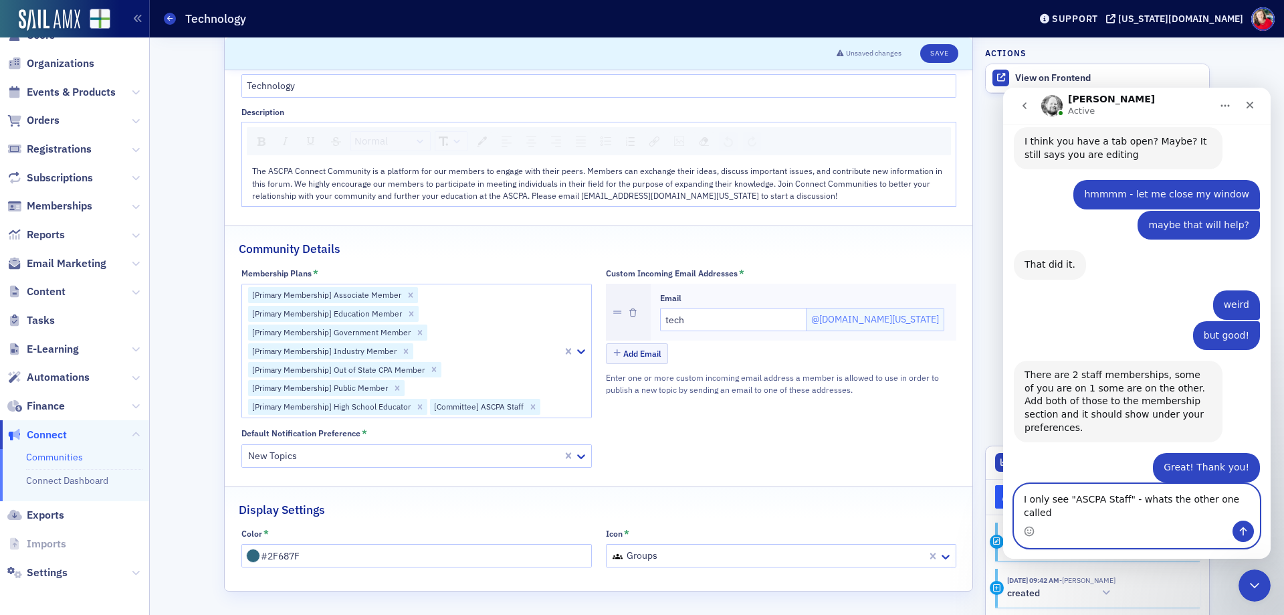
type textarea "I only see "ASCPA Staff" - whats the other one called?"
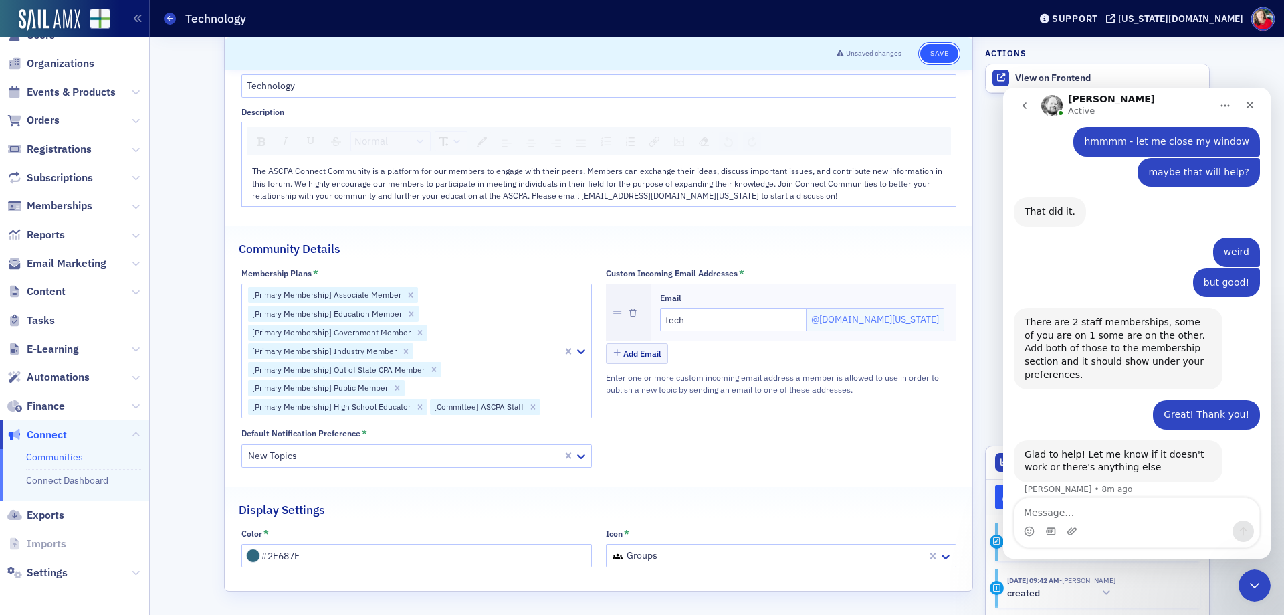
click at [925, 56] on button "Save" at bounding box center [939, 53] width 38 height 19
click at [940, 53] on button "Save" at bounding box center [939, 53] width 38 height 19
click at [169, 18] on icon at bounding box center [169, 18] width 5 height 6
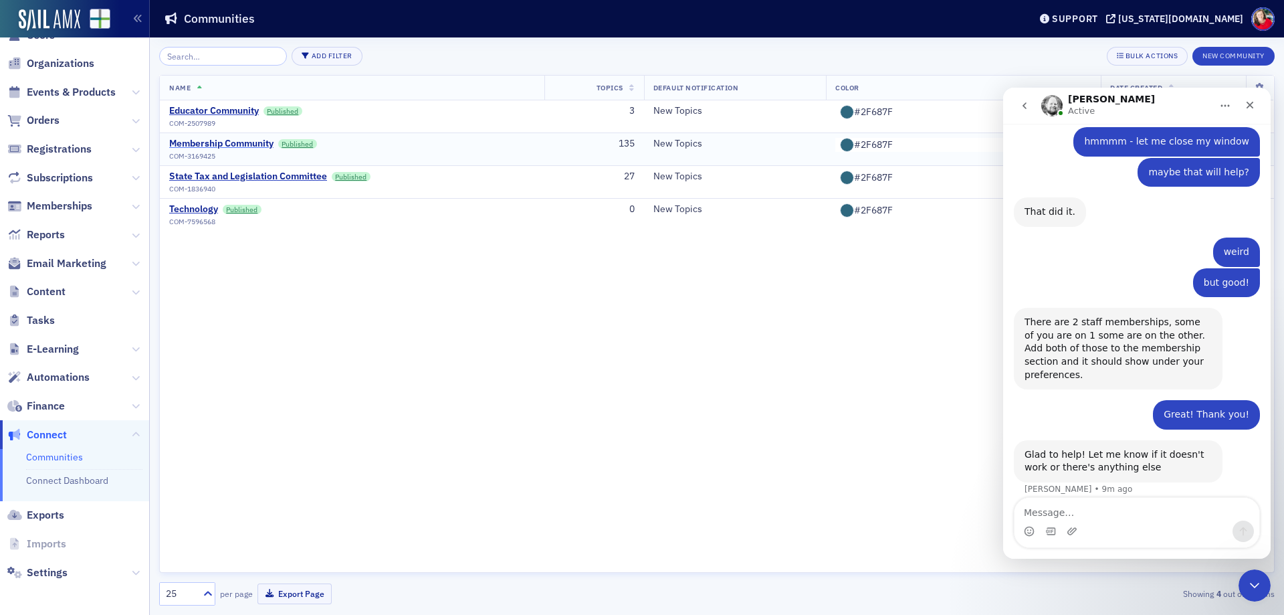
click at [224, 144] on div "Membership Community" at bounding box center [221, 144] width 104 height 12
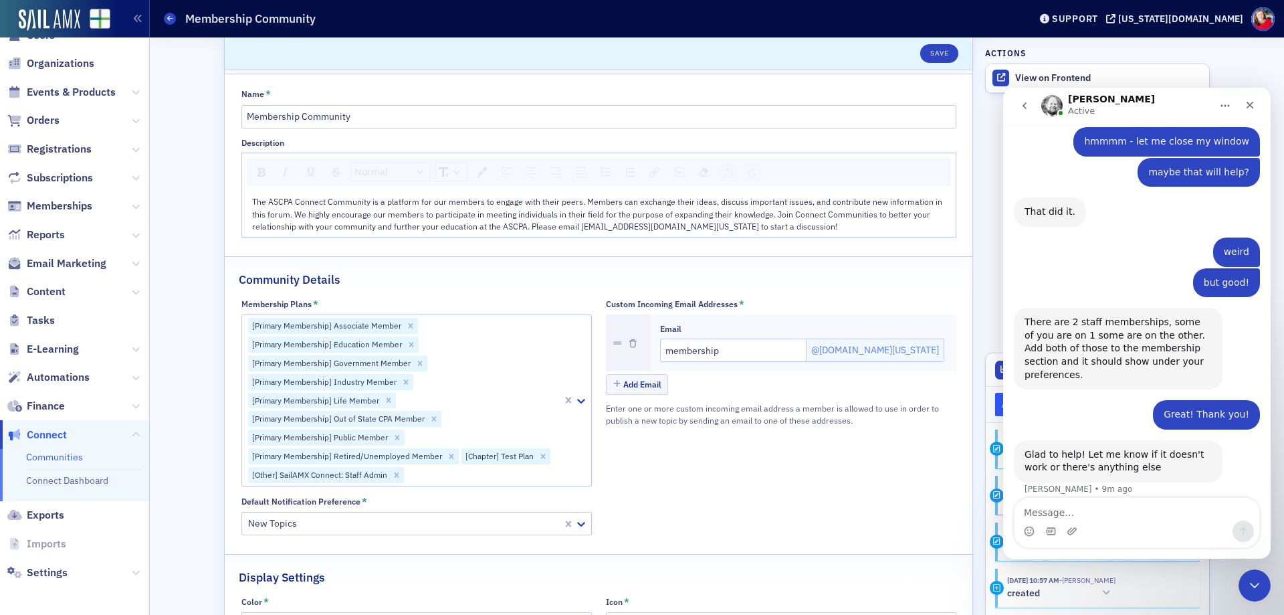
scroll to position [124, 0]
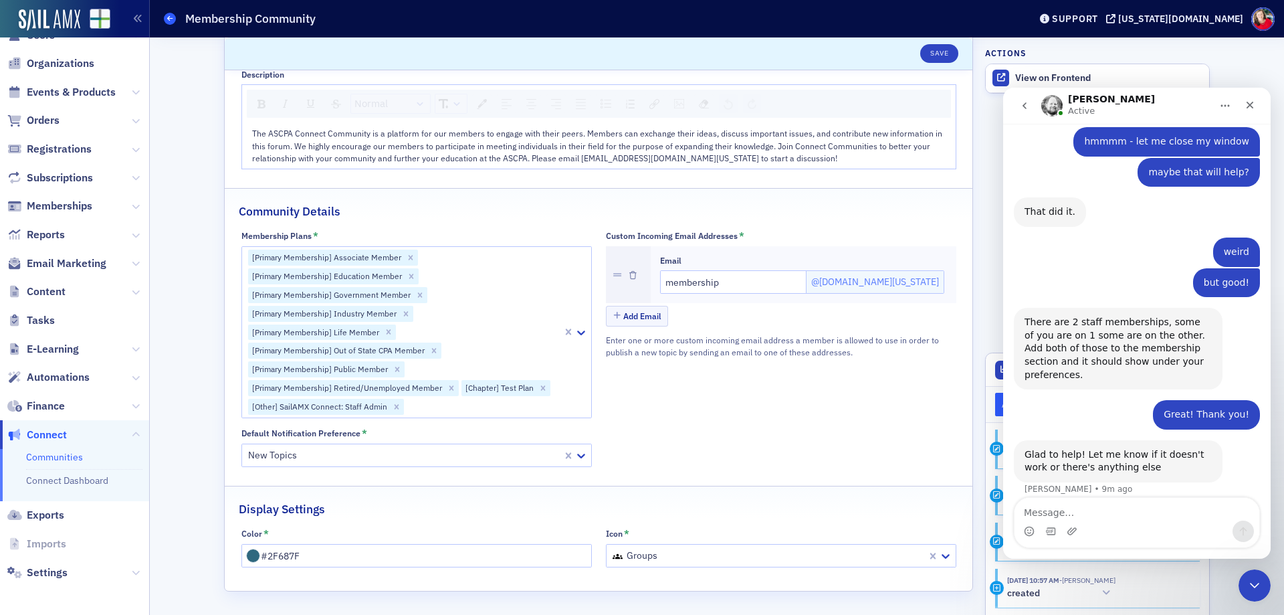
click at [170, 17] on icon at bounding box center [169, 18] width 5 height 6
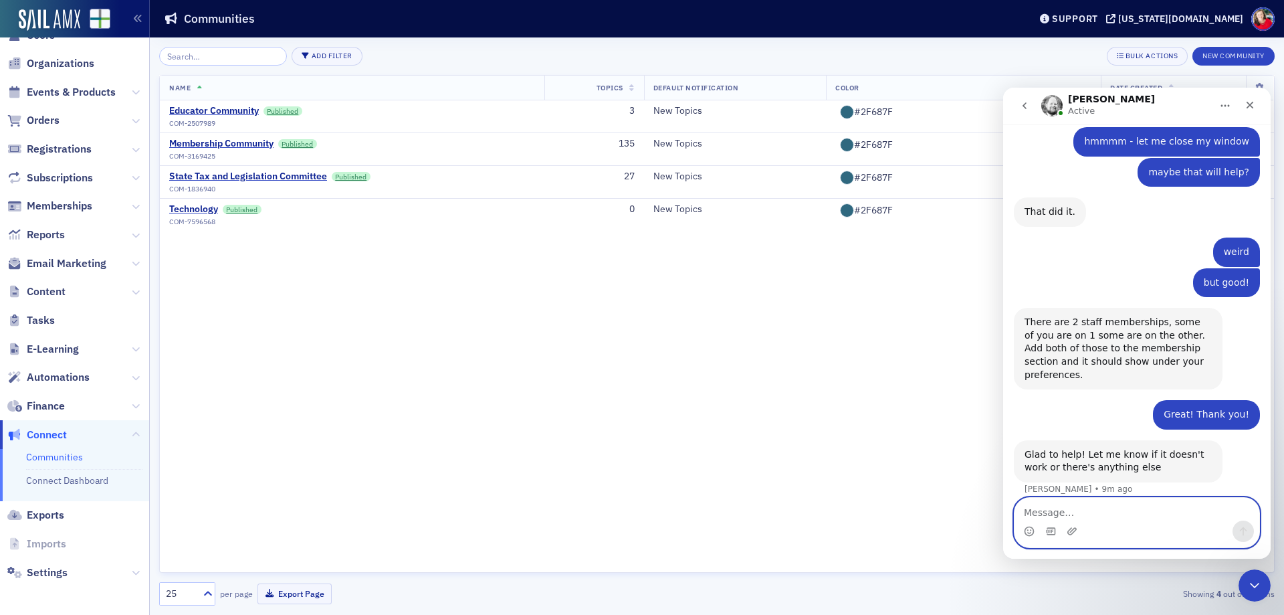
click at [1098, 514] on textarea "Message…" at bounding box center [1136, 509] width 245 height 23
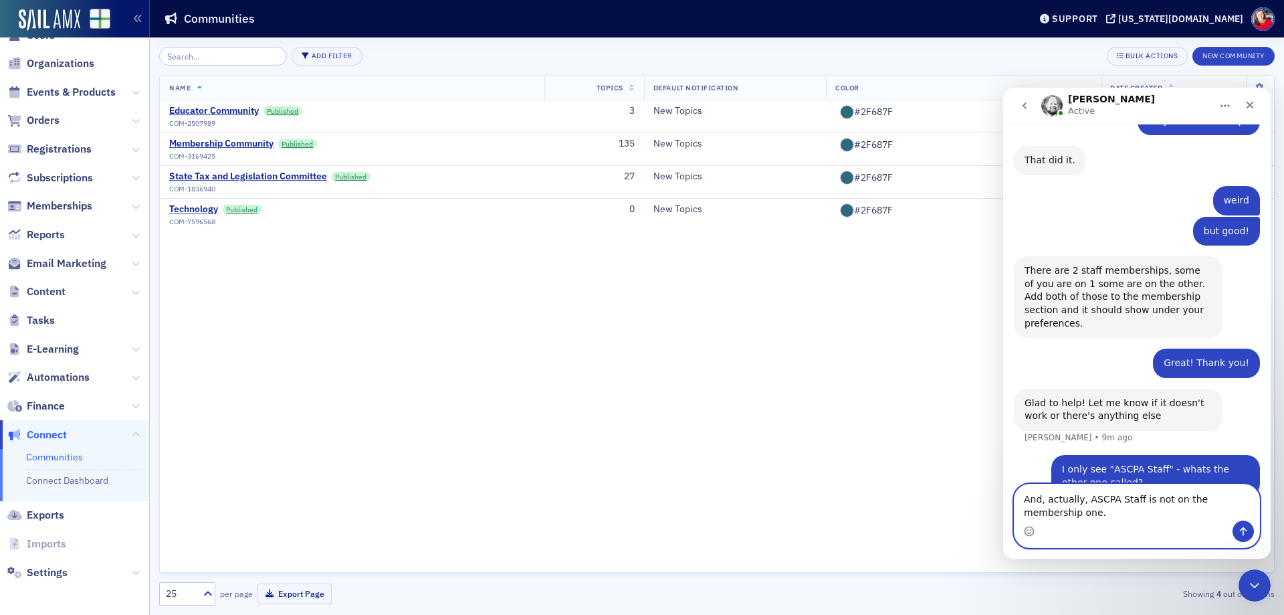
scroll to position [1262, 0]
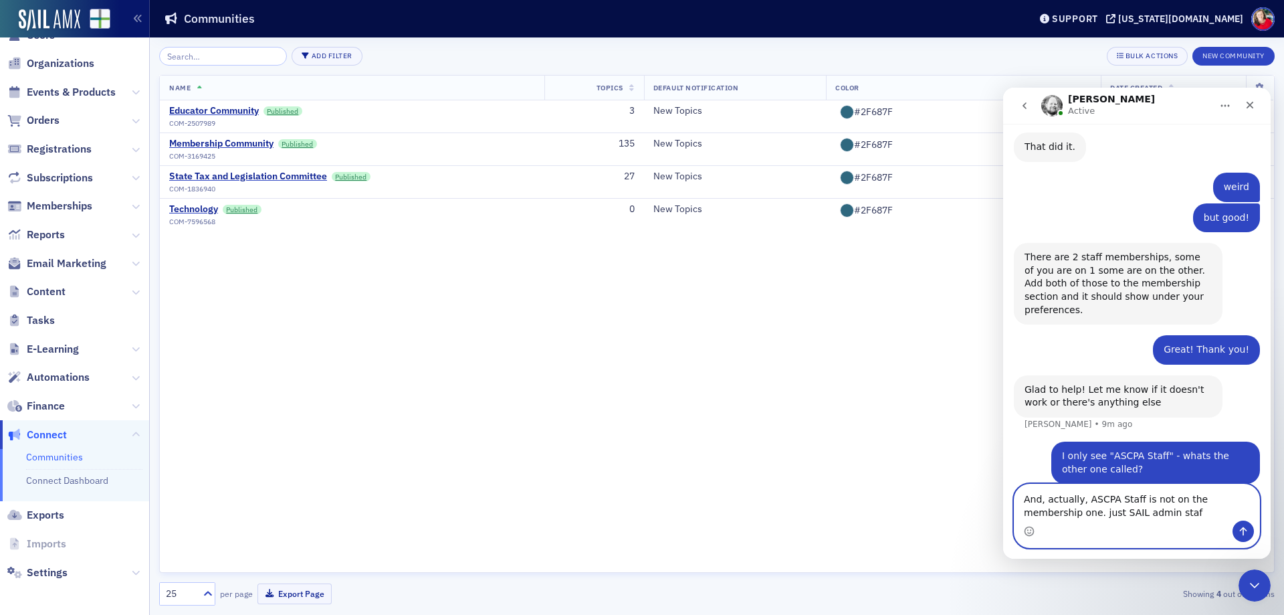
type textarea "And, actually, ASCPA Staff is not on the membership one. just SAIL admin staff"
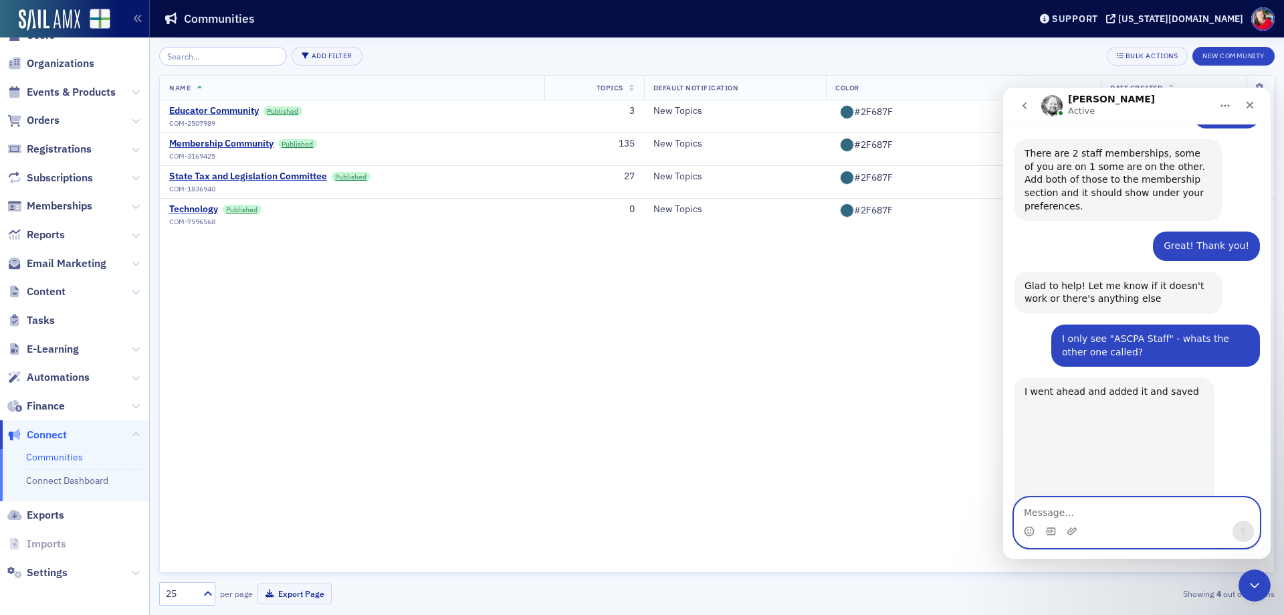
scroll to position [1394, 0]
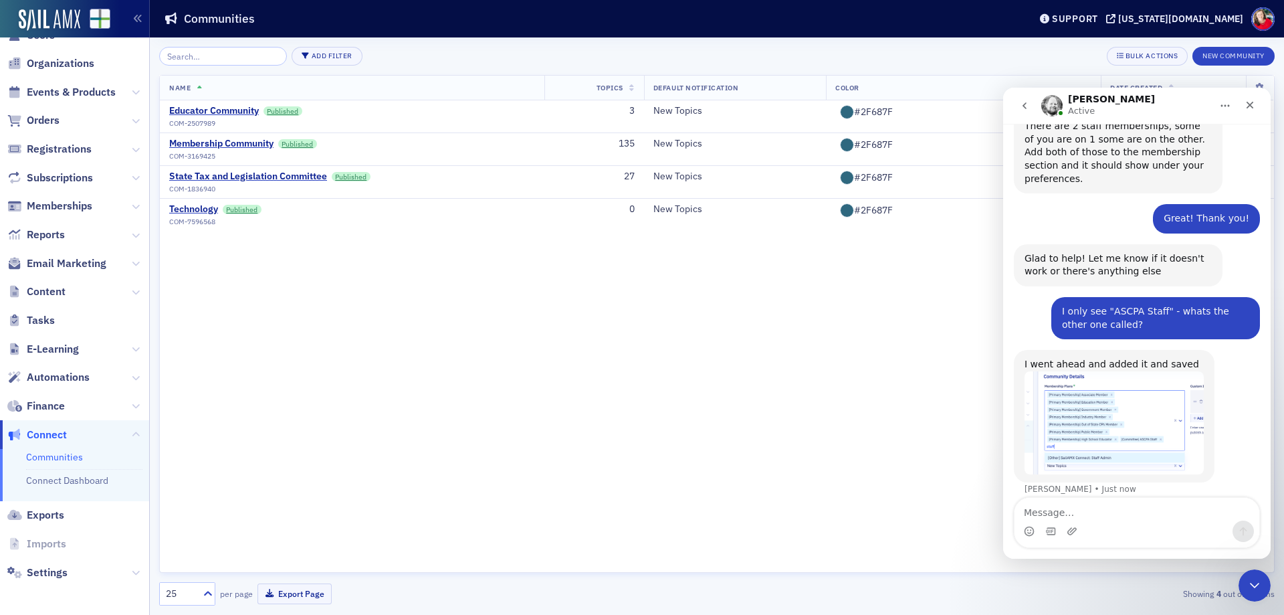
click at [1103, 371] on img "Aidan says…" at bounding box center [1113, 422] width 179 height 103
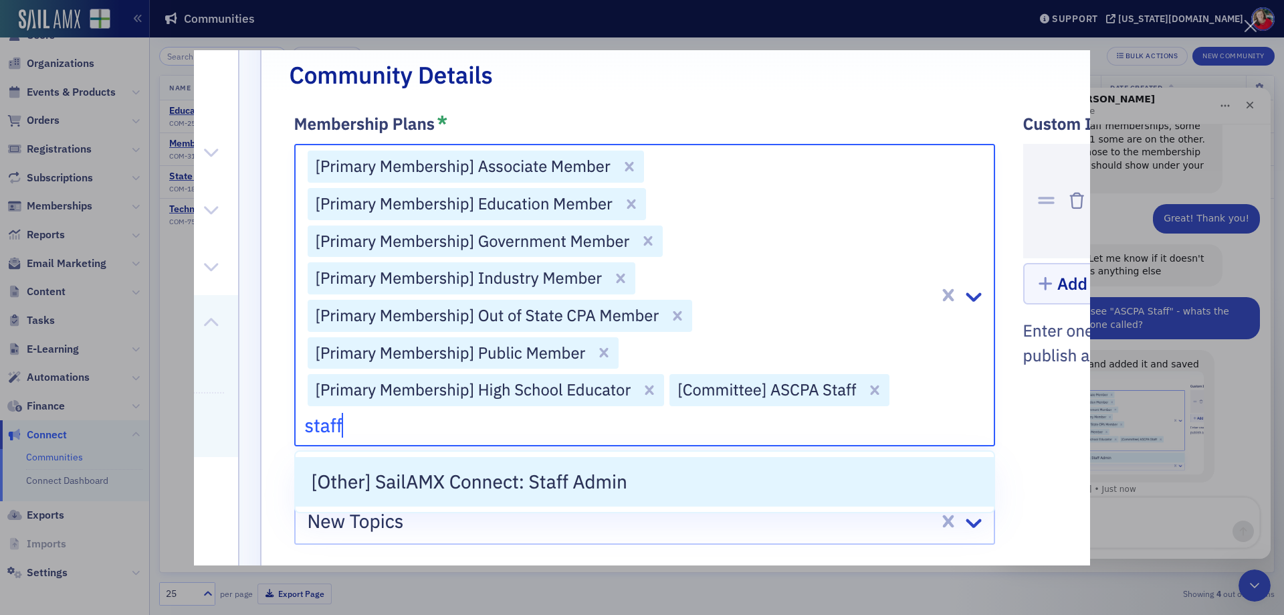
click at [1252, 24] on div "Close" at bounding box center [1250, 26] width 13 height 13
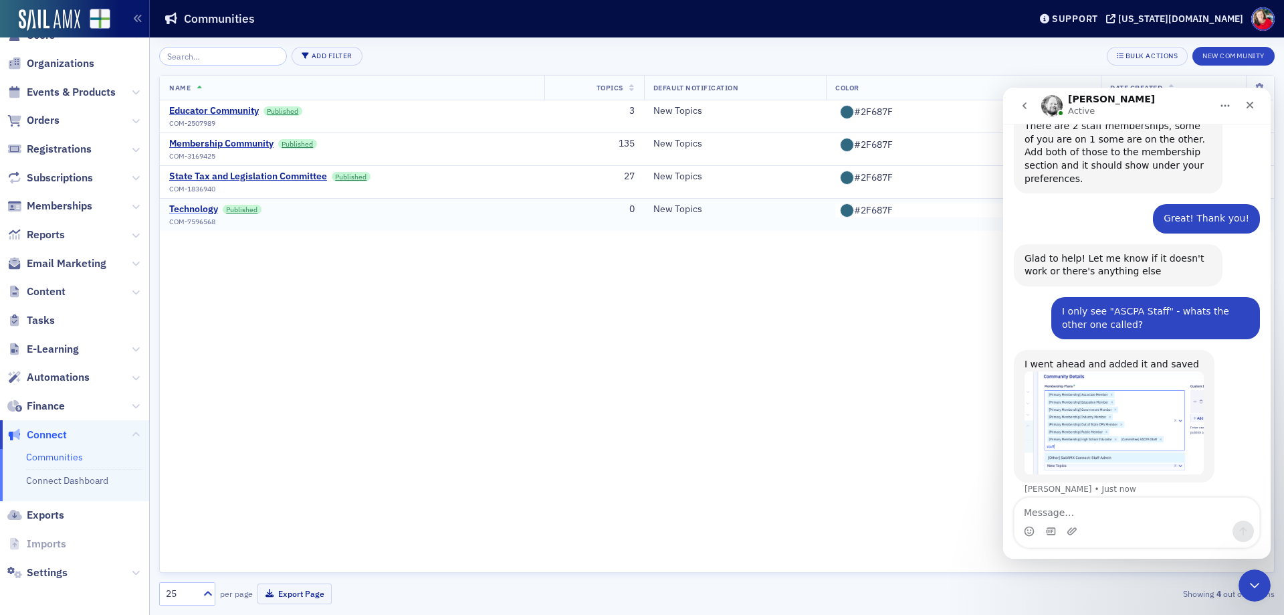
click at [185, 209] on div "Technology" at bounding box center [193, 209] width 49 height 12
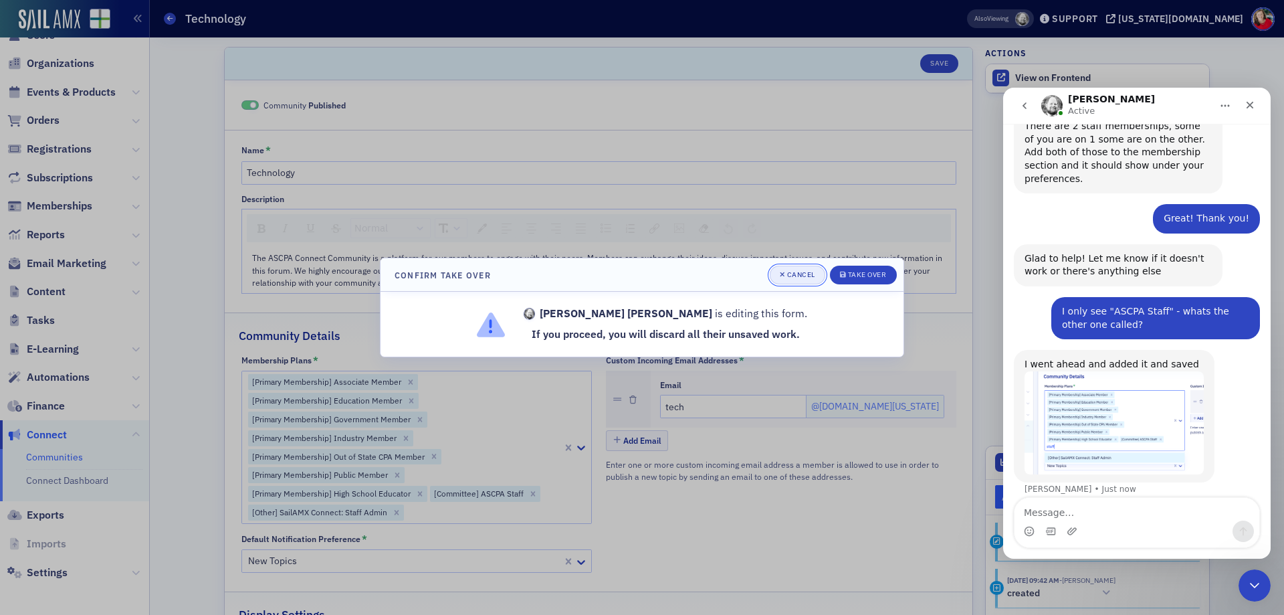
click at [787, 275] on div "Cancel" at bounding box center [801, 274] width 28 height 7
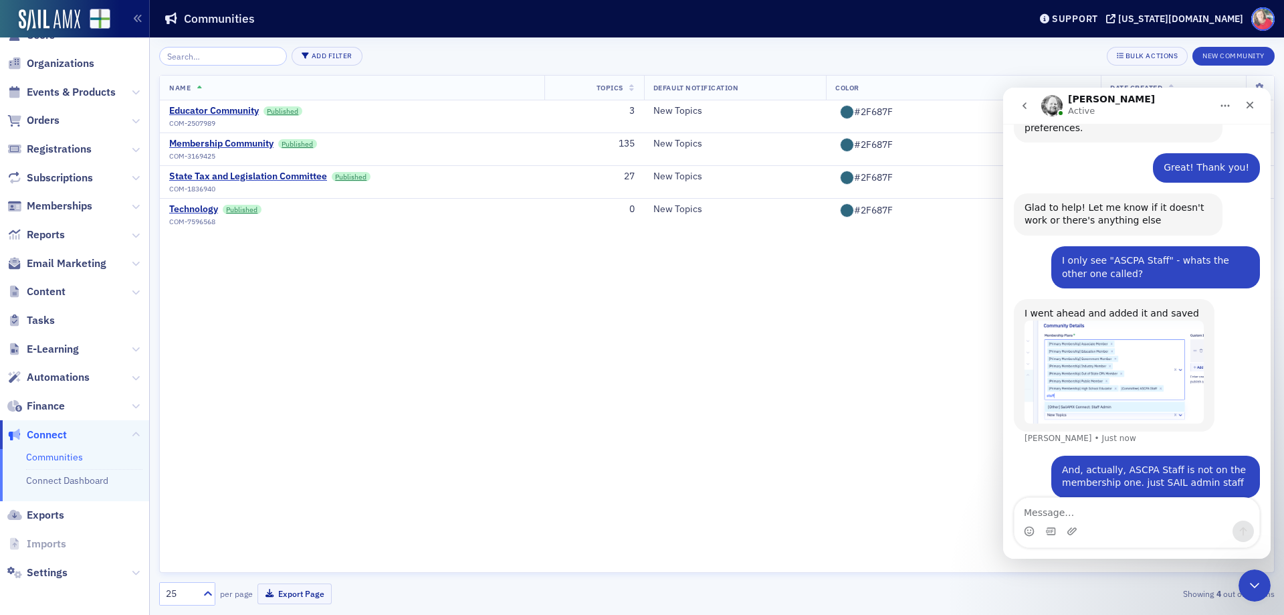
scroll to position [1445, 0]
click at [1258, 22] on span at bounding box center [1262, 18] width 23 height 23
click at [1250, 43] on span "My Profile" at bounding box center [1248, 42] width 51 height 12
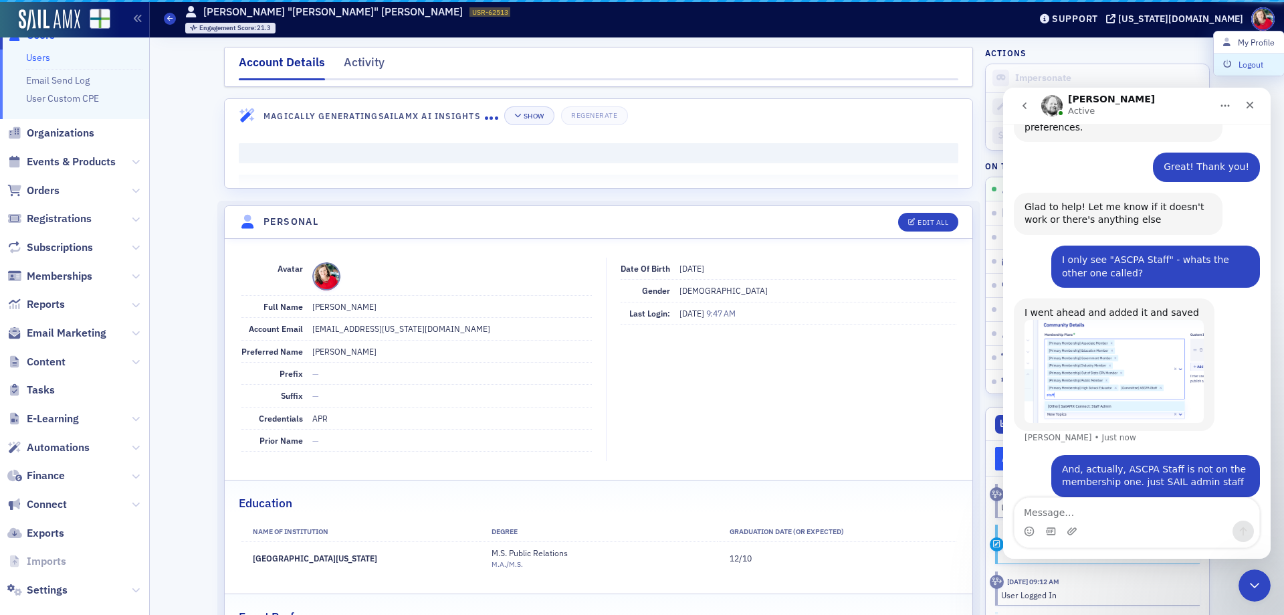
scroll to position [43, 0]
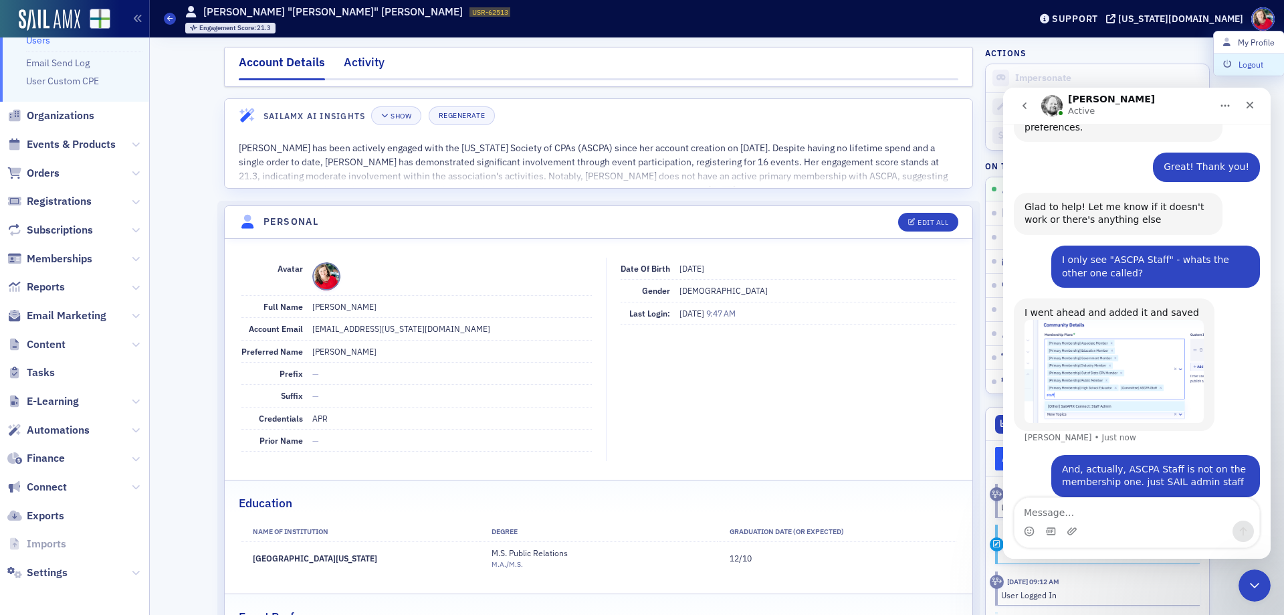
click at [351, 62] on div "Activity" at bounding box center [364, 65] width 41 height 25
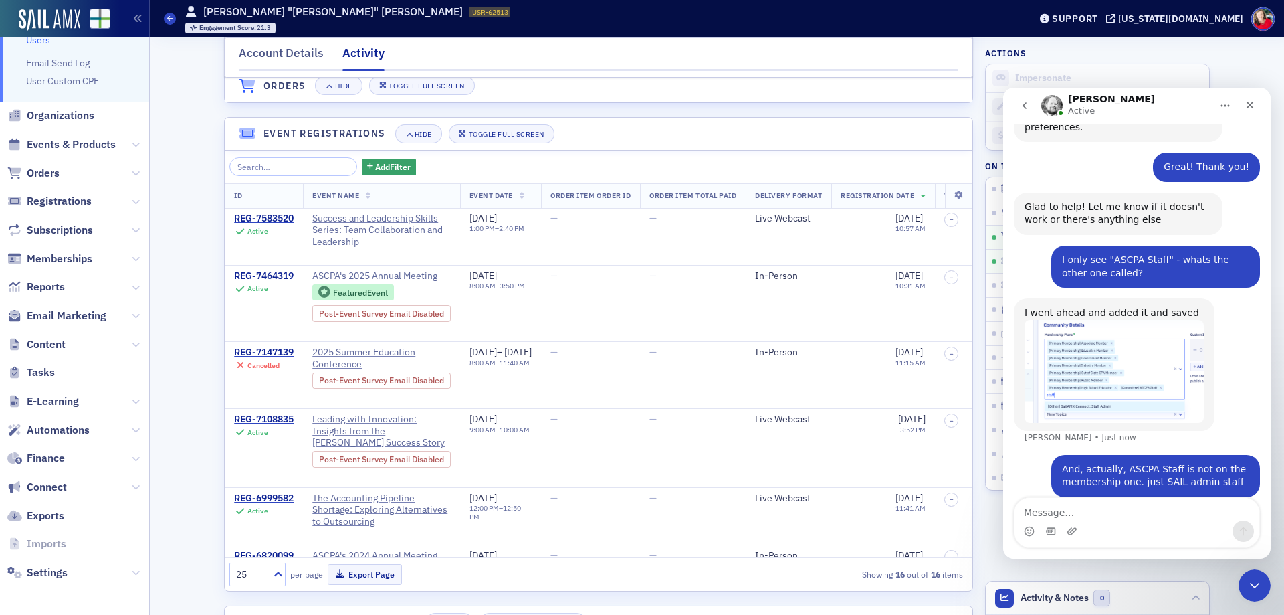
scroll to position [401, 0]
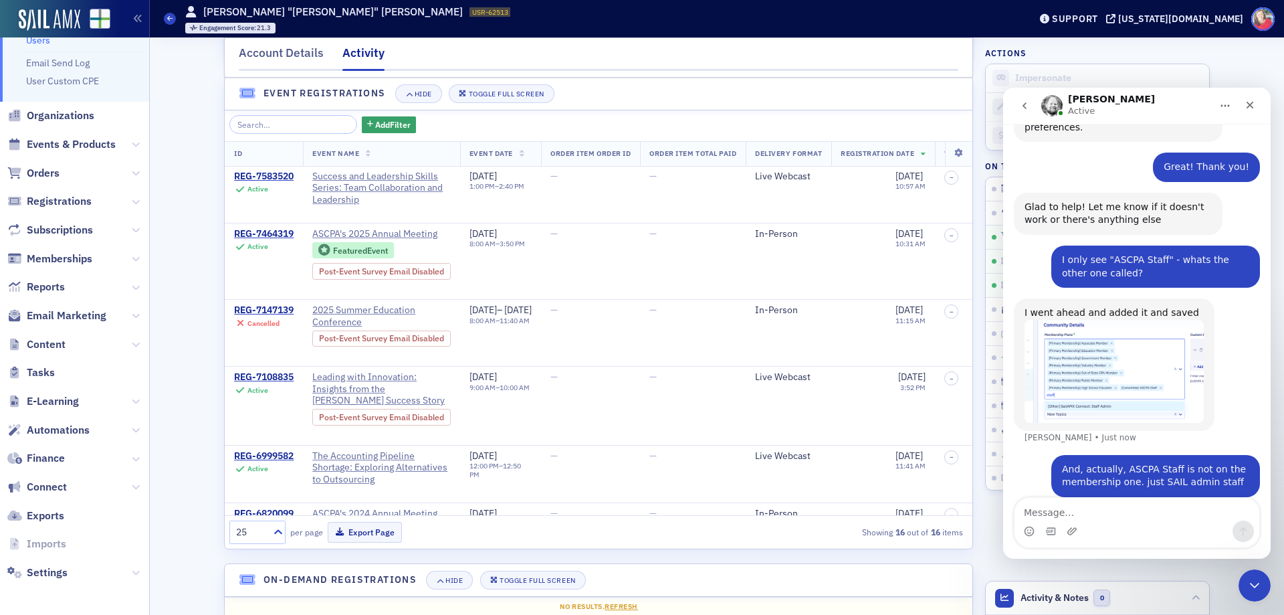
click at [1266, 23] on span at bounding box center [1262, 18] width 23 height 23
click at [1190, 16] on div "[US_STATE][DOMAIN_NAME]" at bounding box center [1180, 19] width 125 height 12
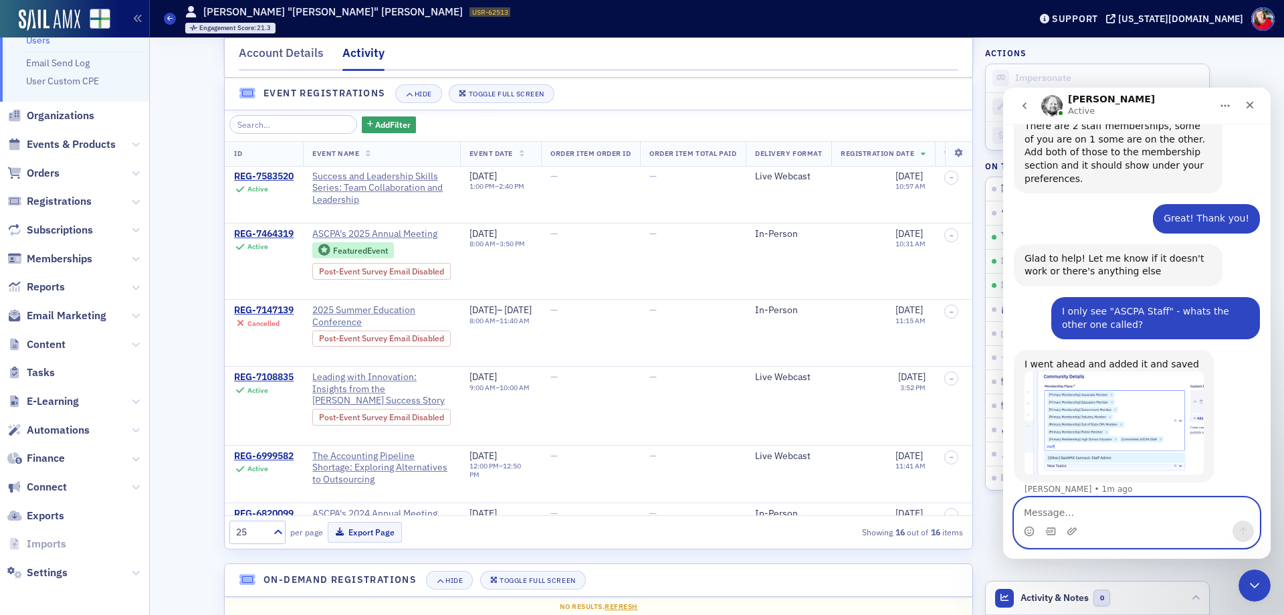
click at [1135, 508] on textarea "Message…" at bounding box center [1136, 509] width 245 height 23
type textarea "Got it - thanks!"
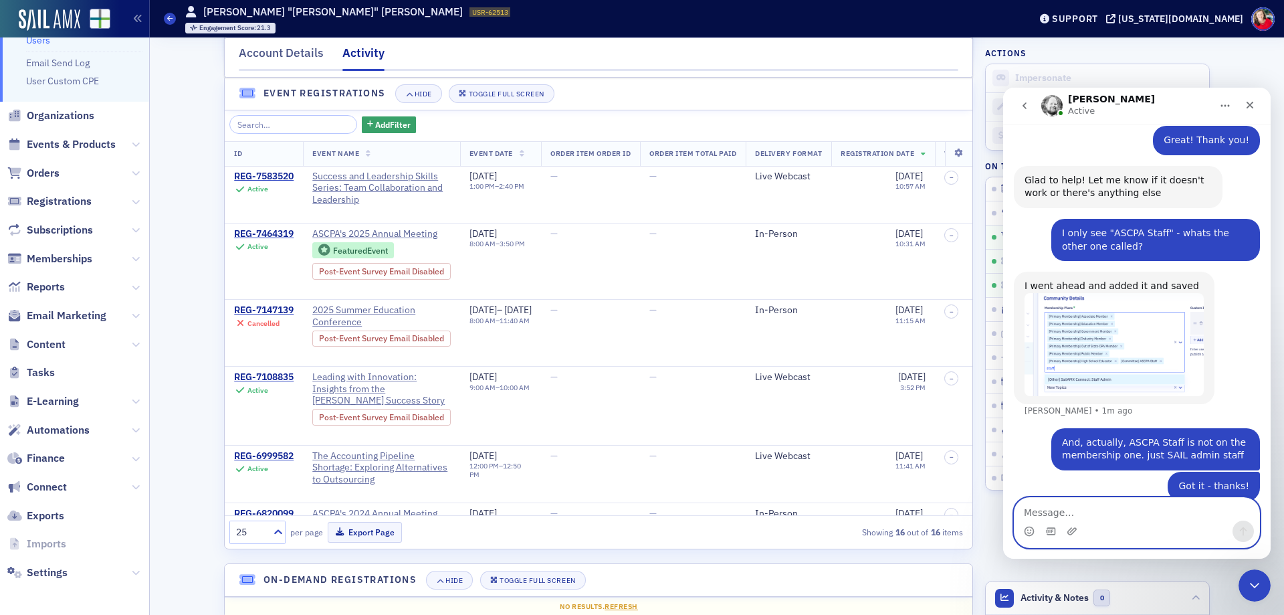
scroll to position [1476, 0]
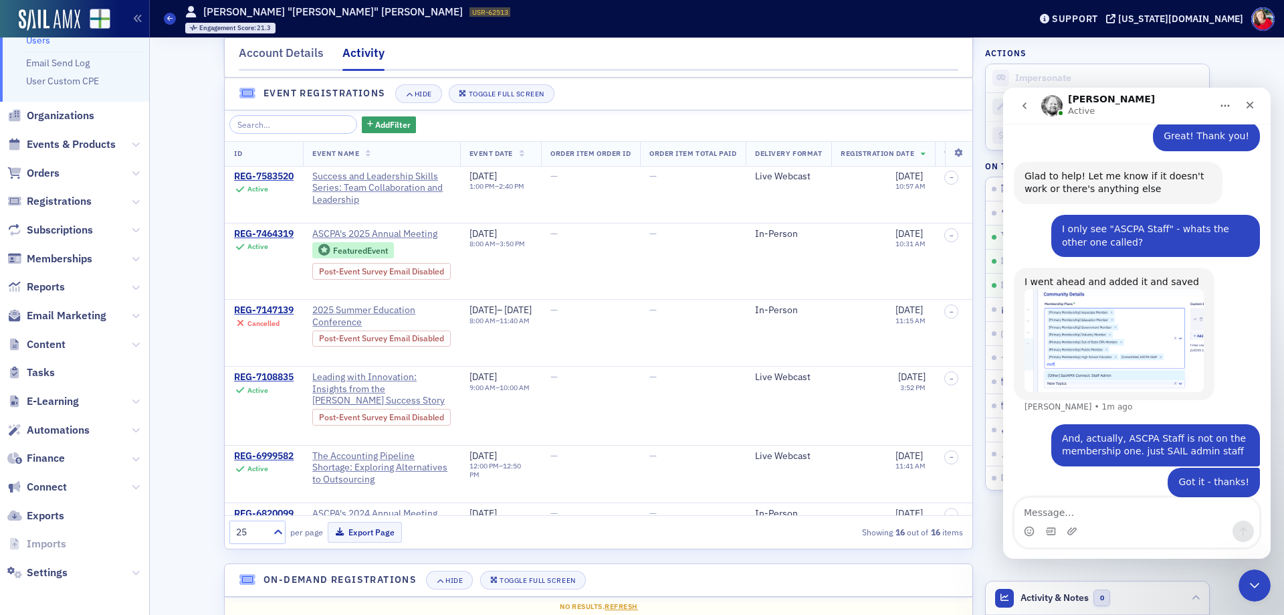
click at [1138, 289] on img "Aidan says…" at bounding box center [1113, 340] width 179 height 103
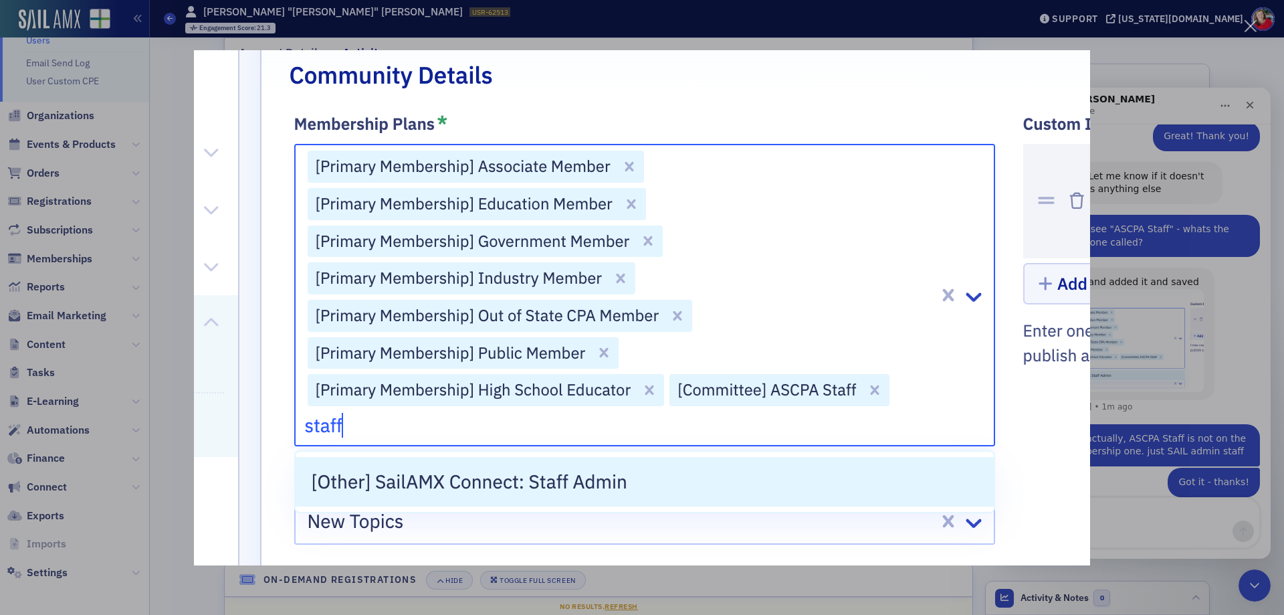
click at [1249, 25] on div "Close" at bounding box center [1250, 26] width 13 height 13
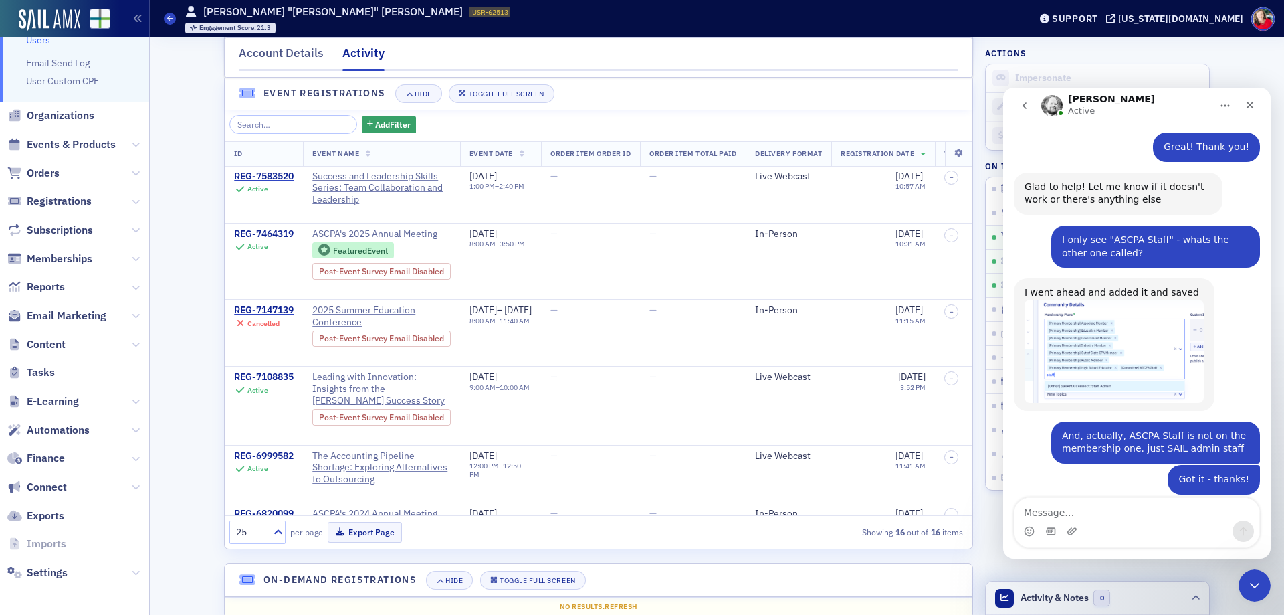
scroll to position [1464, 0]
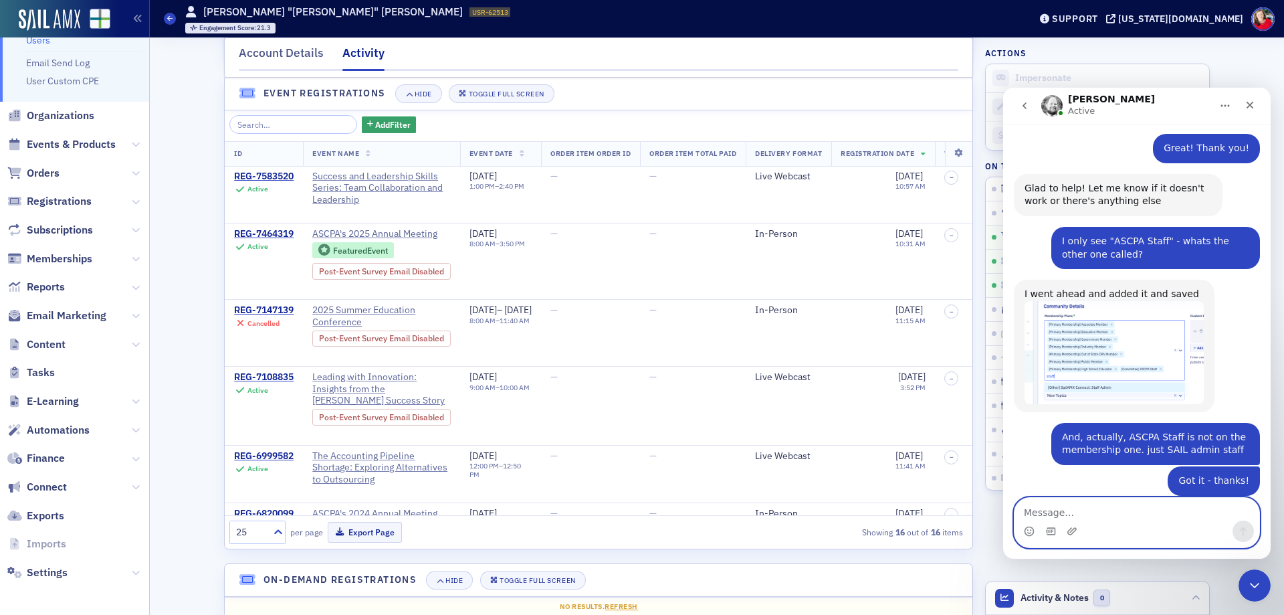
click at [1071, 515] on textarea "Message…" at bounding box center [1136, 509] width 245 height 23
click at [52, 487] on span "Connect" at bounding box center [47, 486] width 40 height 15
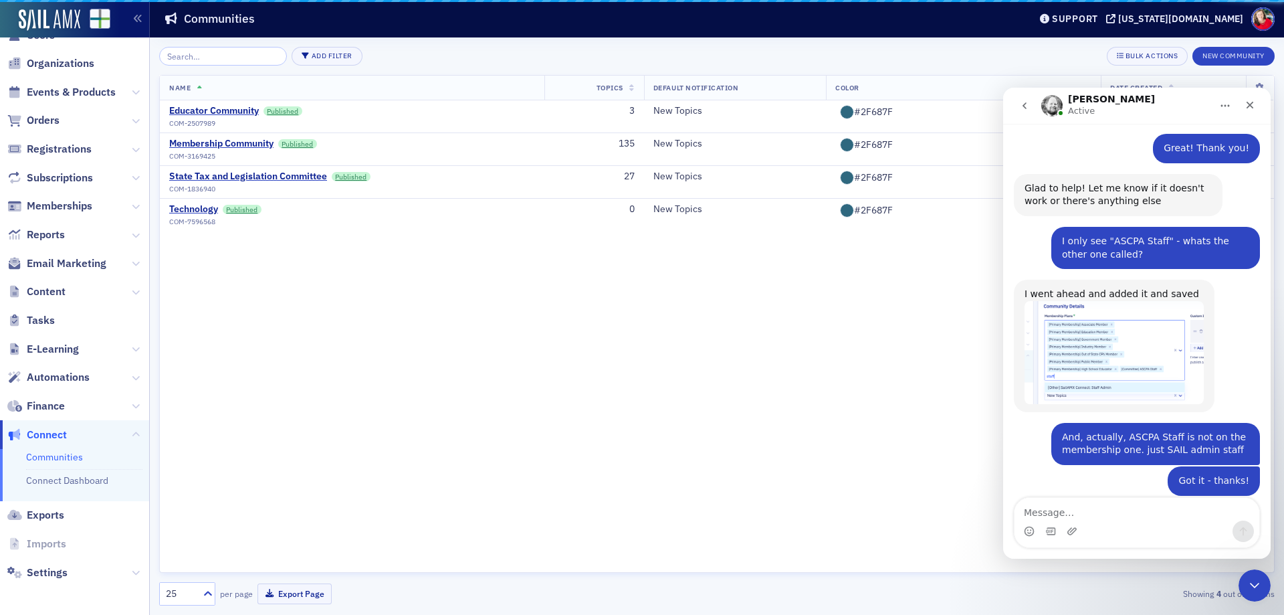
scroll to position [26, 0]
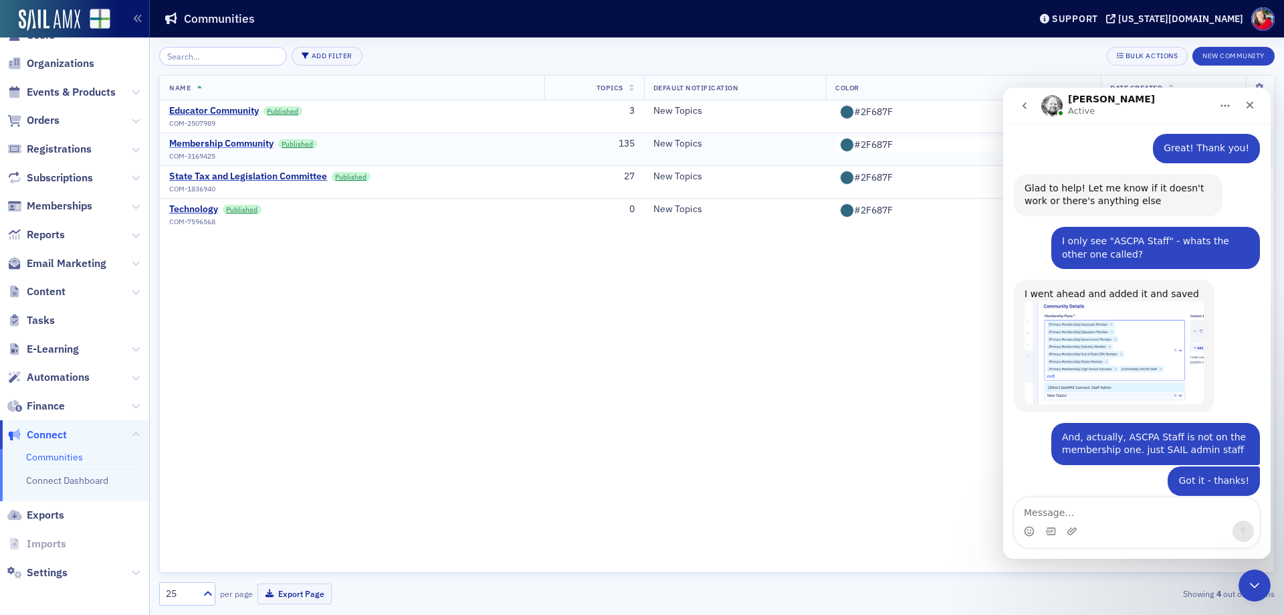
click at [235, 144] on div "Membership Community" at bounding box center [221, 144] width 104 height 12
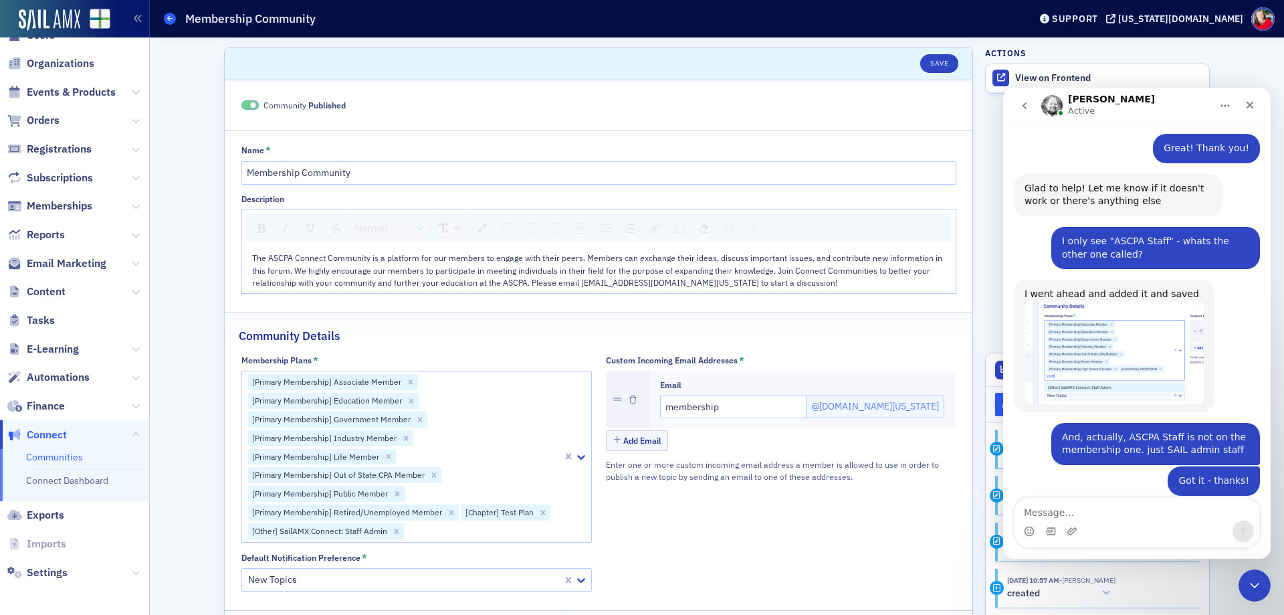
click at [173, 21] on icon at bounding box center [169, 18] width 5 height 6
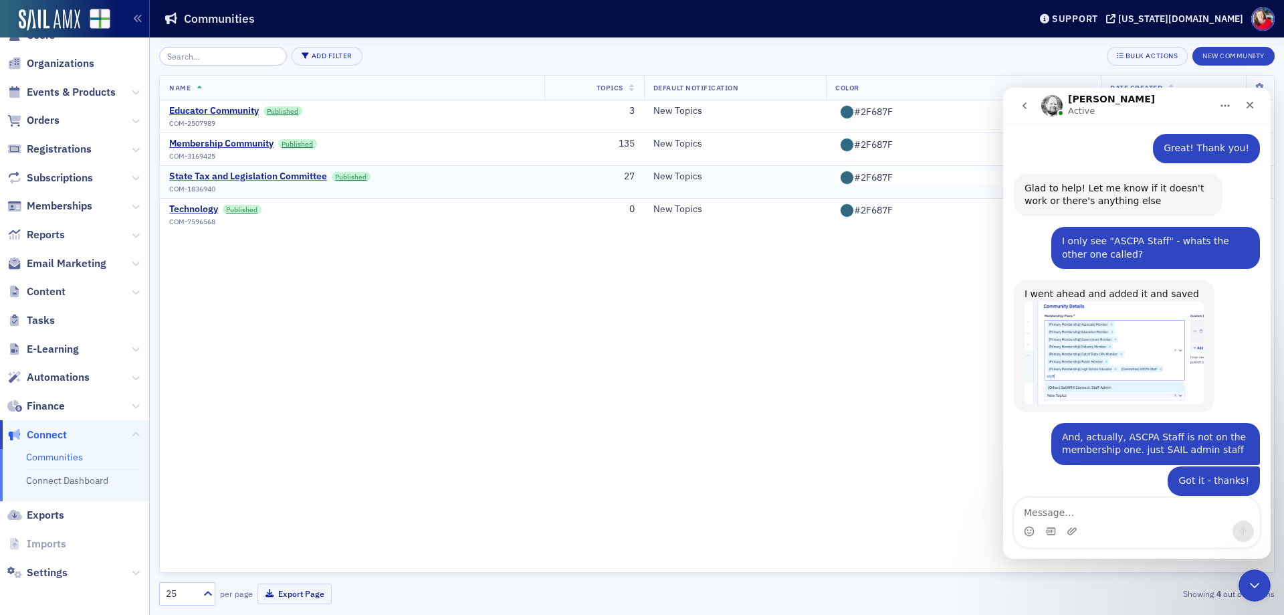
click at [247, 177] on div "State Tax and Legislation Committee" at bounding box center [248, 177] width 158 height 12
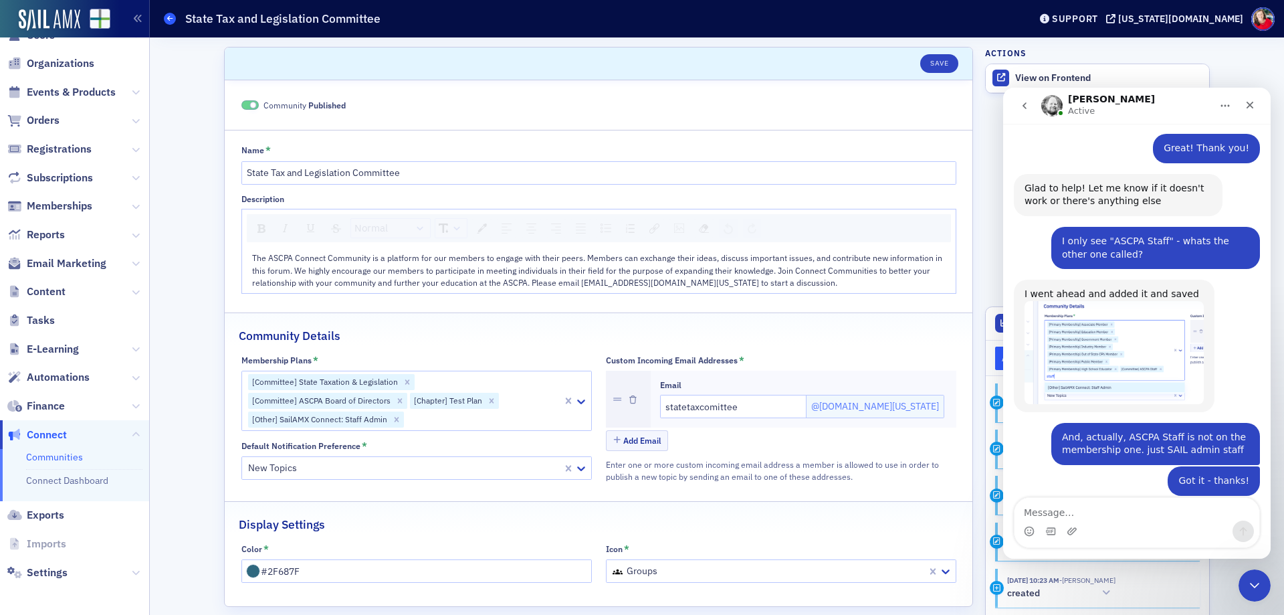
click at [169, 19] on icon at bounding box center [169, 18] width 5 height 6
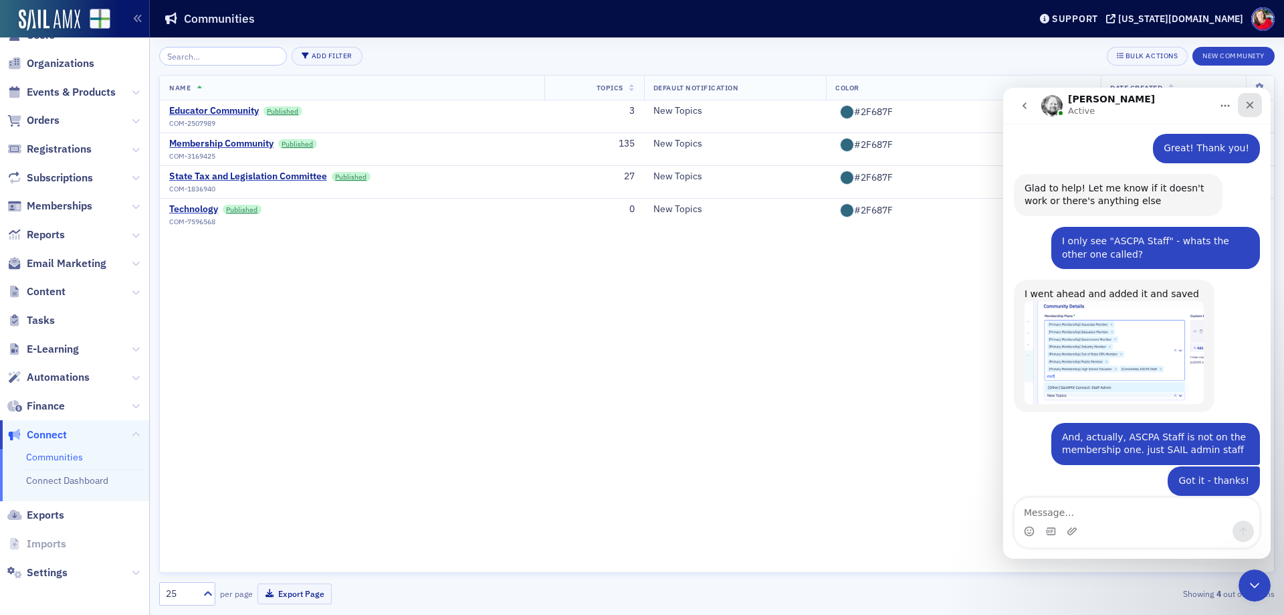
click at [1250, 100] on icon "Close" at bounding box center [1249, 105] width 11 height 11
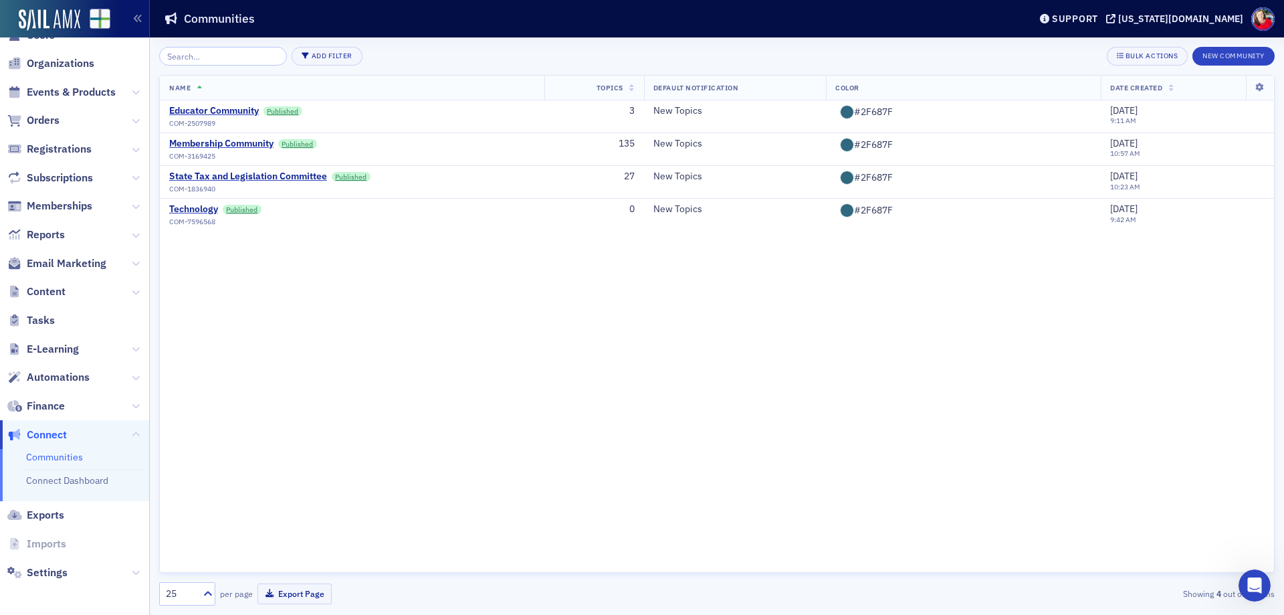
scroll to position [1464, 0]
